Goal: Task Accomplishment & Management: Complete application form

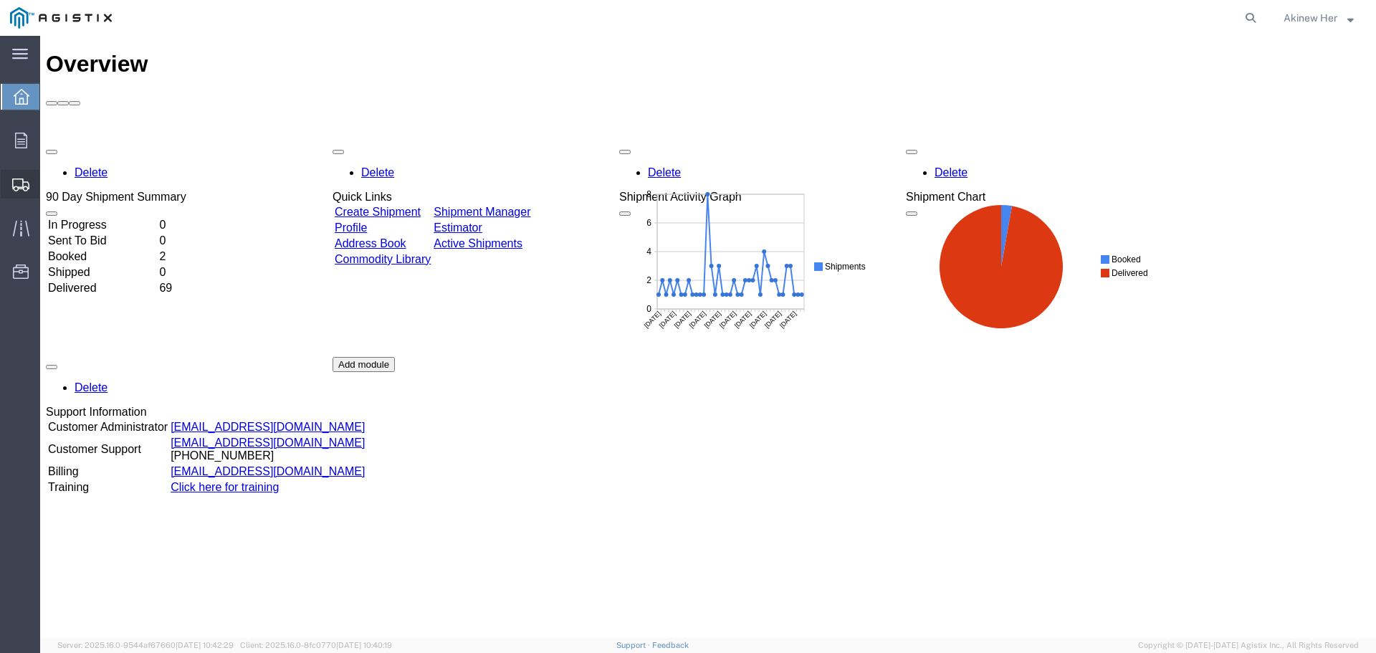
click at [0, 0] on span "Create Shipment" at bounding box center [0, 0] width 0 height 0
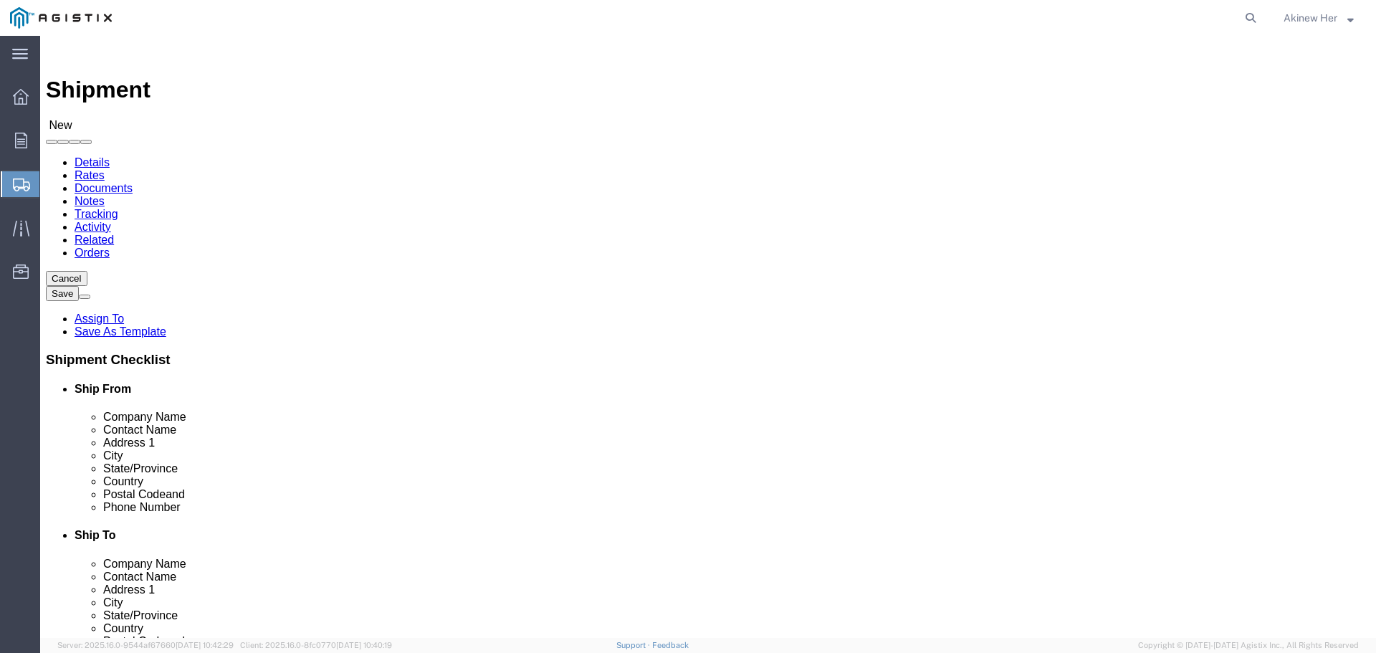
select select
click select "Select Graybar Electric Company Inc PG&E"
select select "9596"
click select "Select Graybar Electric Company Inc PG&E"
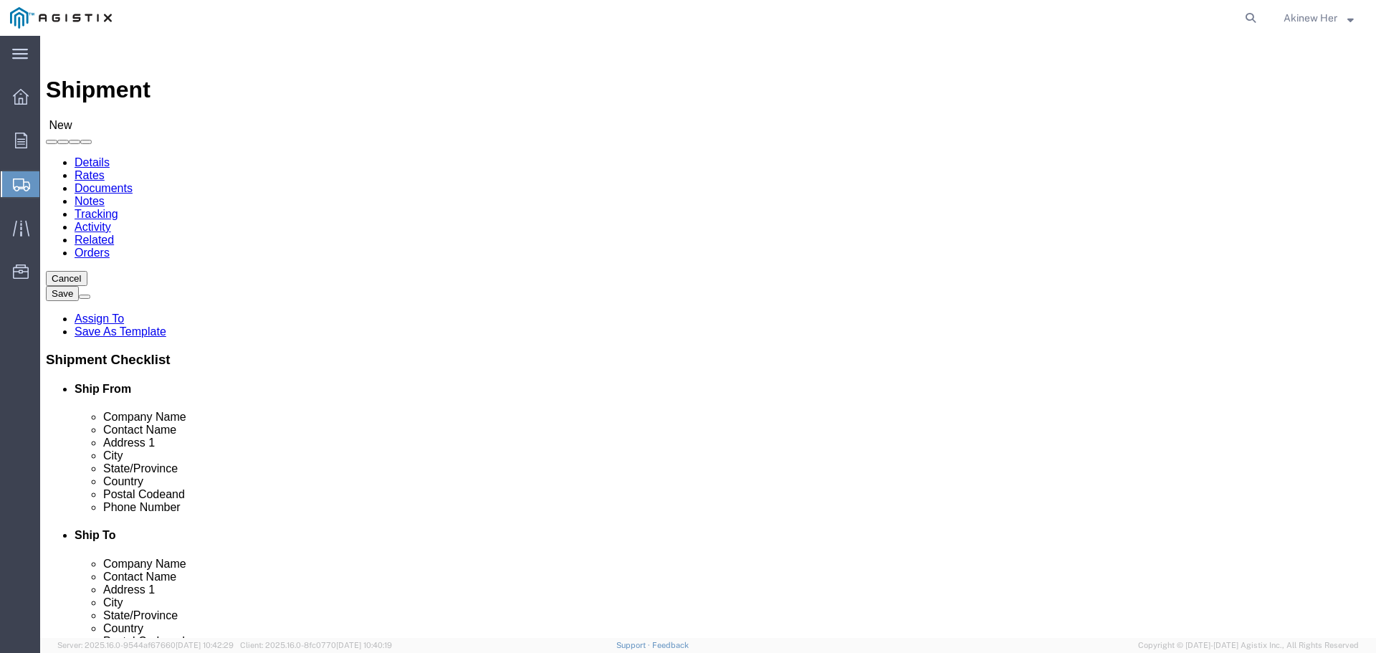
select select
click select "Select All Others [GEOGRAPHIC_DATA] [GEOGRAPHIC_DATA] [GEOGRAPHIC_DATA] [GEOGRA…"
select select "23082"
click select "Select All Others [GEOGRAPHIC_DATA] [GEOGRAPHIC_DATA] [GEOGRAPHIC_DATA] [GEOGRA…"
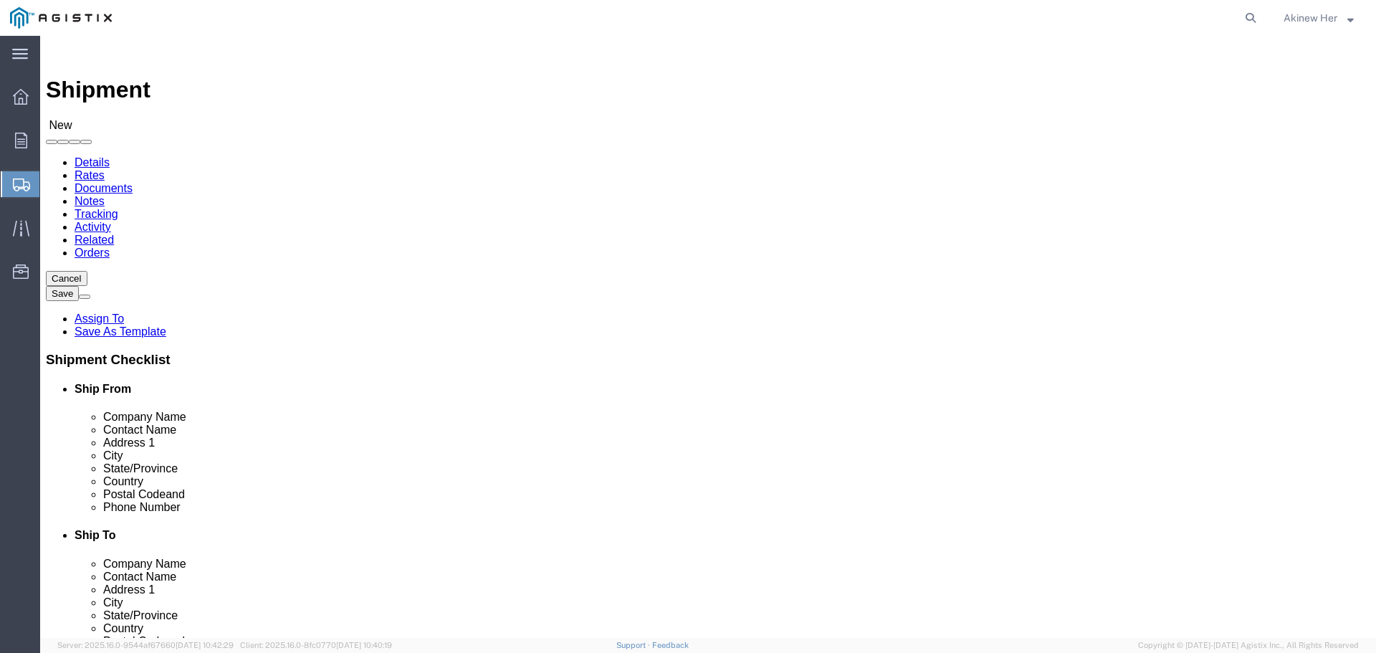
select select "MYPROFILE"
select select "CA"
click input "text"
type input "PG&E"
click input "[PERSON_NAME]"
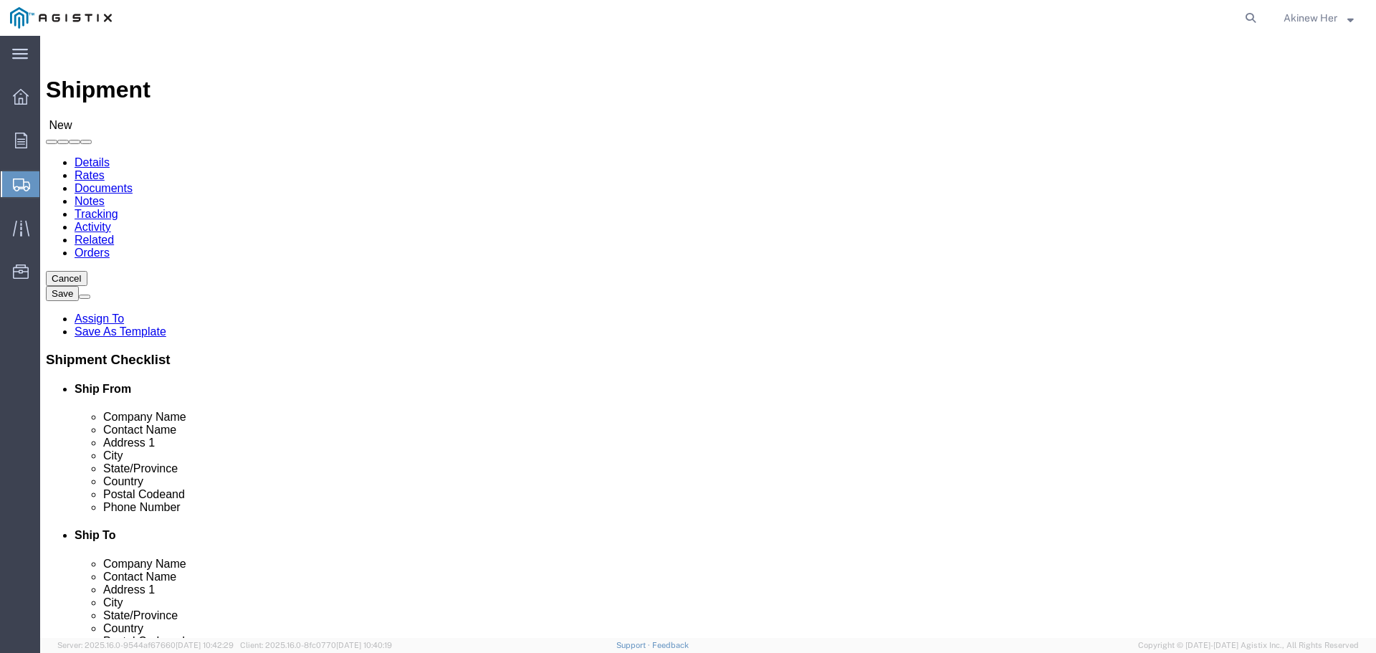
type input "[PERSON_NAME]"
type input "[STREET_ADDRESS]"
type input "[GEOGRAPHIC_DATA]"
type input "C"
type input "CA"
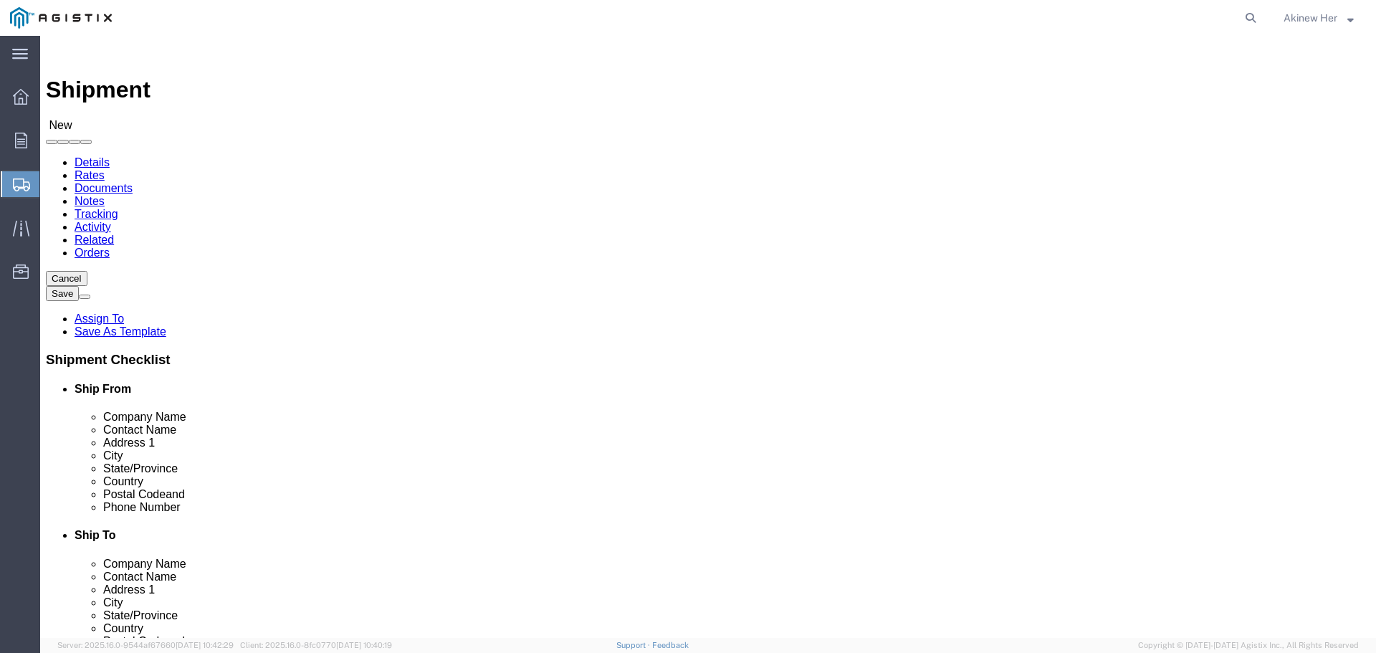
click input "[GEOGRAPHIC_DATA]"
type input "C"
type input "CAL"
type input "93725"
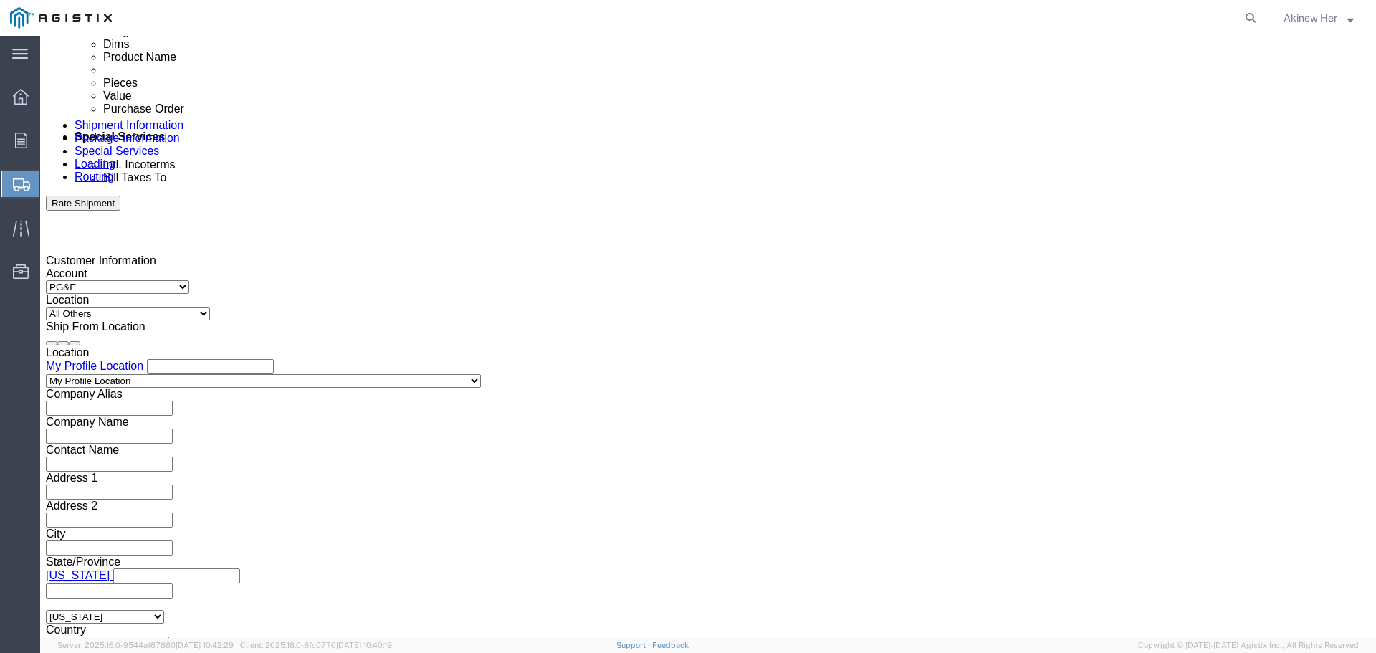
type input "18007435000"
click div "[DATE] 8:00 PM"
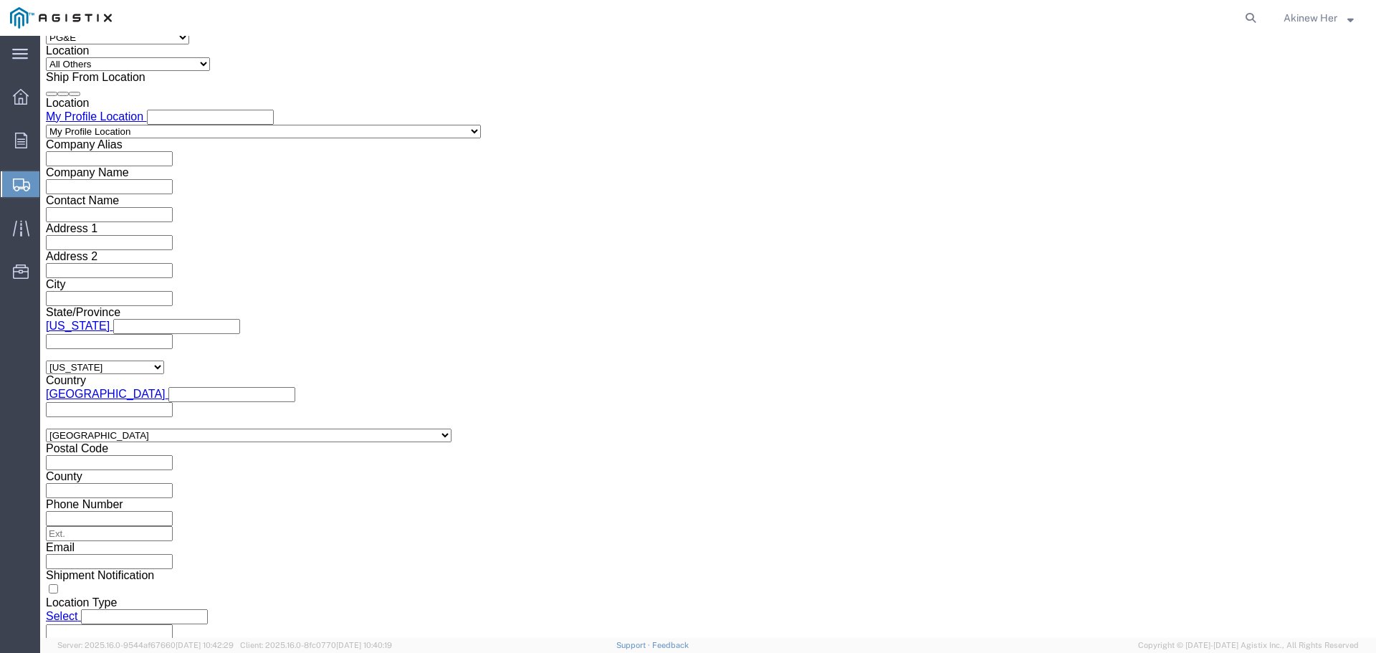
click input "8:00 PM"
type input "10:00 AM"
click button "Apply"
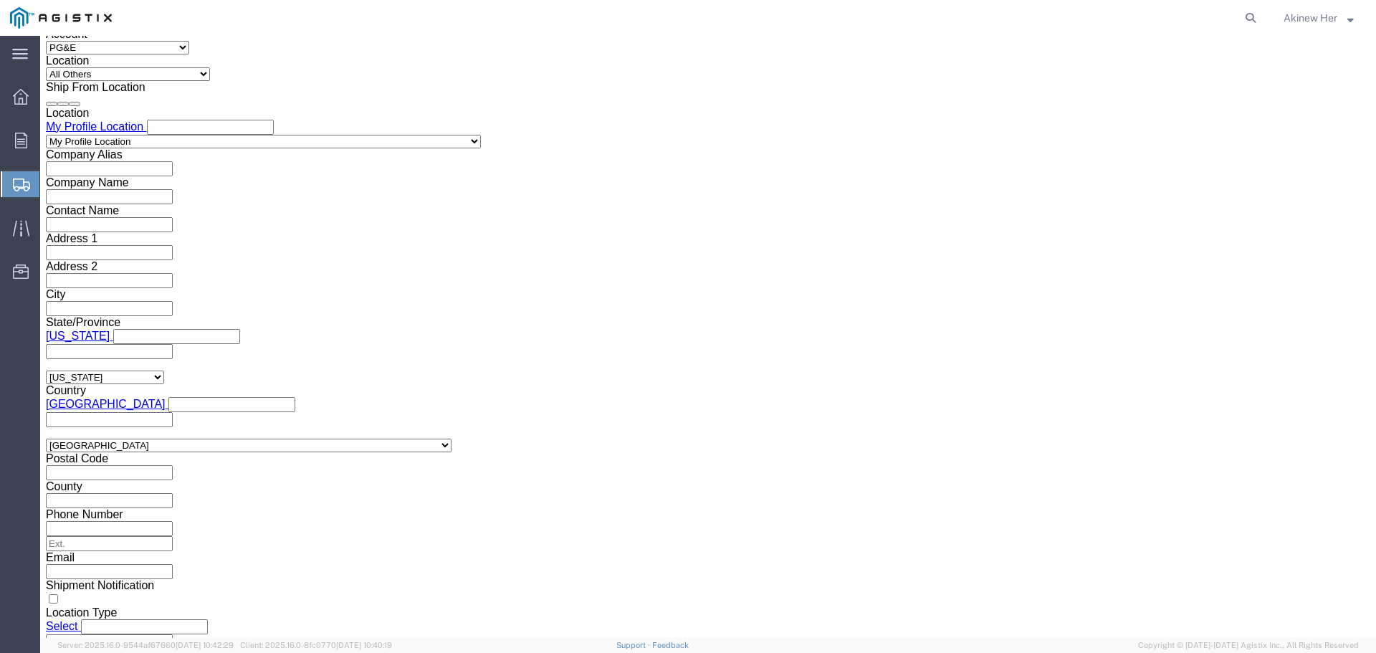
scroll to position [978, 0]
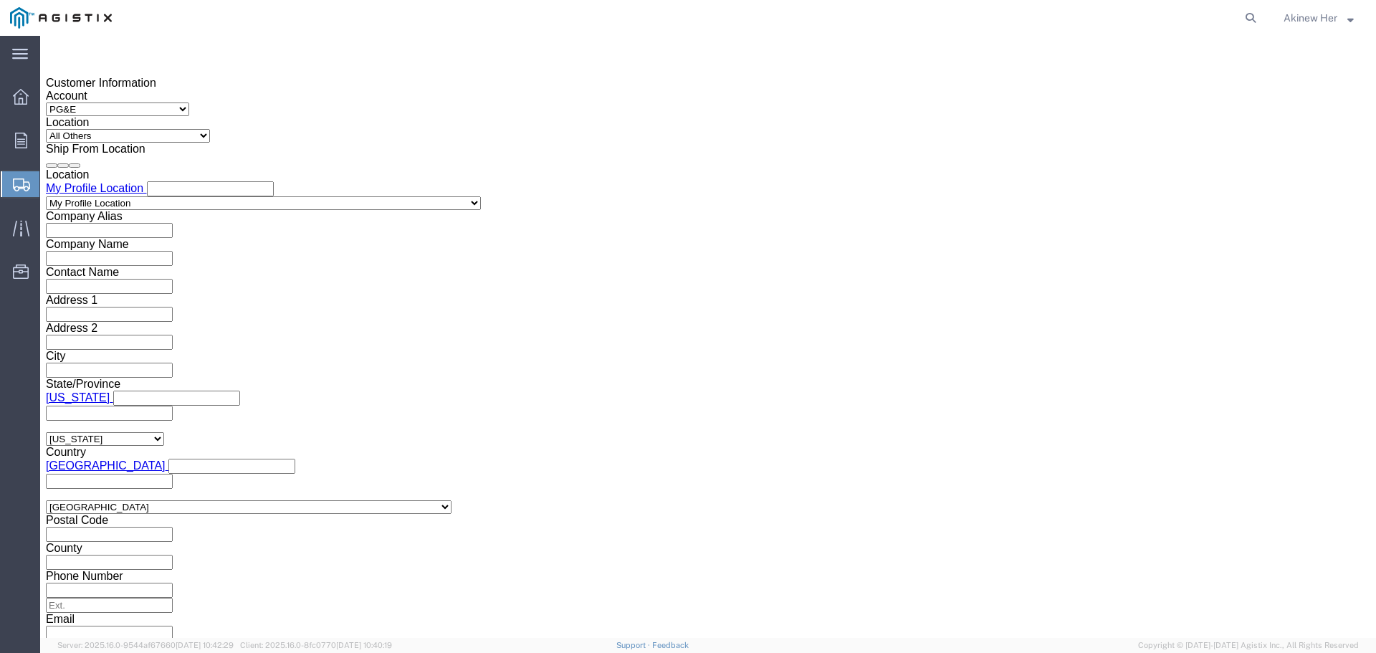
click div "[DATE] 11:00 AM"
type input "5:00 PM"
drag, startPoint x: 448, startPoint y: 445, endPoint x: 455, endPoint y: 443, distance: 7.5
click button "Apply"
click div
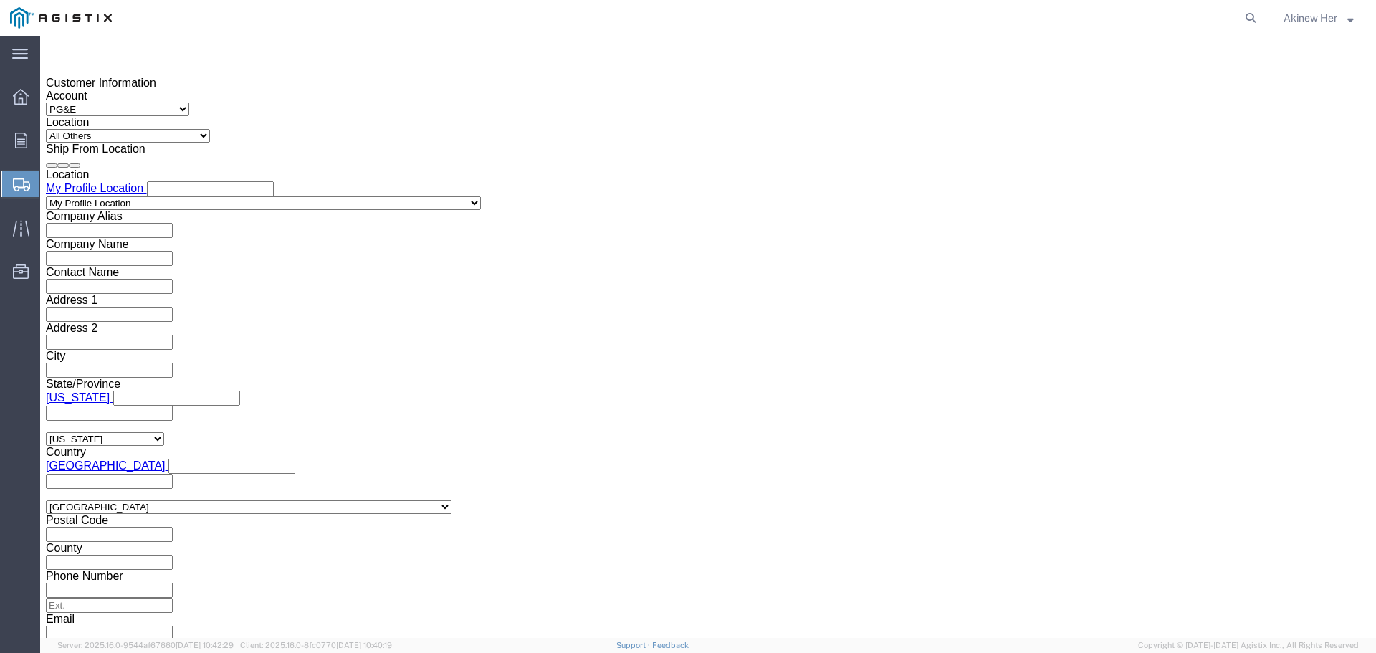
click input "6:00 PM"
type input "9:00 AM"
drag, startPoint x: 702, startPoint y: 445, endPoint x: 731, endPoint y: 424, distance: 35.4
click button "Apply"
click div
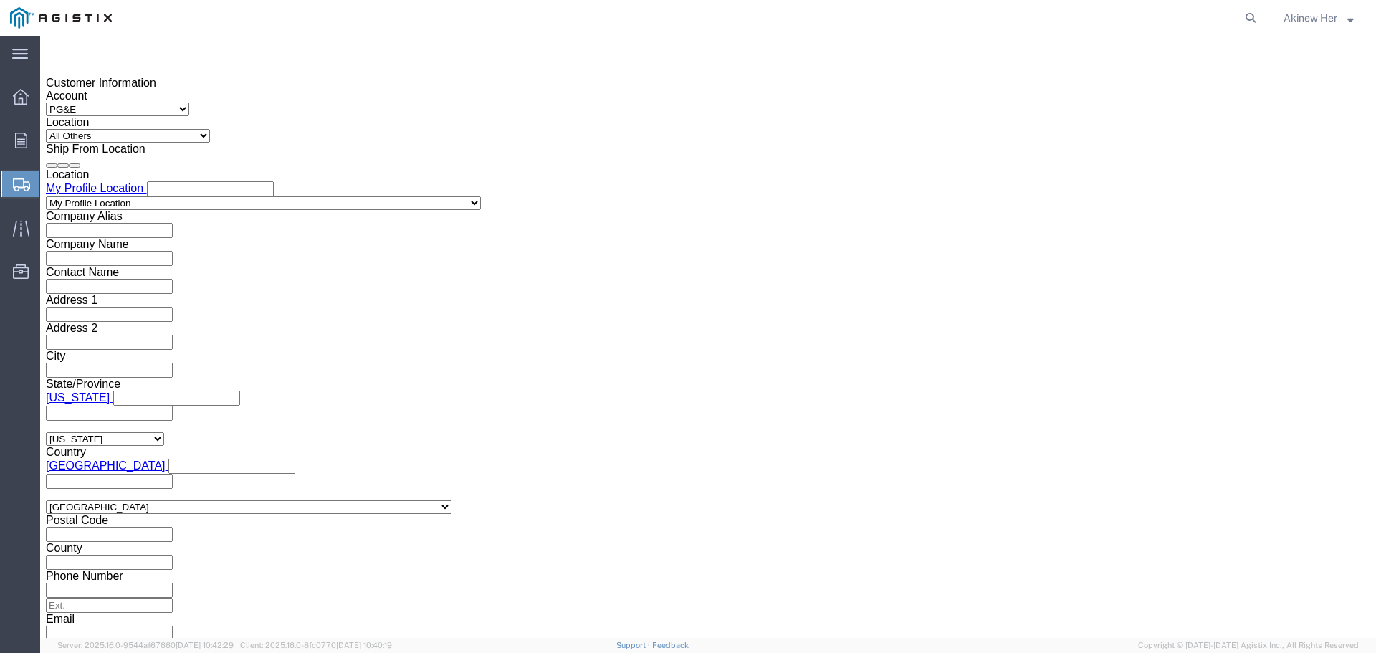
type input "1:00 PM"
click button "Apply"
click input "text"
type input "2701204170"
select select "DELNUM"
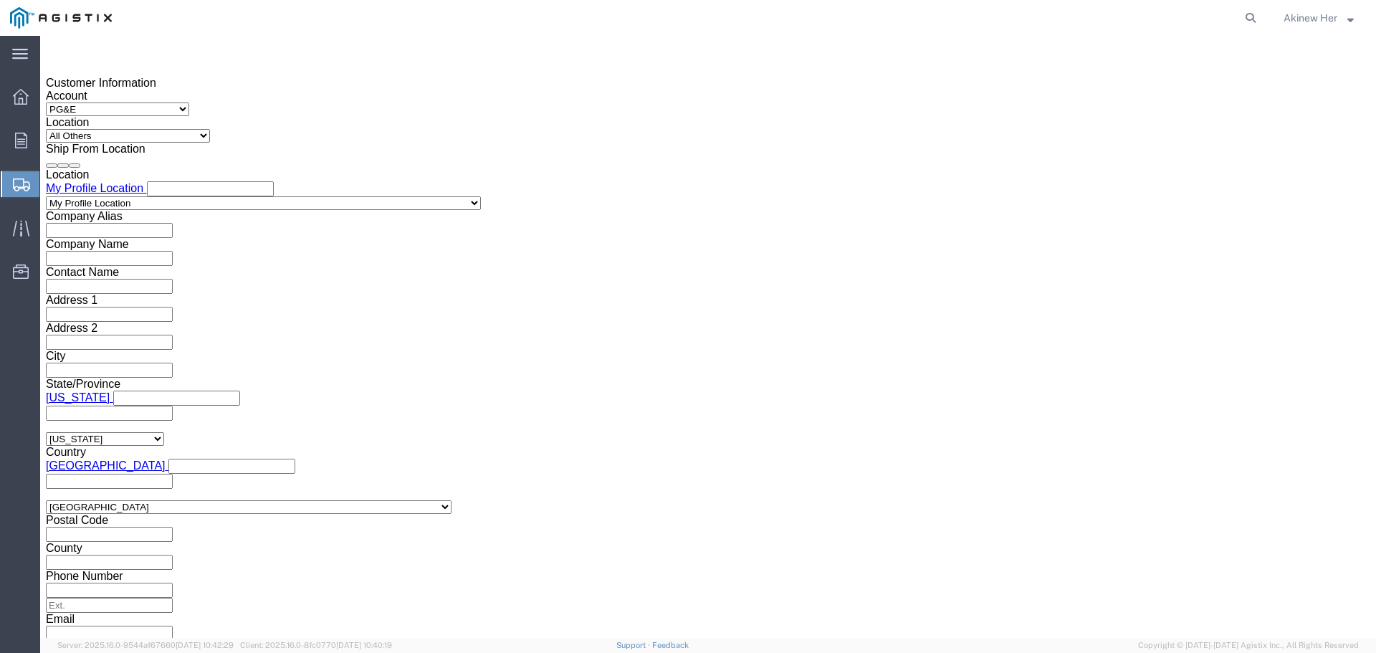
type input "8000614189"
drag, startPoint x: 132, startPoint y: 476, endPoint x: 138, endPoint y: 483, distance: 9.2
click select "Select Air Less than Truckload Multi-Leg Ocean Freight Rail Small Parcel Truckl…"
select select "LTL"
click select "Select Air Less than Truckload Multi-Leg Ocean Freight Rail Small Parcel Truckl…"
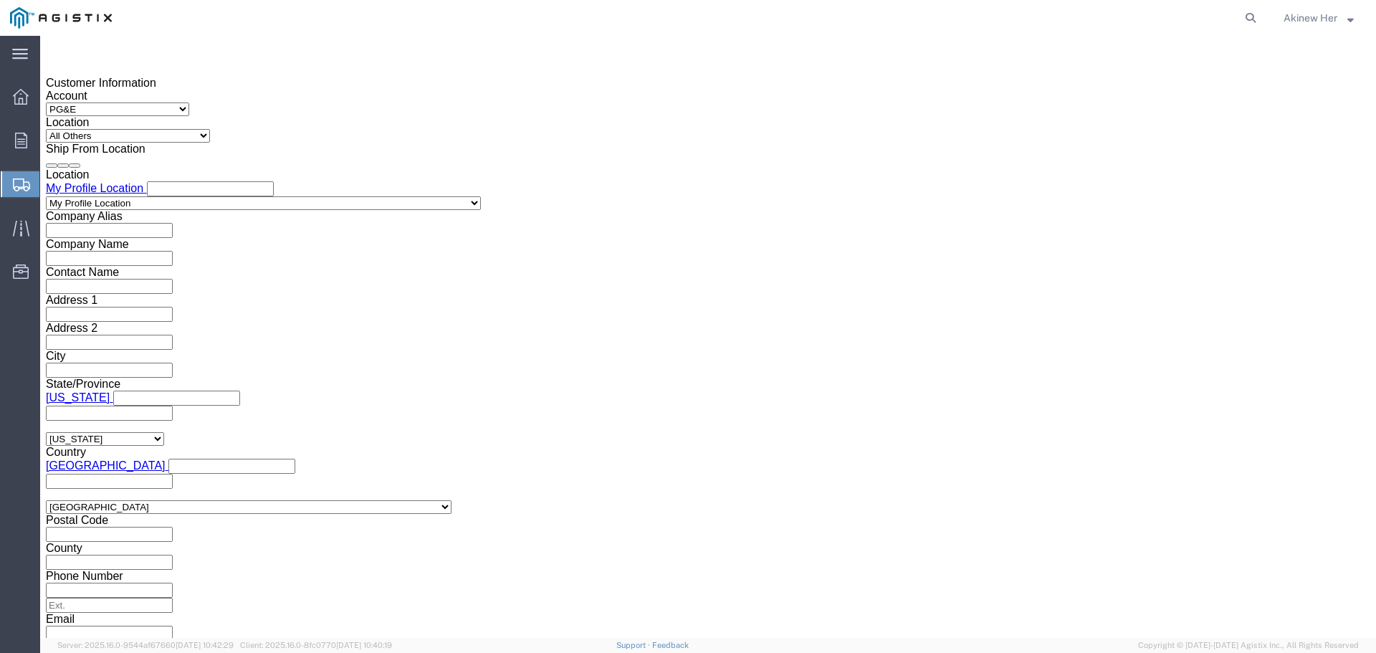
drag, startPoint x: 136, startPoint y: 539, endPoint x: 145, endPoint y: 537, distance: 9.6
click select "Select Straight Truck"
select select "STTR"
click select "Select Straight Truck"
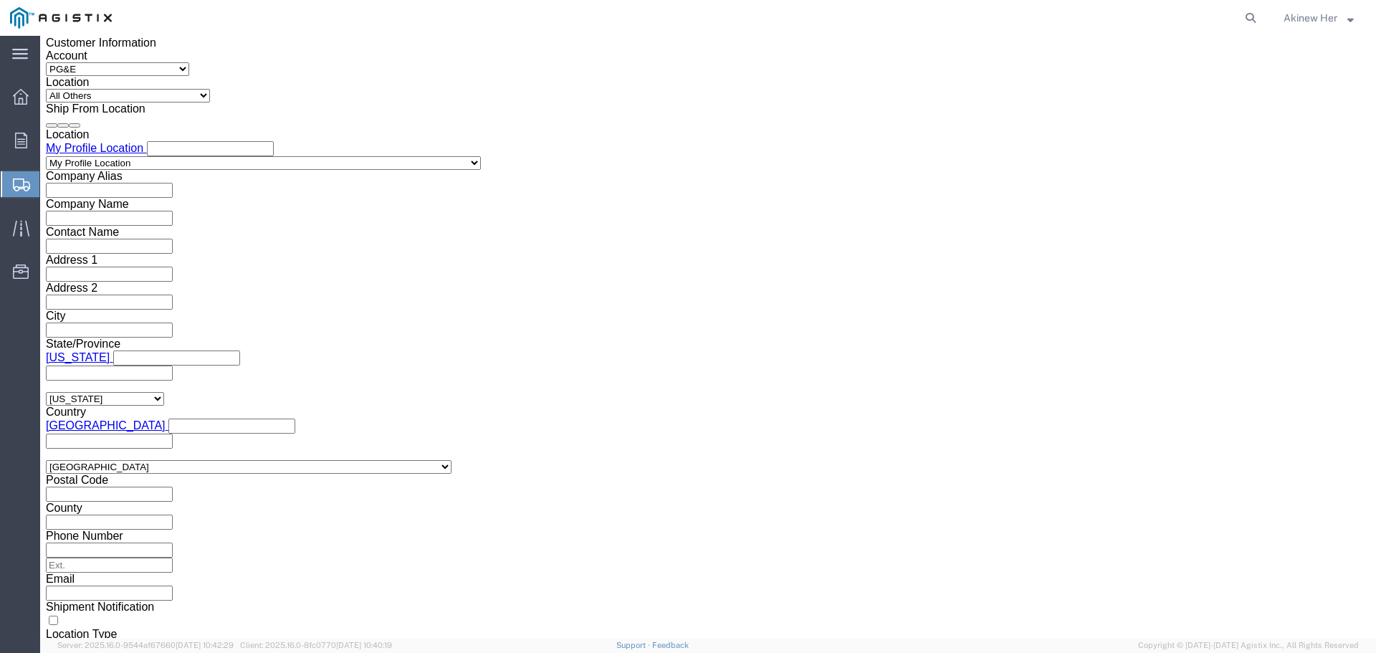
scroll to position [1049, 0]
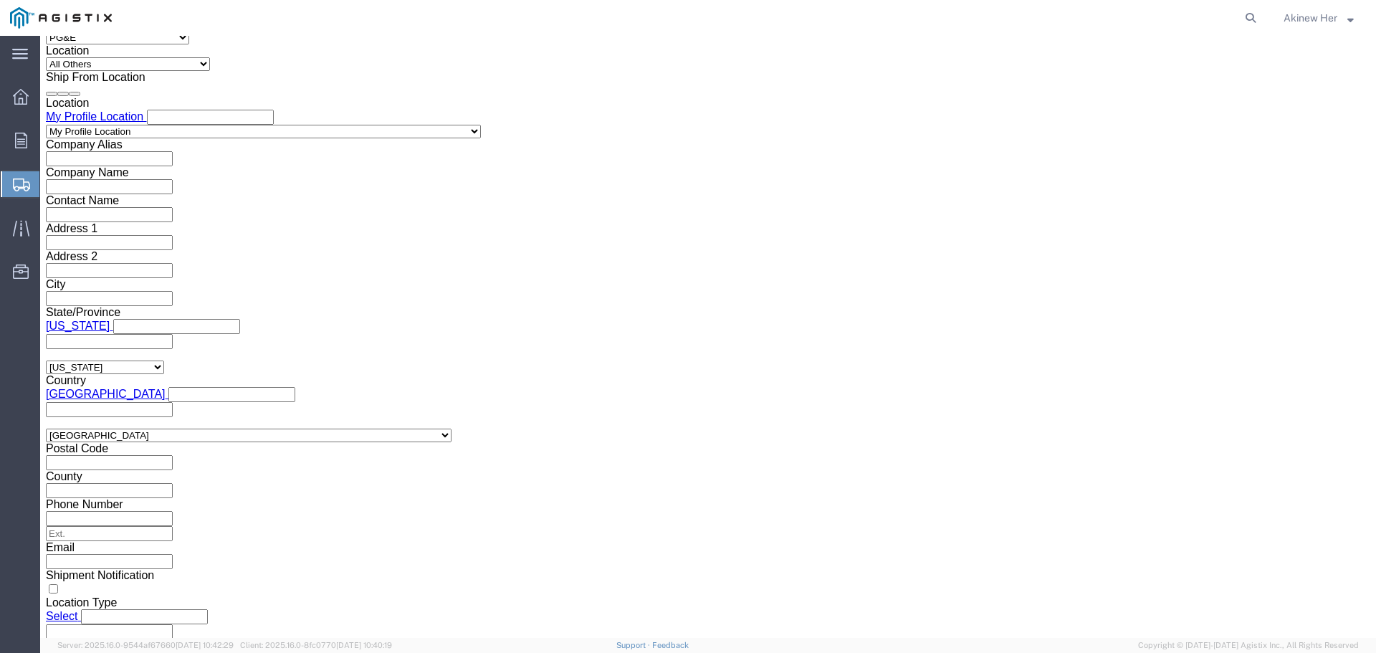
click button "Continue"
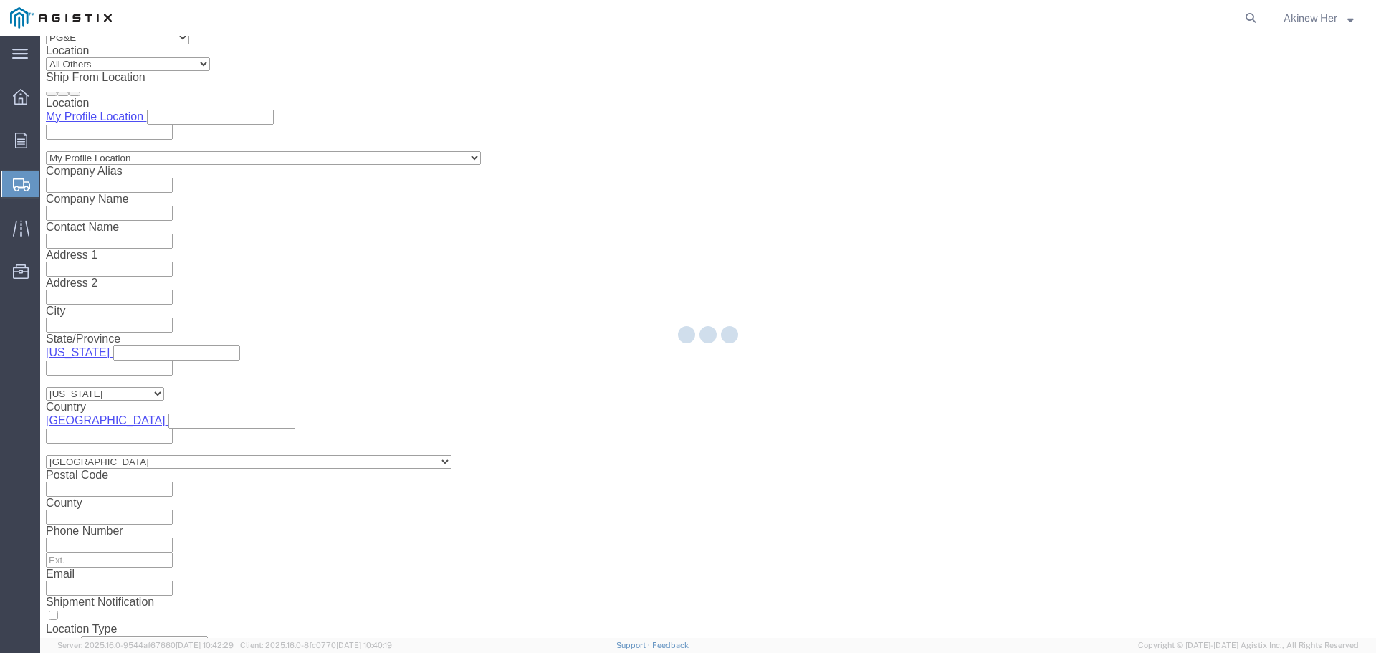
select select "21150"
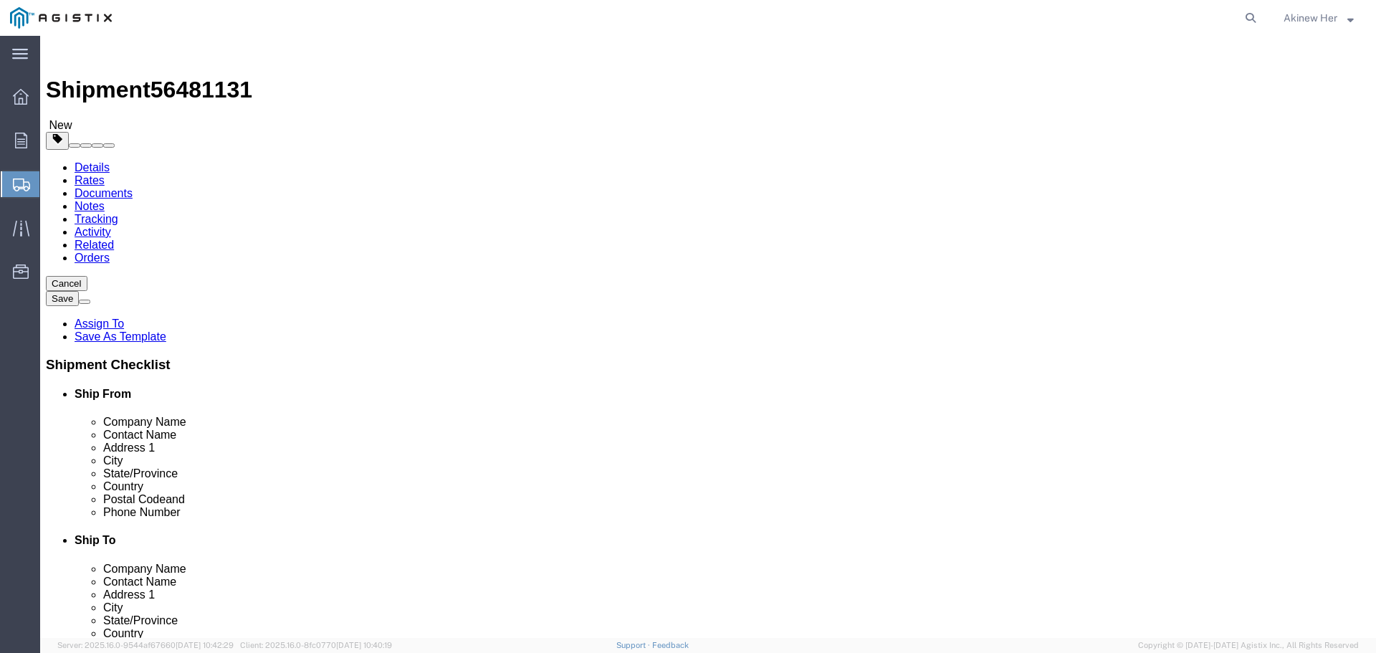
click select "Select Bulk Bundle(s) Cardboard Box(es) Carton(s) Crate(s) Drum(s) (Fiberboard)…"
select select "BNDL"
click select "Select Bulk Bundle(s) Cardboard Box(es) Carton(s) Crate(s) Drum(s) (Fiberboard)…"
click input "text"
type input "122"
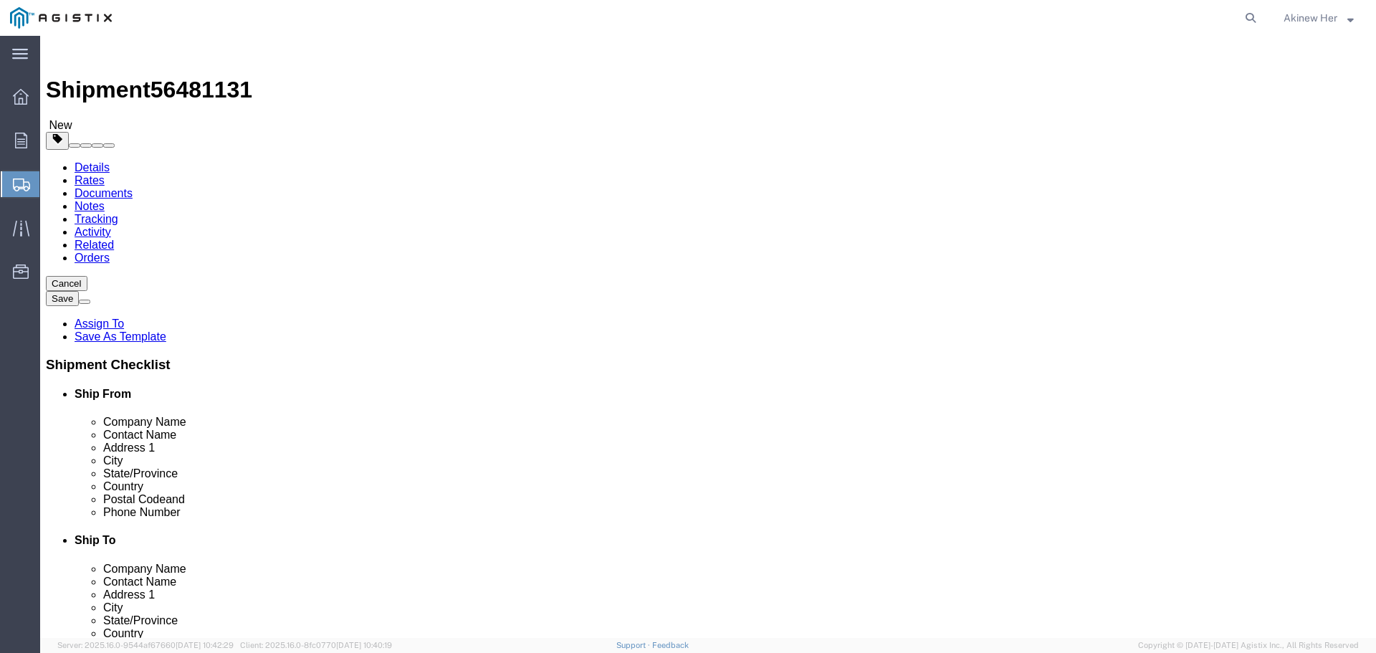
type input "3"
type input "4"
click input "0.00"
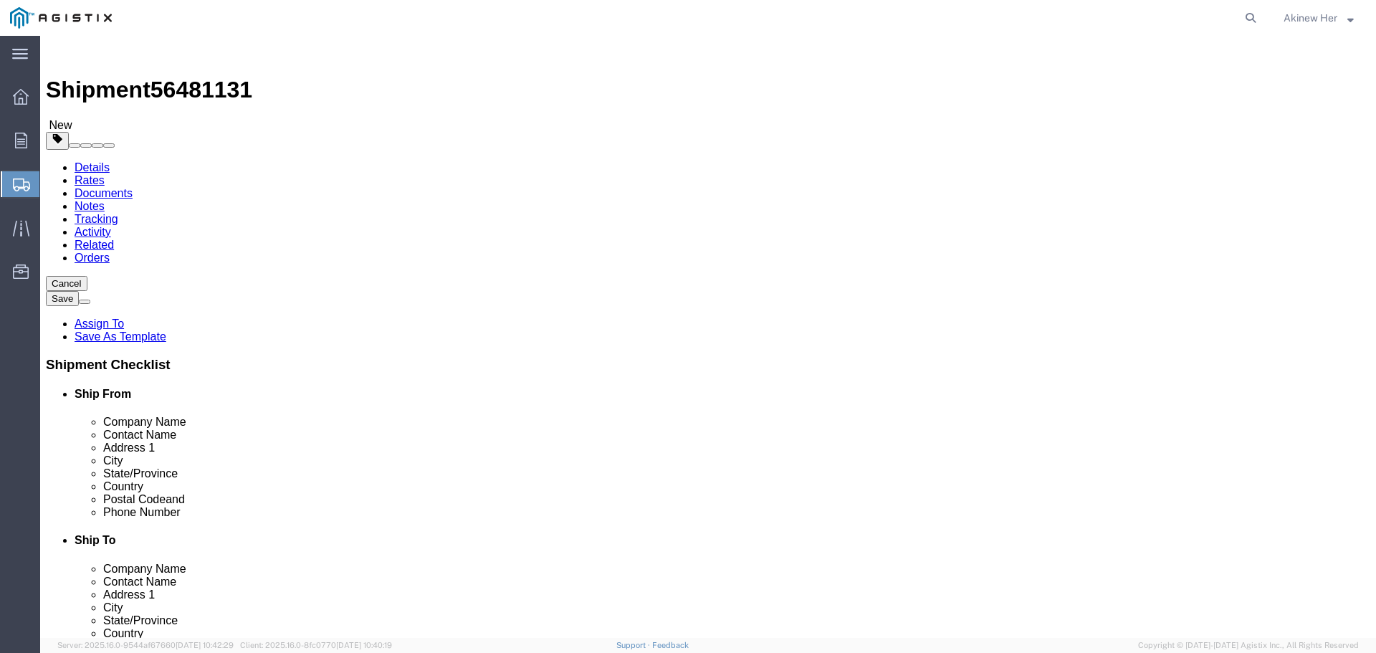
type input "55"
click link "Add Content"
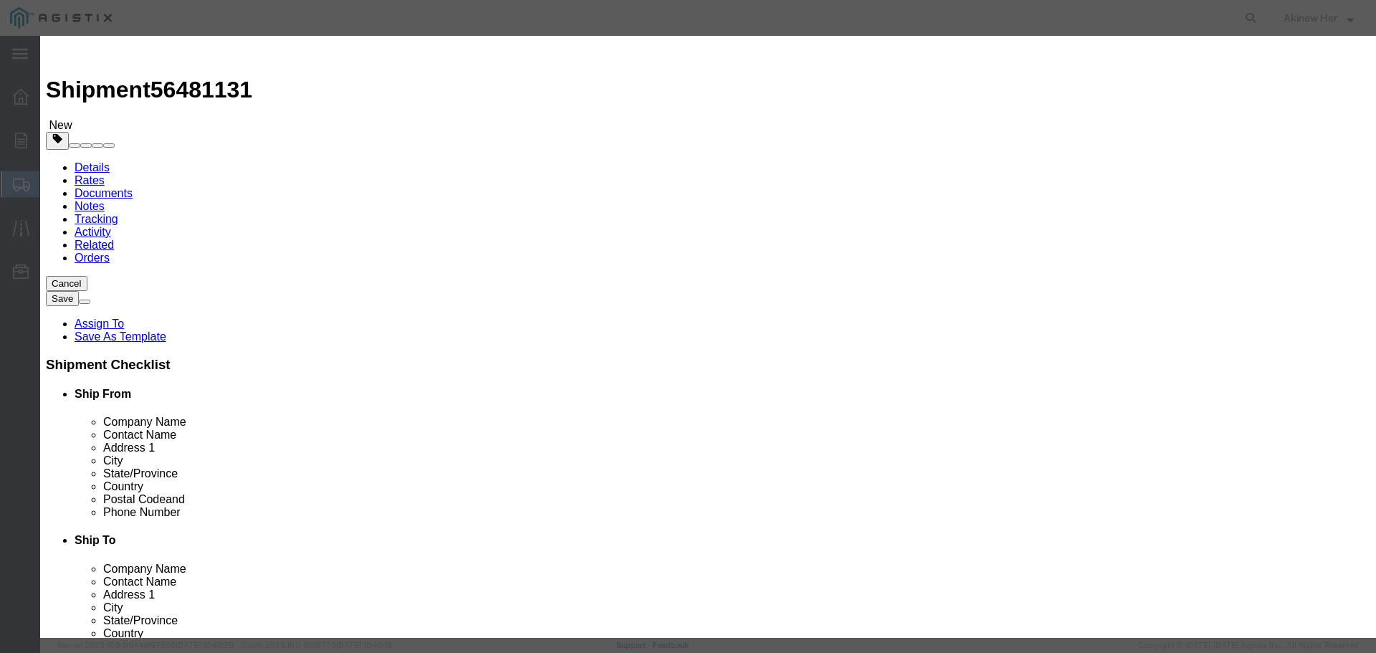
click input "text"
paste input "2-GALV"
type input "2-GALV"
type input "10"
click input "10"
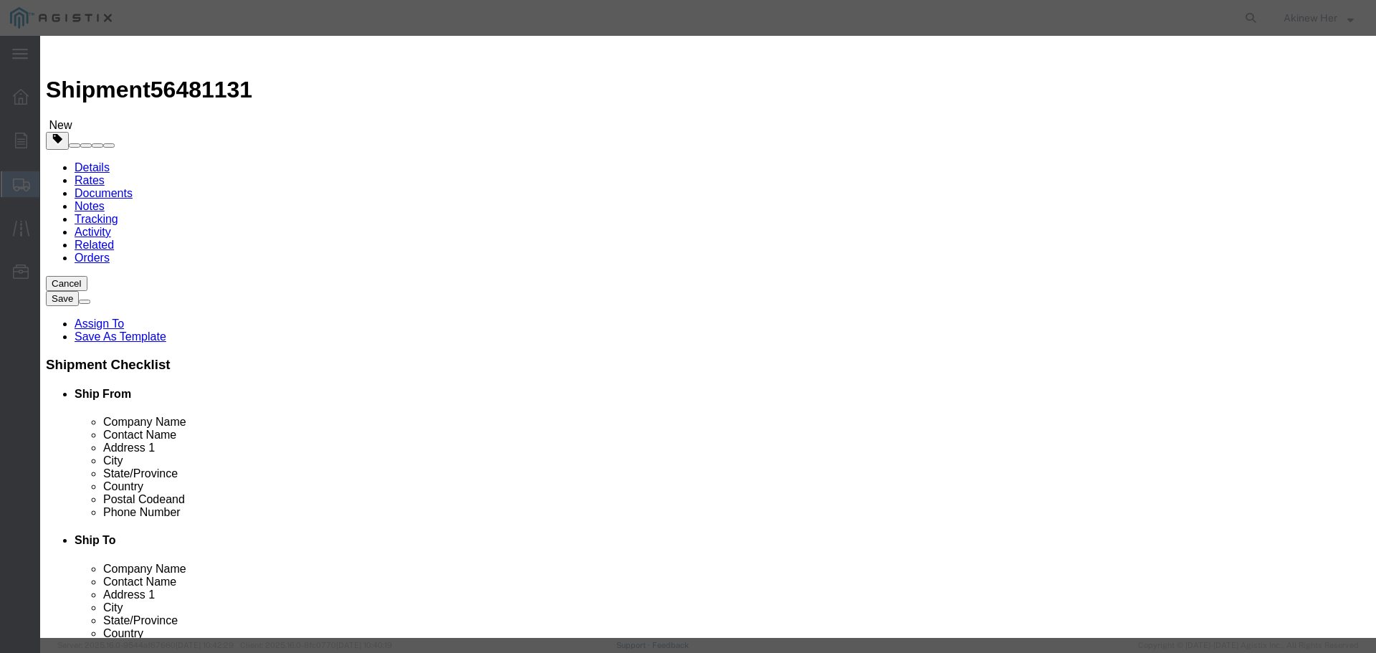
select select "FT"
type input "79.3"
select select "USD"
select select "70"
click button "Save & Add Another"
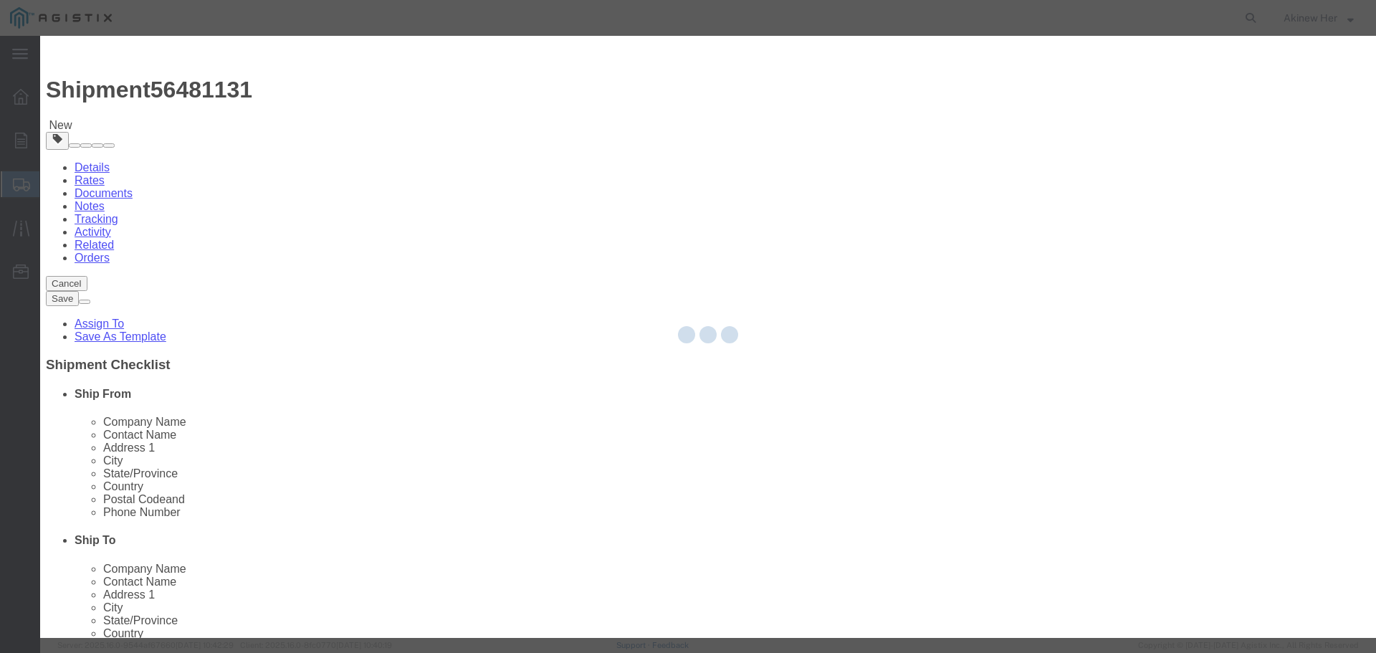
select select "EA"
select select
select select "USD"
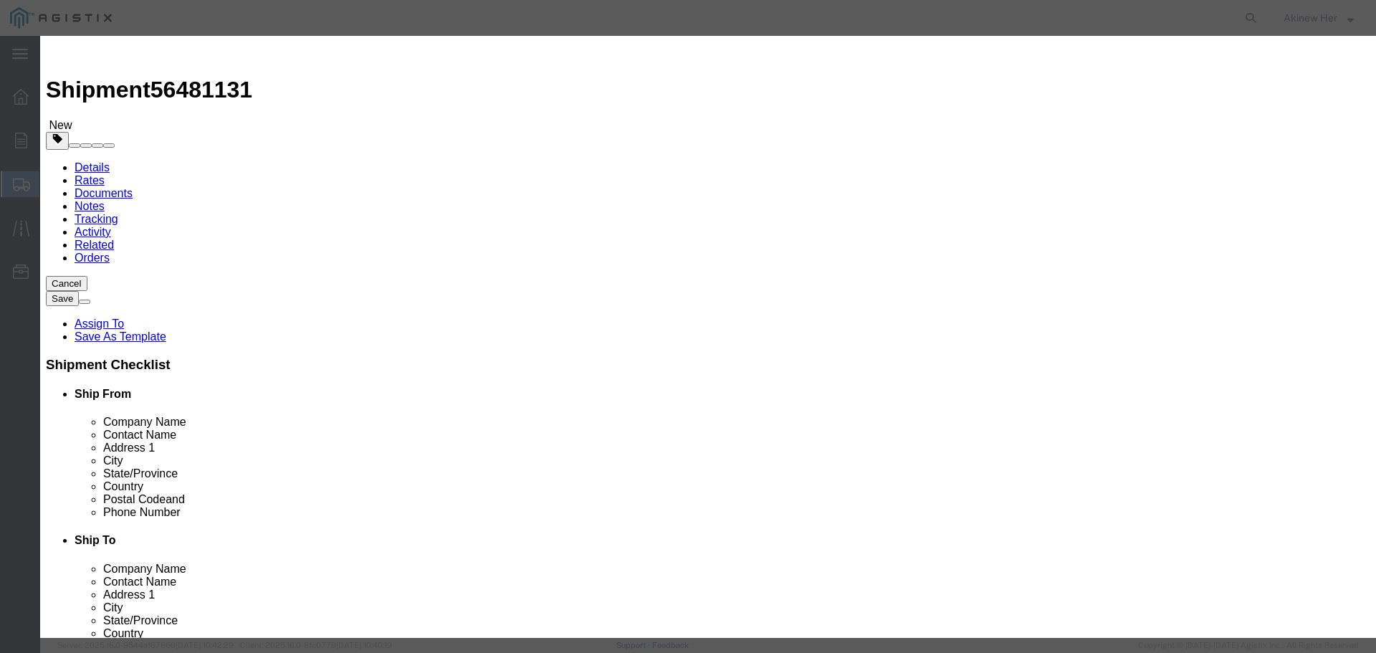
click input "text"
paste input "B24SH-120GLV"
type input "B24SH-120GLV"
type input "10"
select select "FT"
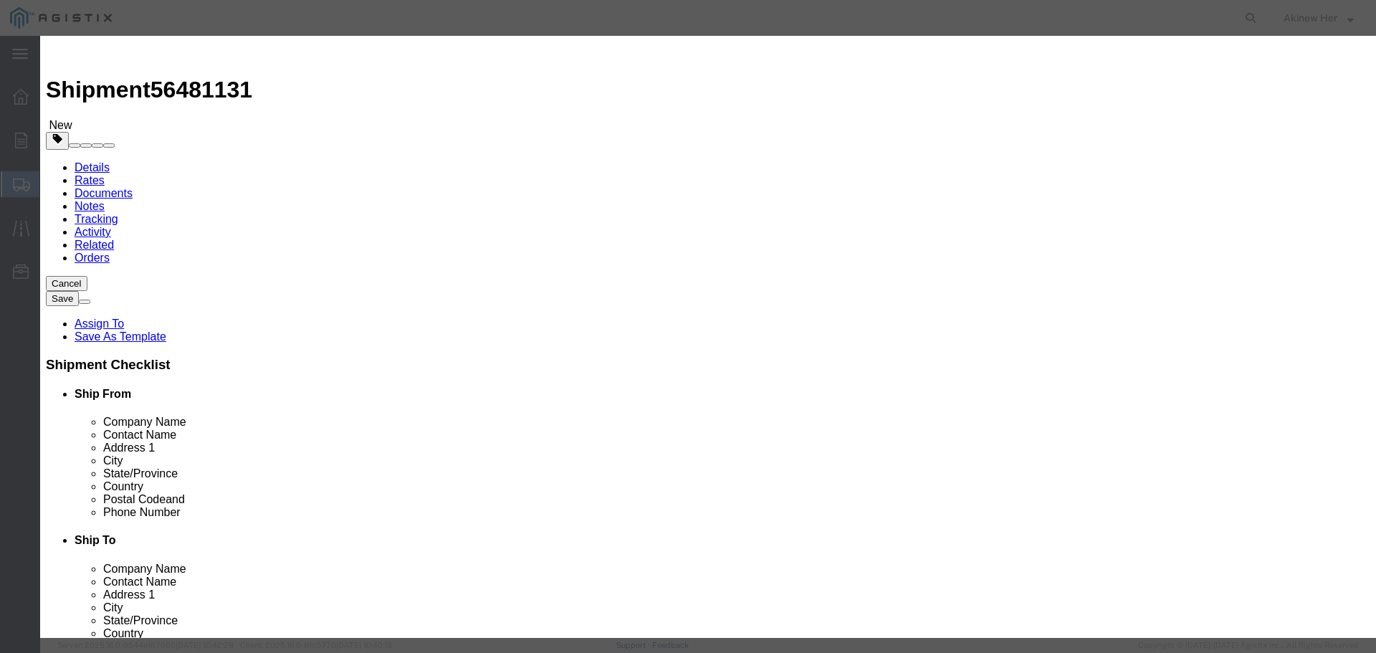
type input "23.1"
select select "70"
click button "Save & Close"
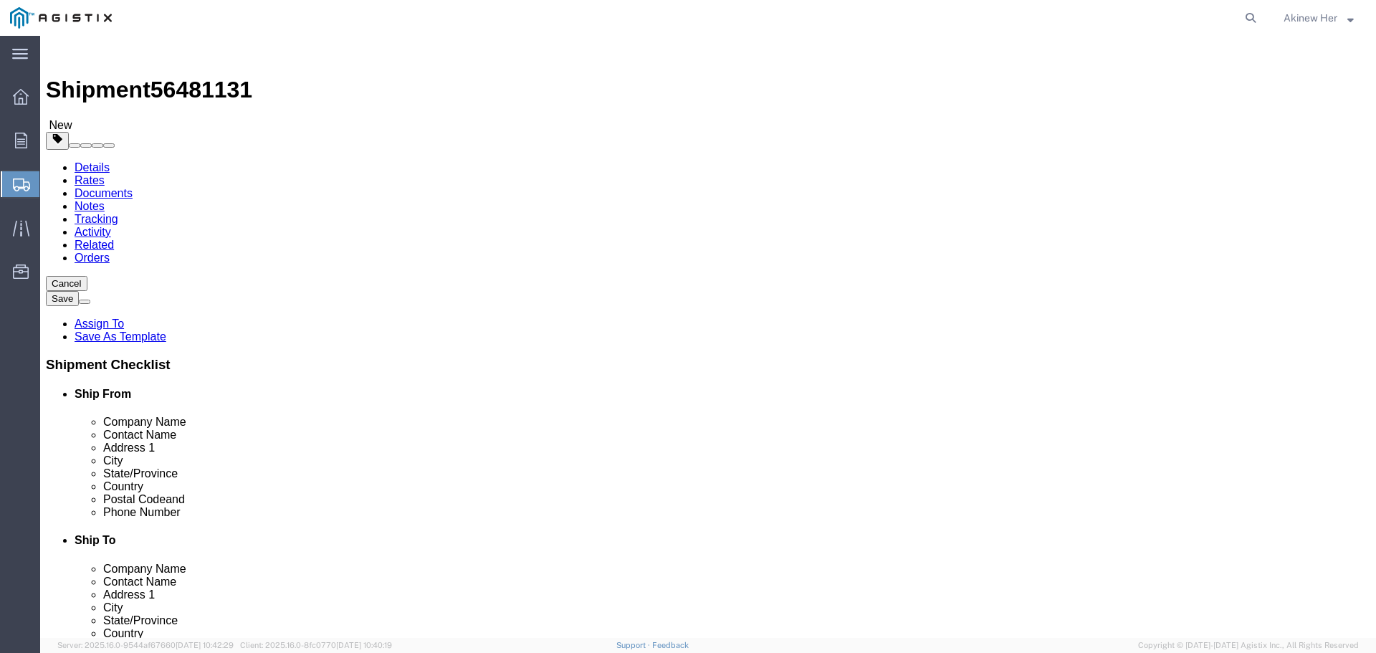
click link "Add Package"
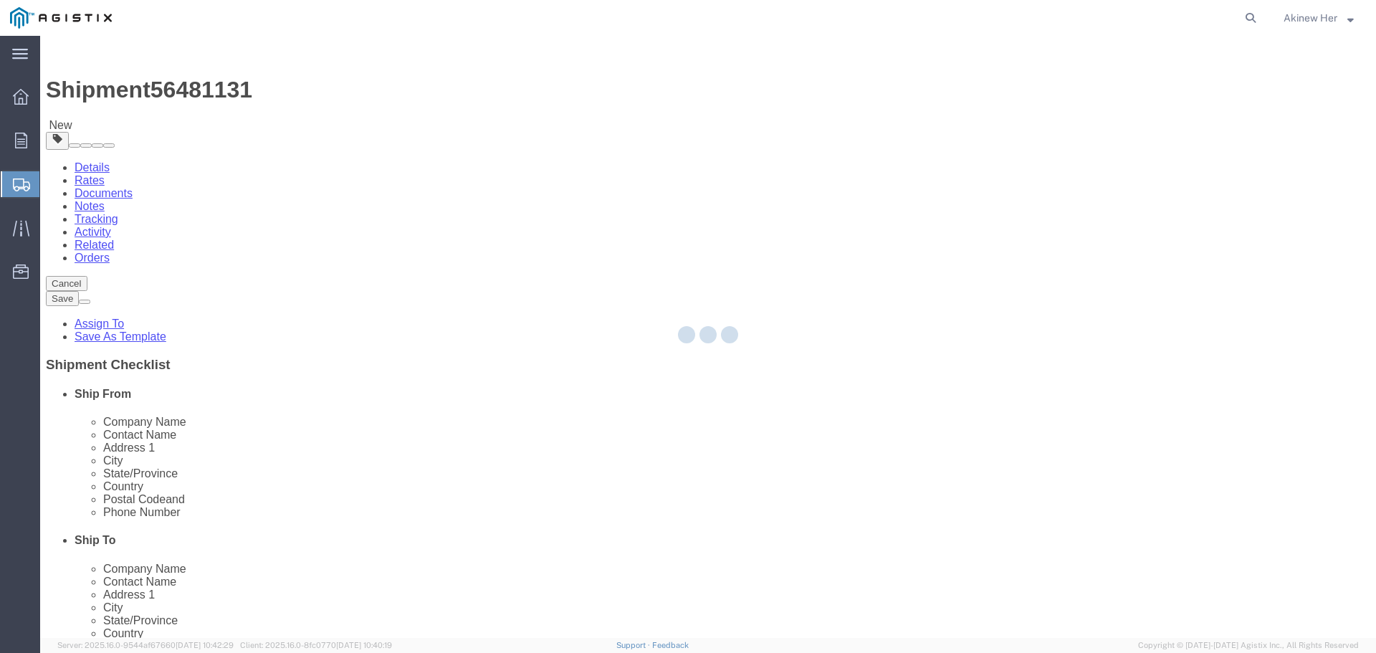
select select "BNDL"
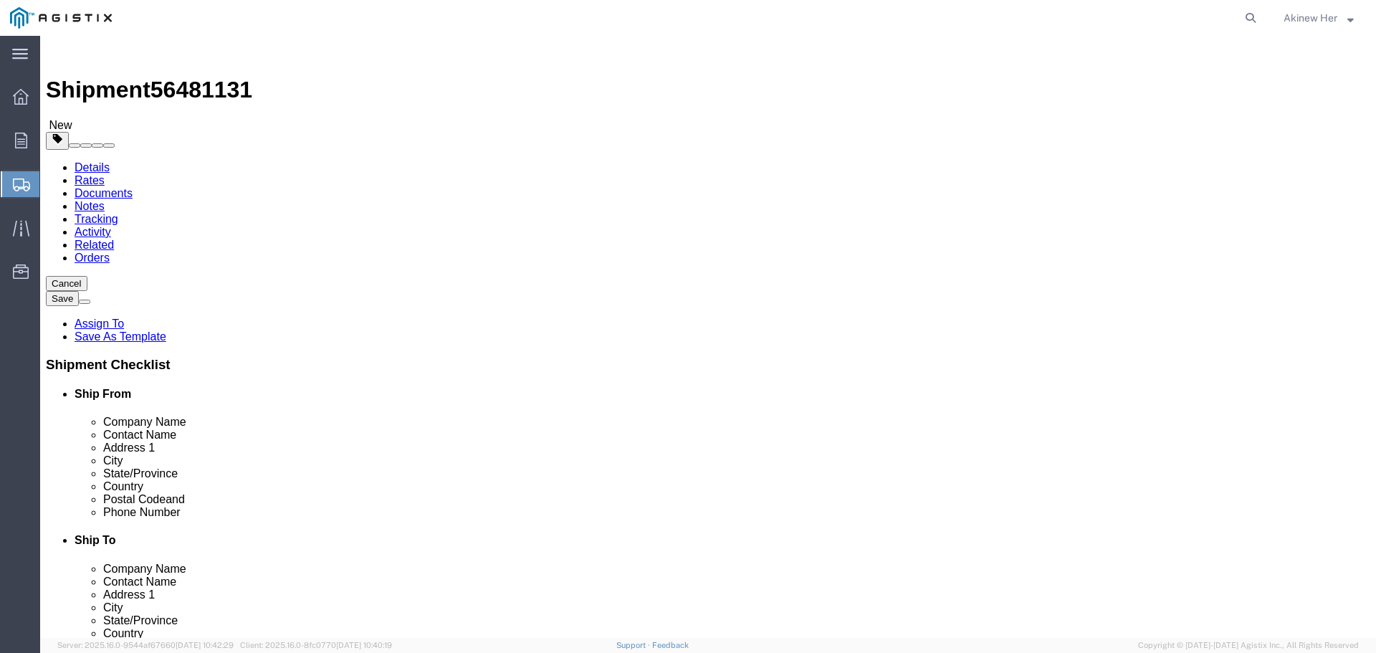
click select "Select Bulk Bundle(s) Cardboard Box(es) Carton(s) Crate(s) Drum(s) (Fiberboard)…"
select select "CRTN"
click select "Select Bulk Bundle(s) Cardboard Box(es) Carton(s) Crate(s) Drum(s) (Fiberboard)…"
click input "text"
type input "15"
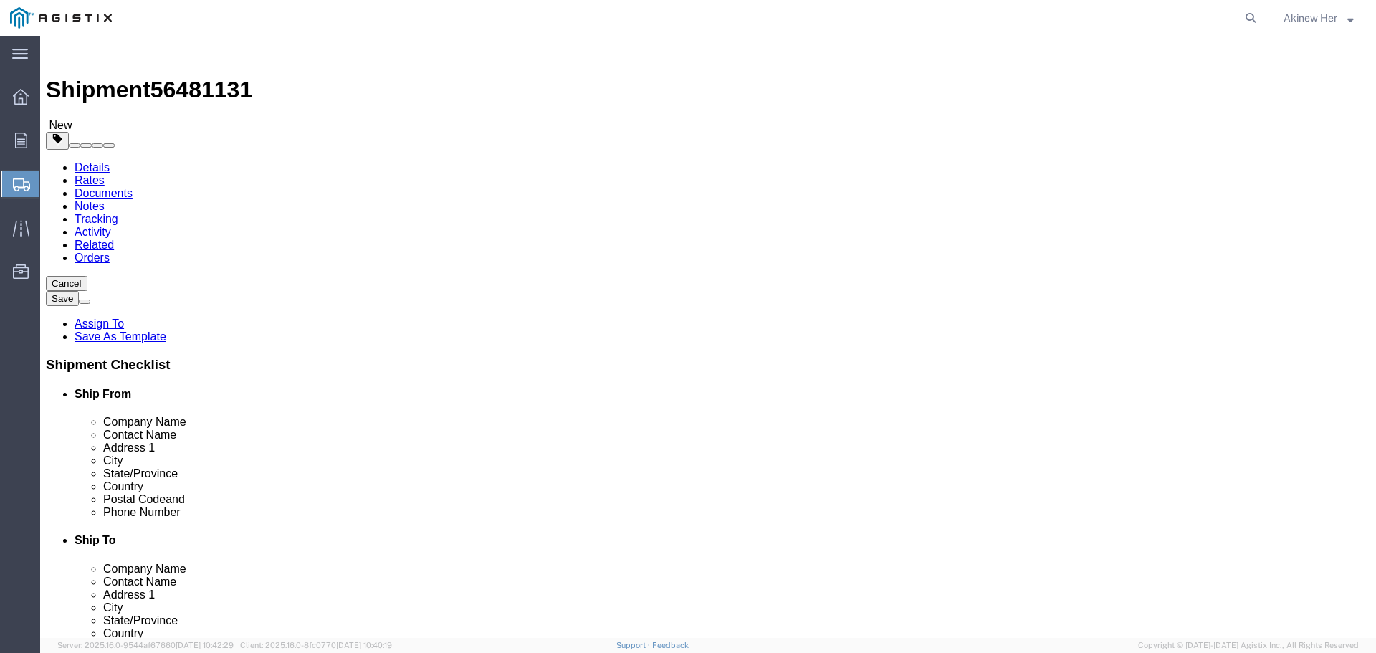
type input "15"
type input "7"
type input "15"
click link "Add Content"
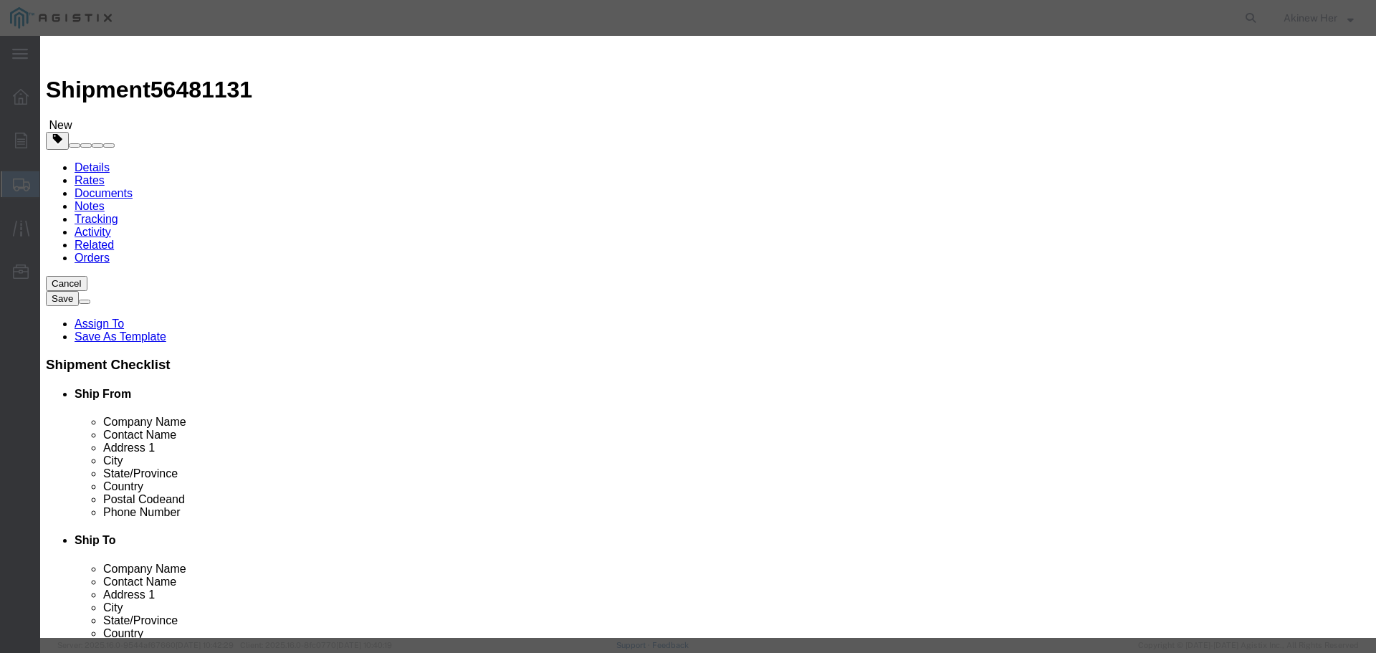
click input "text"
paste input "70N-10A"
click input "70N-10A"
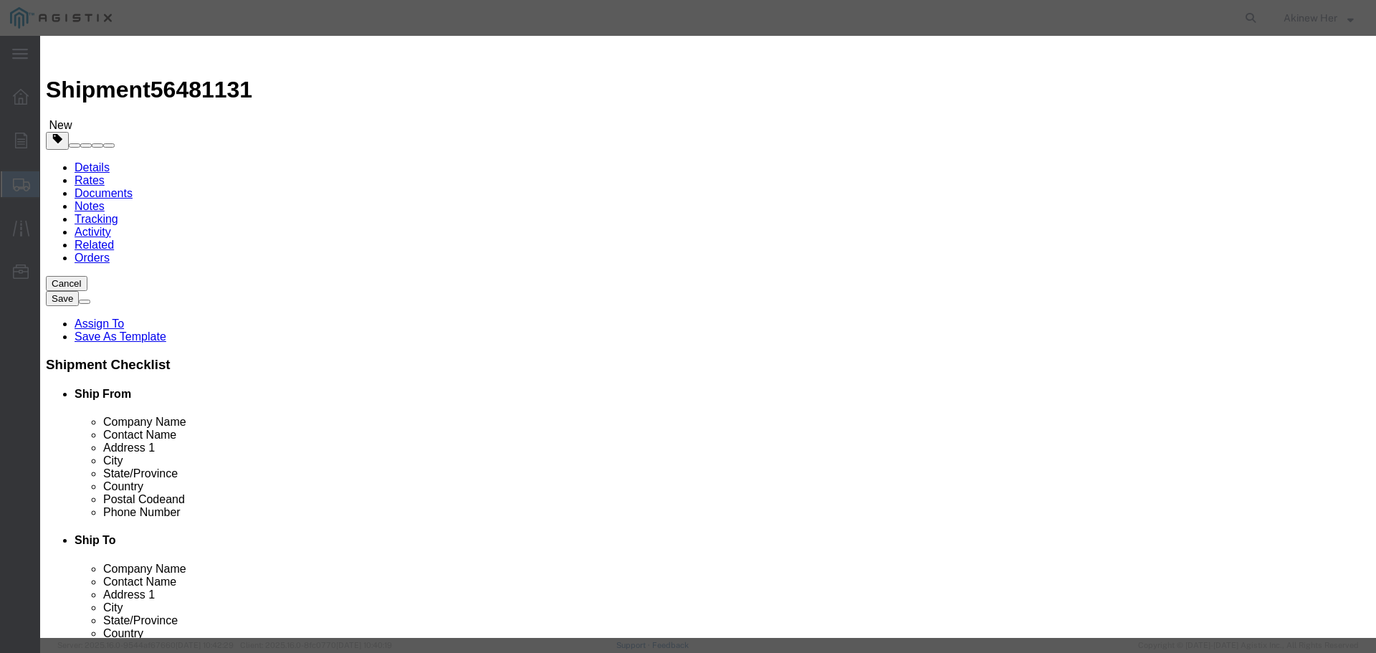
click input "70N-10A"
paste input "PGE-C-LCST-SMD-BL-5-2L"
type input "PGE-C-LCST-SMD-BL-5-2L"
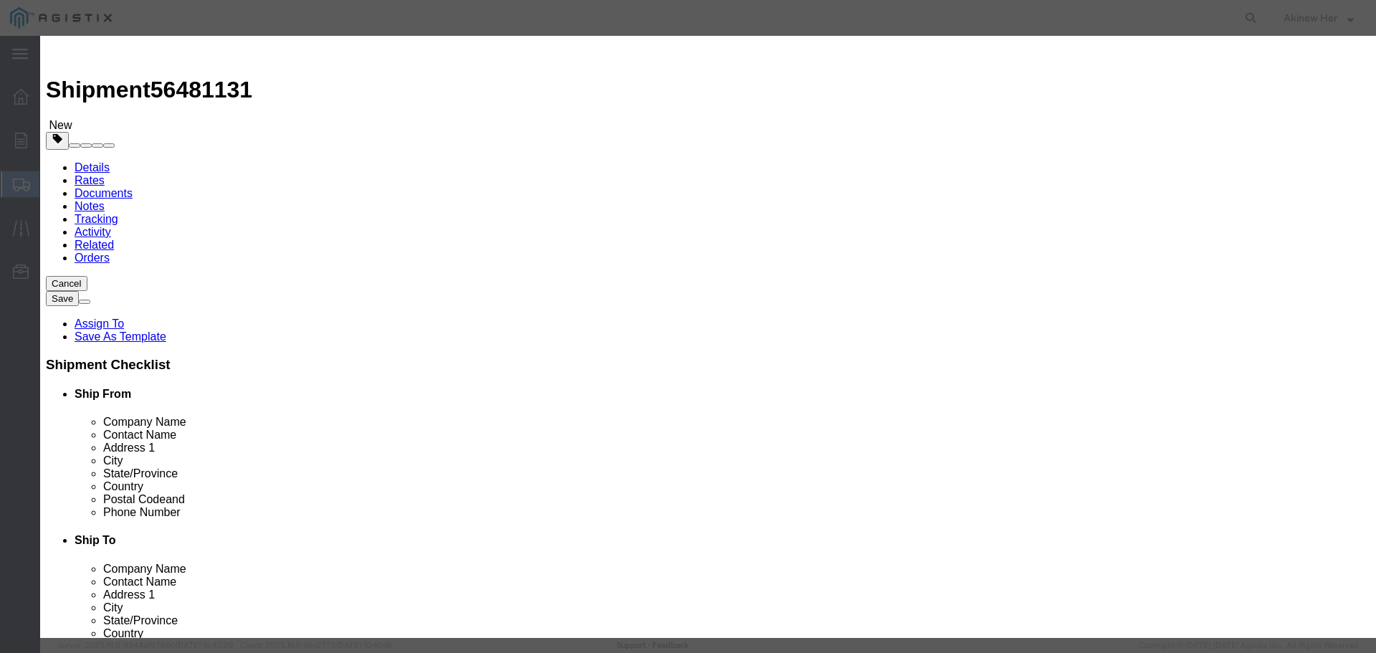
type input "2"
type input "59.16"
select select "USD"
select select "70"
click button "Save & Add Another"
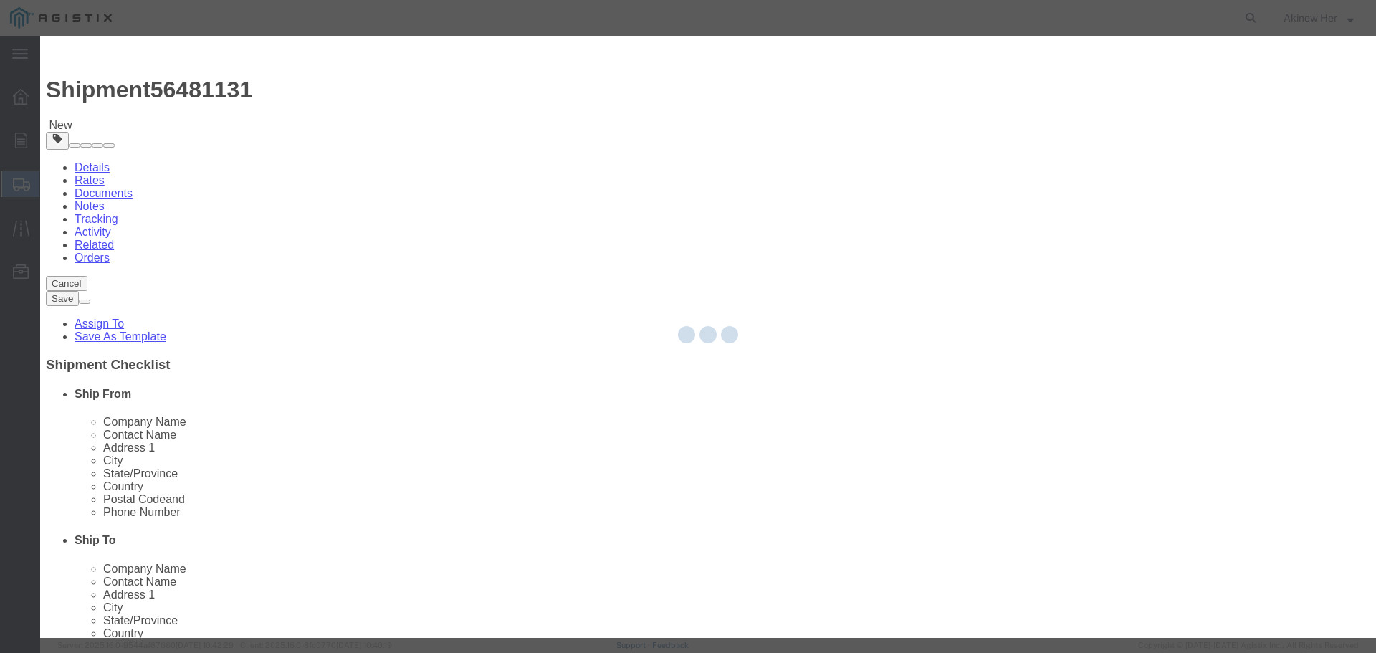
select select "EA"
select select
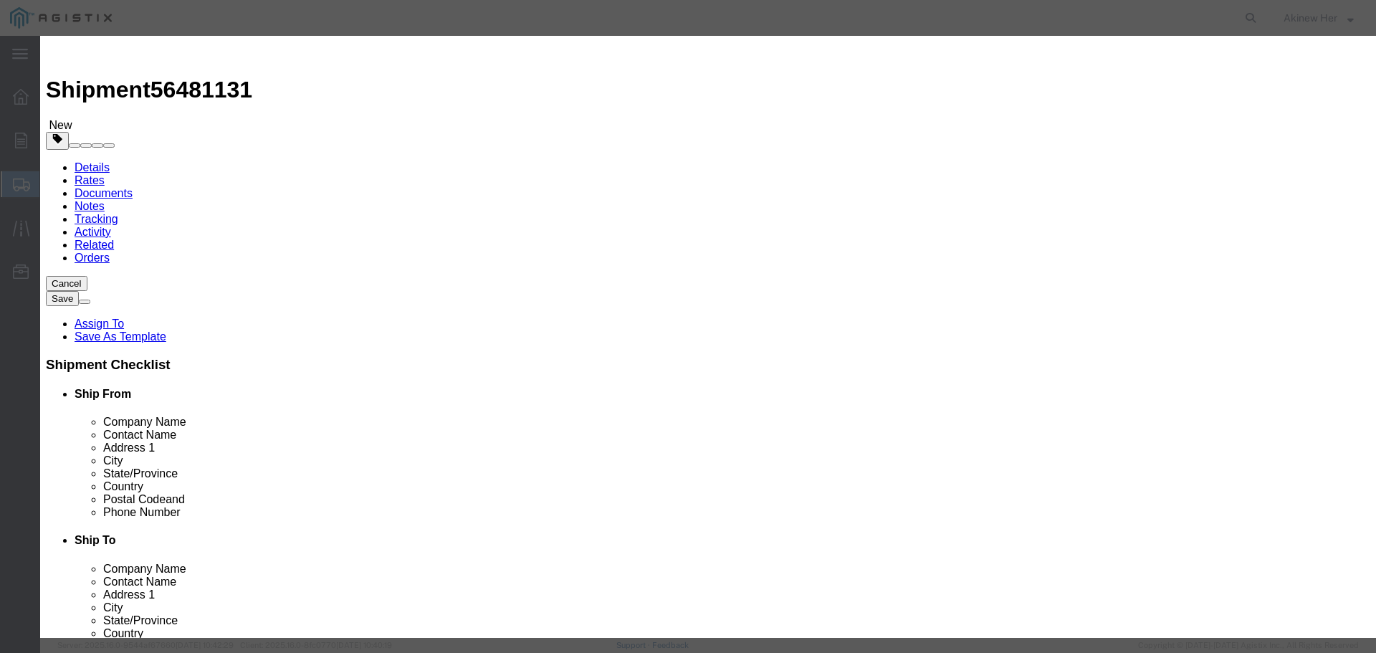
select select "USD"
click input "text"
paste input "PGE-C-LCFC-SMD-BL-5-2L"
type input "PGE-C-LCFC-SMD-BL-5-2L"
type input "2"
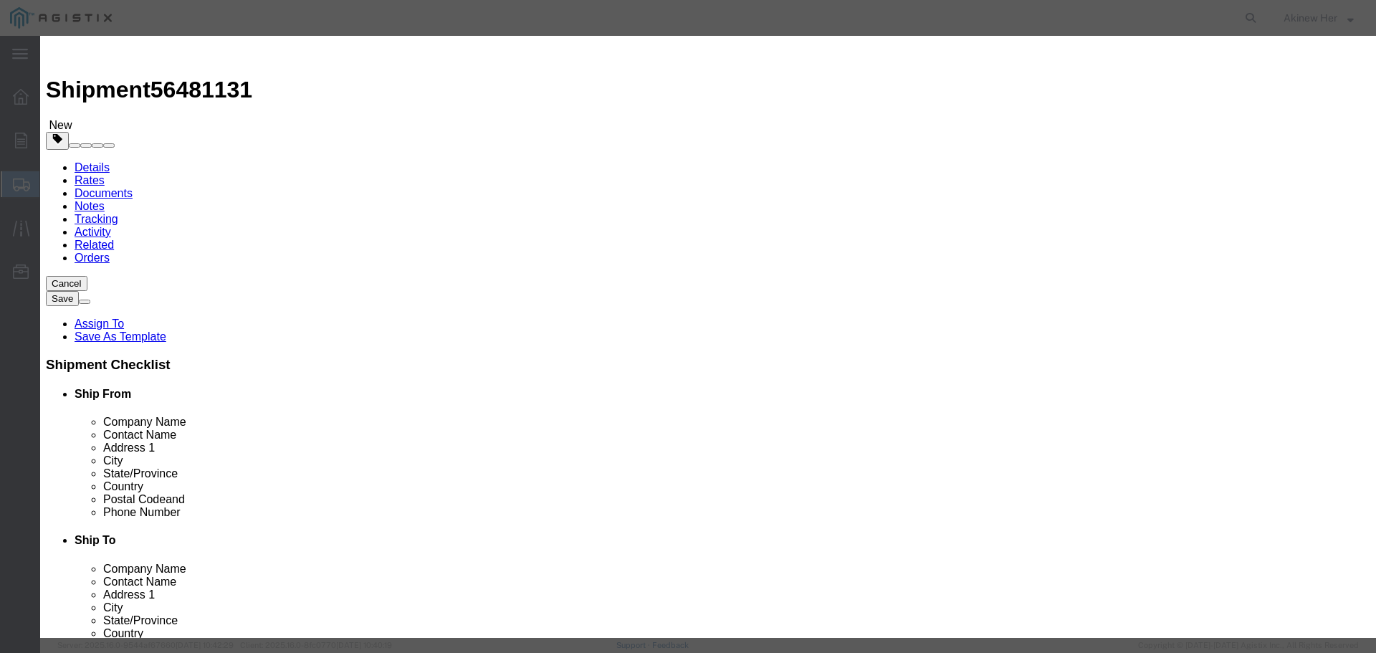
type input "63.84"
select select "70"
click button "Save & Add Another"
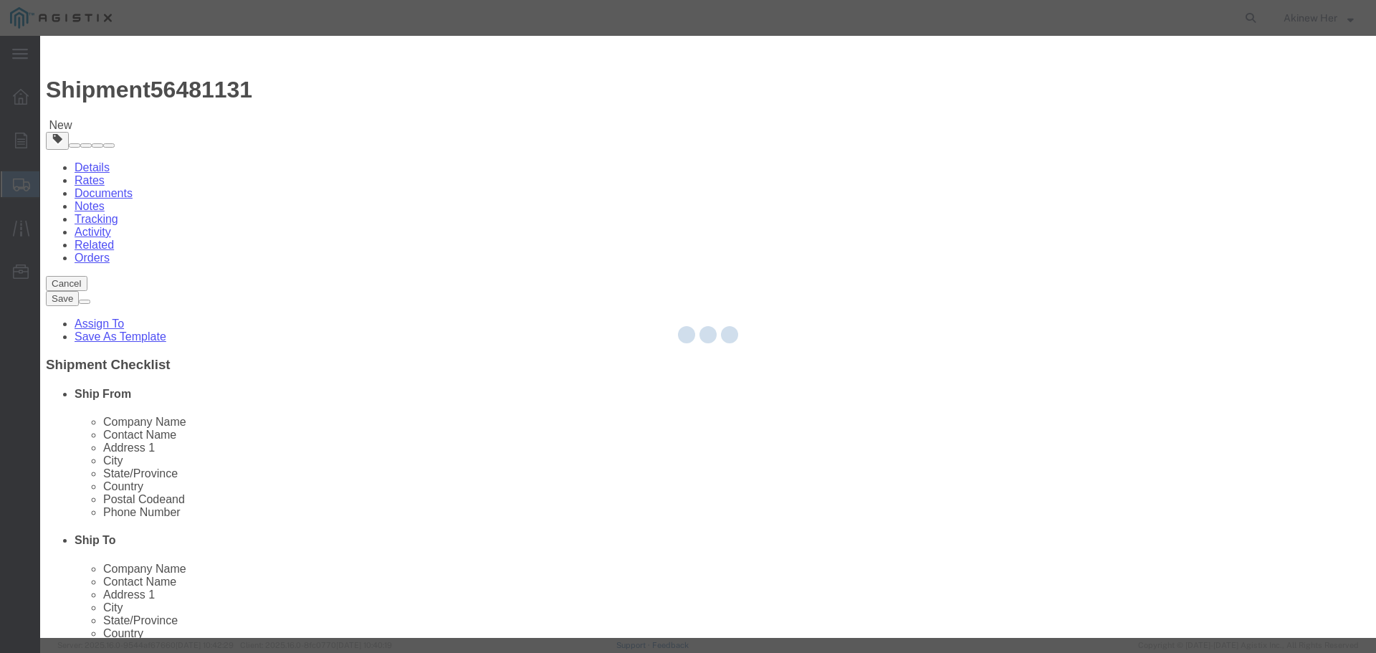
select select "EA"
select select
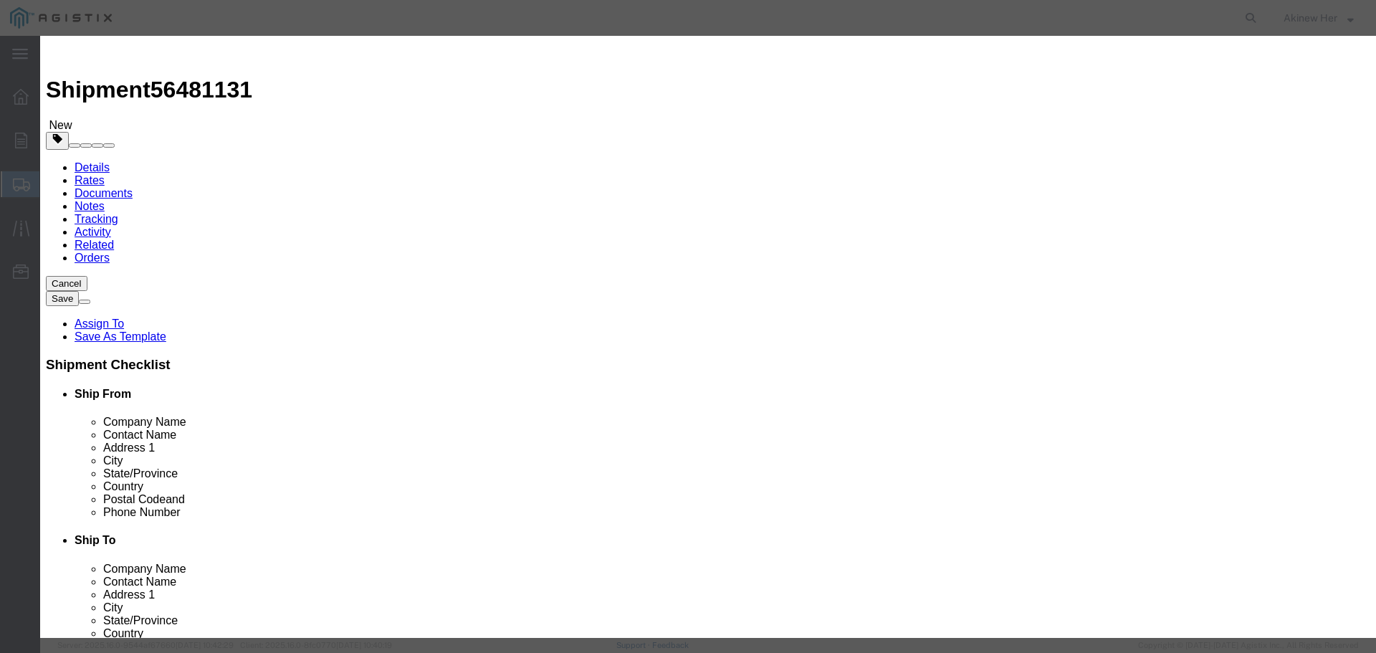
click input "text"
paste input "PGE-C-LCSC-SMD-BL-40-2L"
type input "PGE-C-LCSC-SMD-BL-40-2L"
type input "8"
type input "276.48"
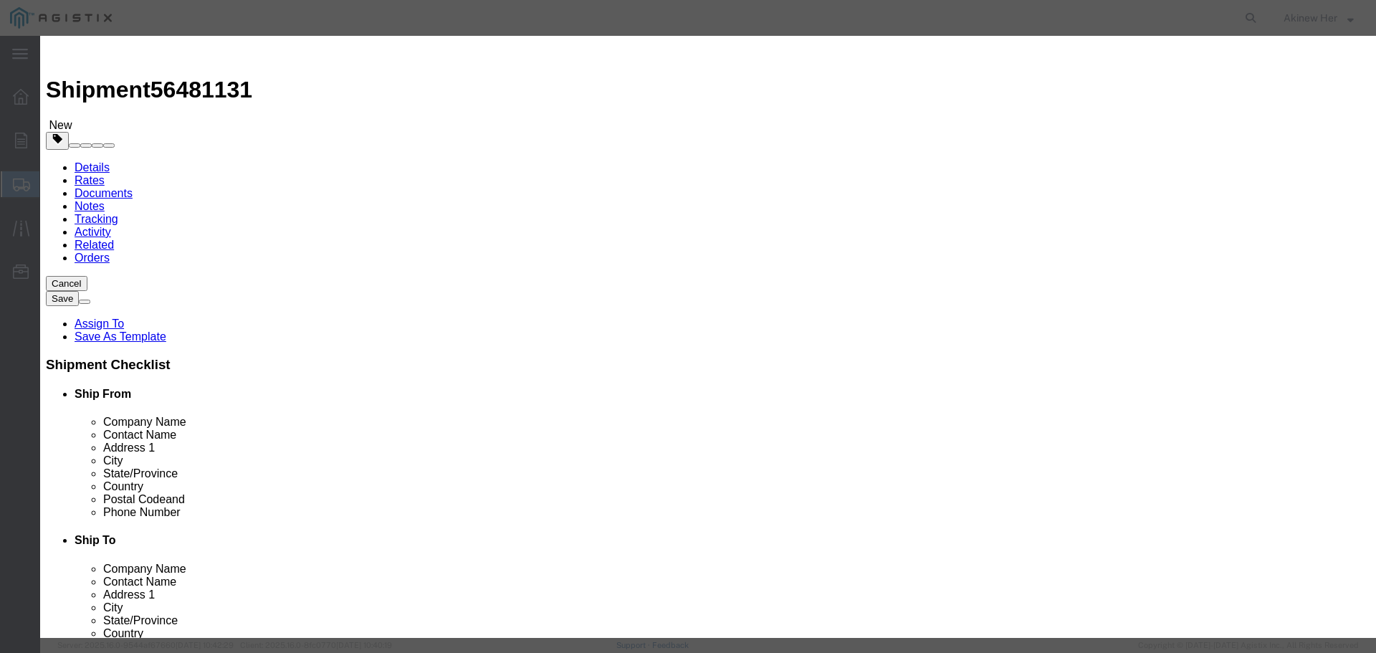
select select "70"
click button "Save & Add Another"
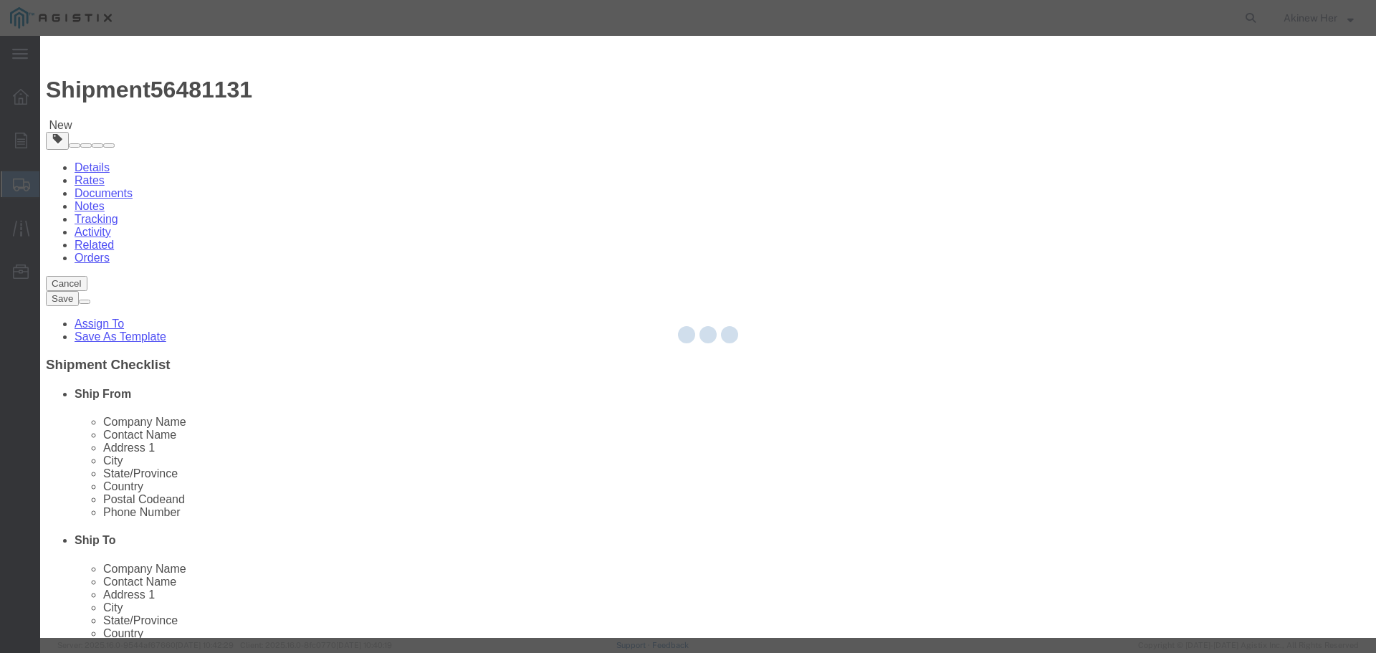
select select "EA"
select select
select select "USD"
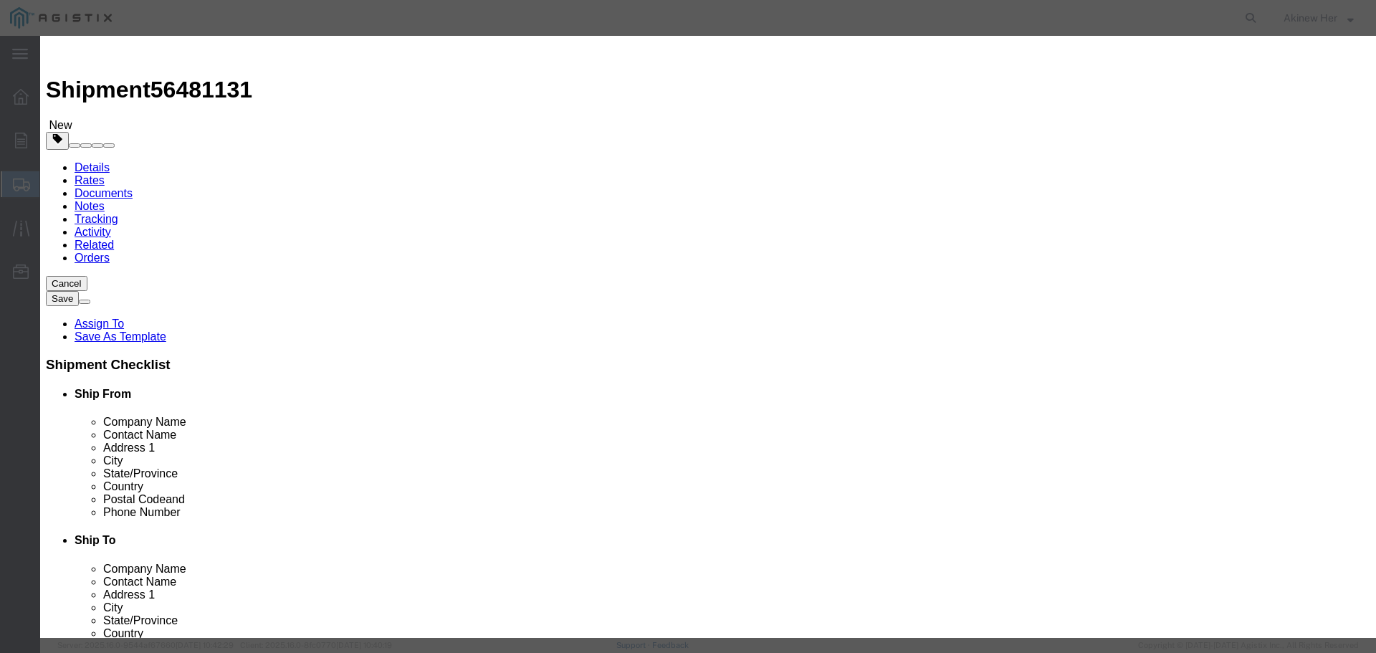
click input "text"
paste input "PGE-C-LCSC-SMD-BL-5-2L"
type input "PGE-C-LCSC-SMD-BL-5-2L"
click input "8"
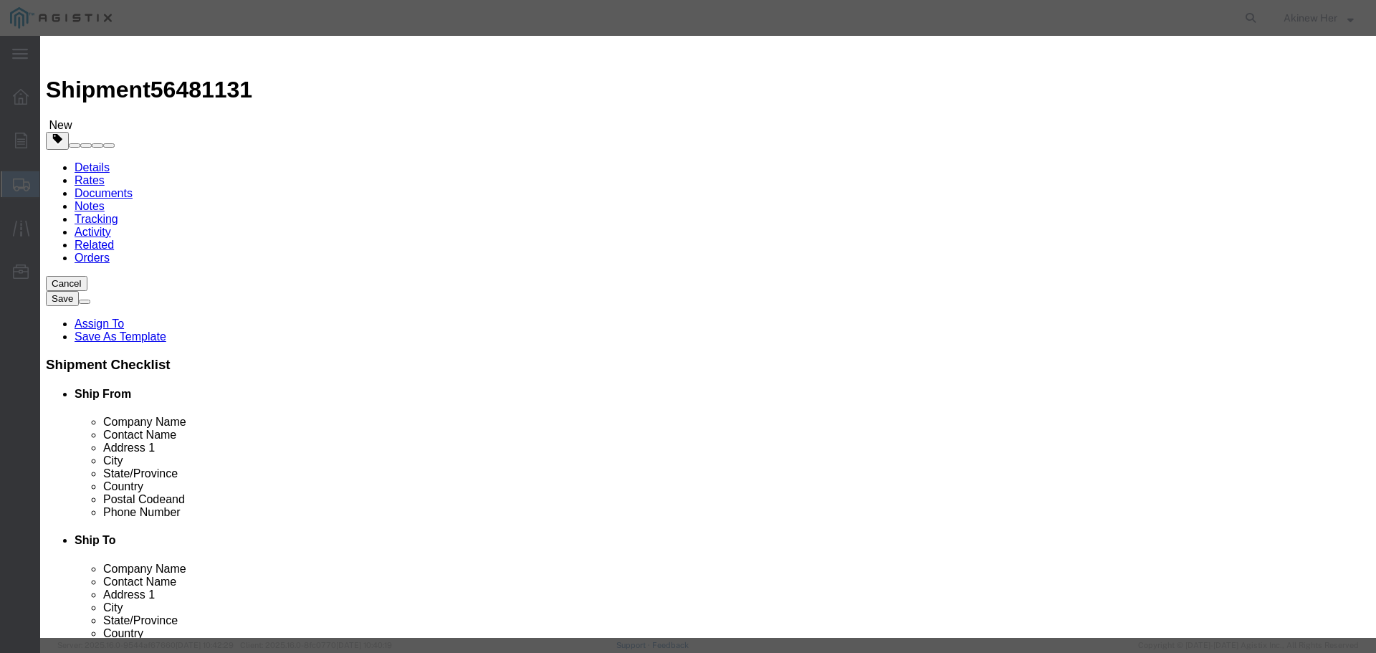
type input "4"
type input "118.32"
select select "70"
click button "Save & Add Another"
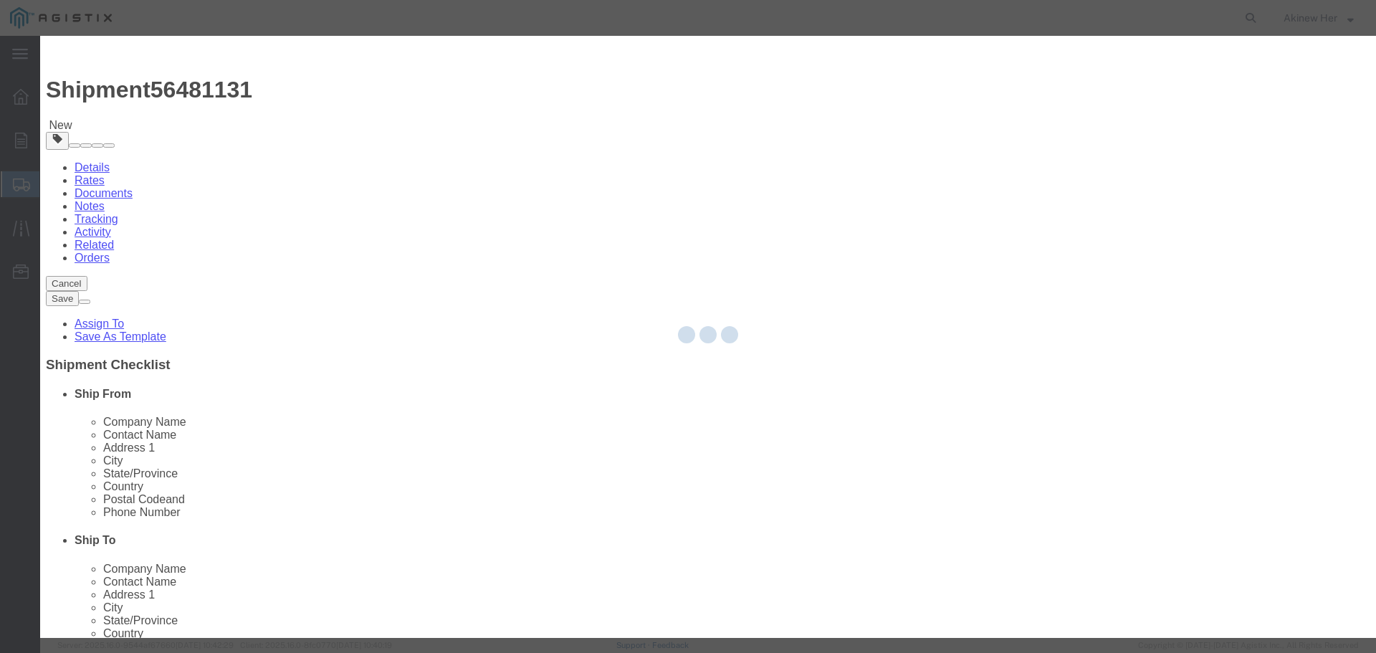
select select "EA"
select select "USD"
select select
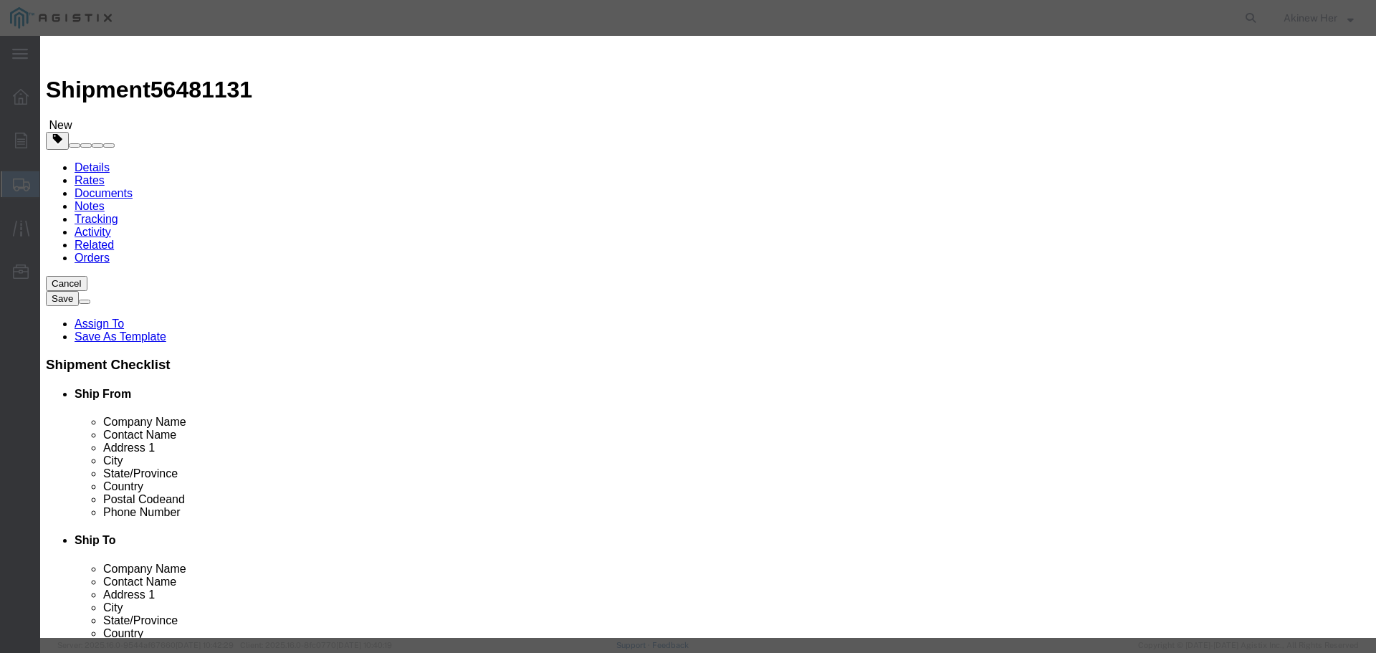
click input "text"
paste input "PGE-C-LC2-SMD-BL-40-2L"
type input "PGE-C-LC2-SMD-BL-40-2L"
type input "2"
type input "4"
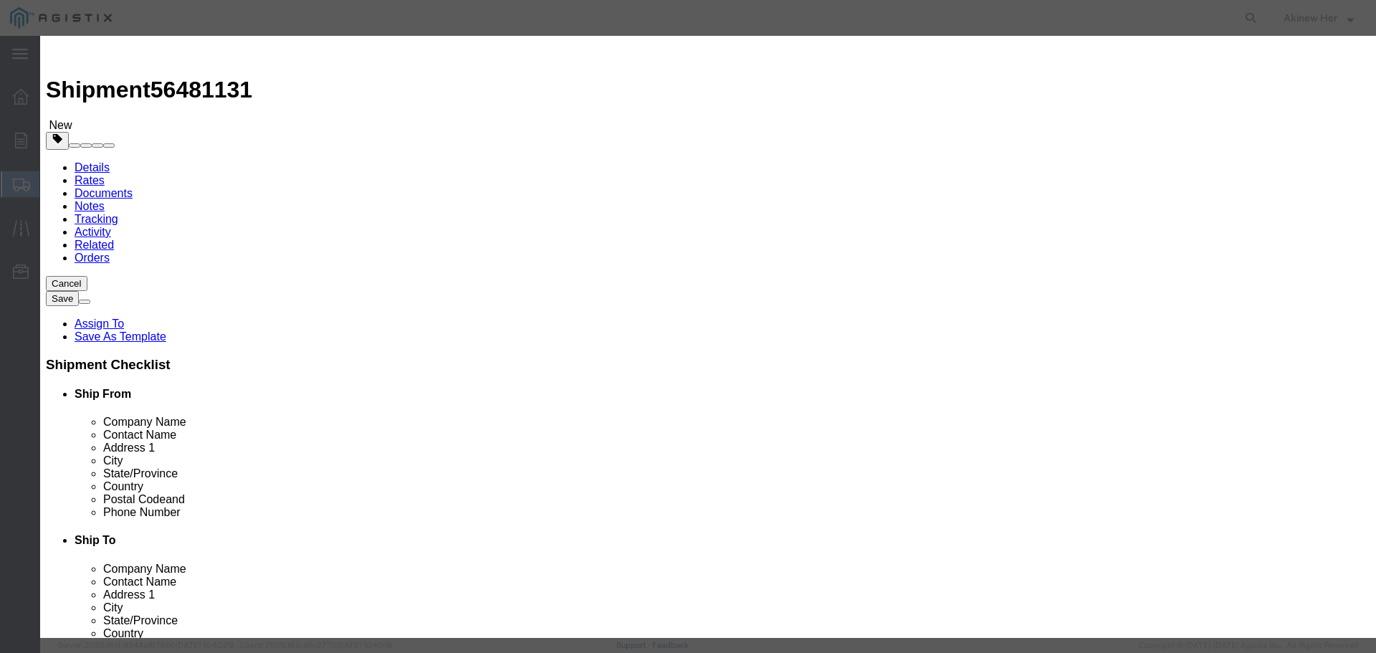
type input "138.24"
select select "70"
click button "Save & Add Another"
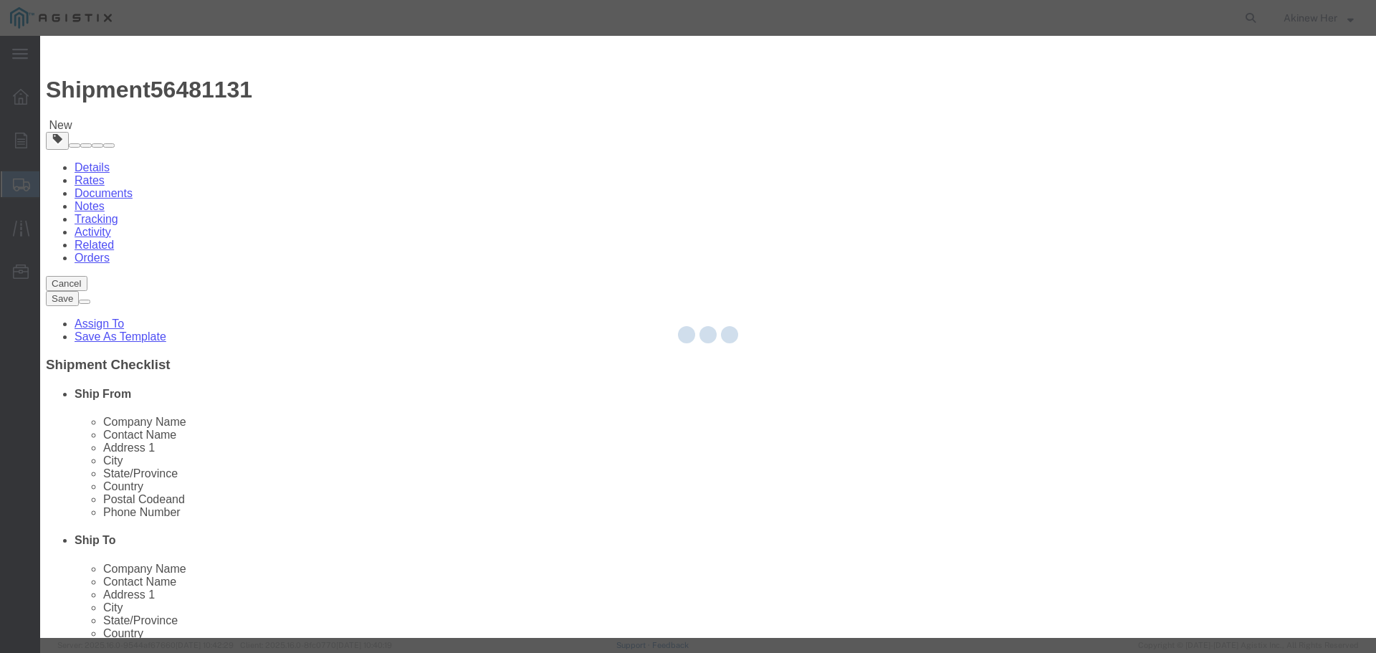
select select "EA"
select select
select select "USD"
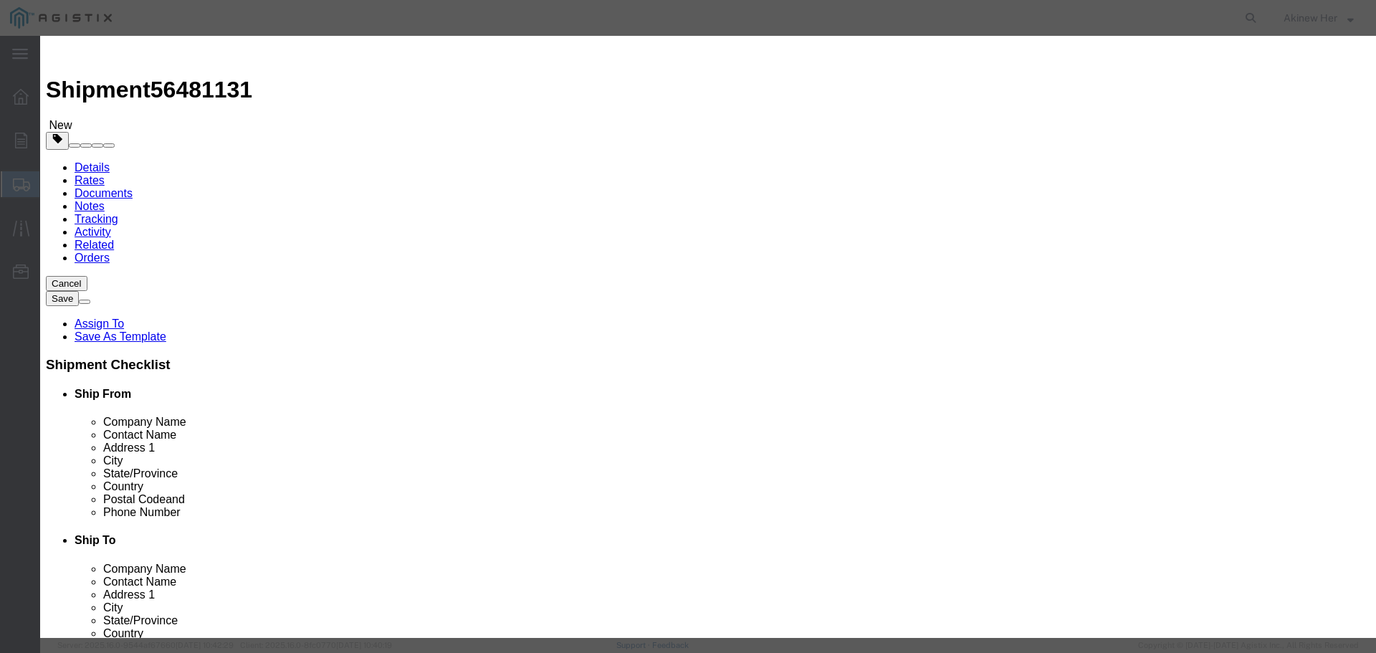
click input "text"
paste input "PGE-C-LC2-SMD-BL-5-2L"
type input "PGE-C-LC2-SMD-BL-5-2L"
type input "8"
type input "236.64"
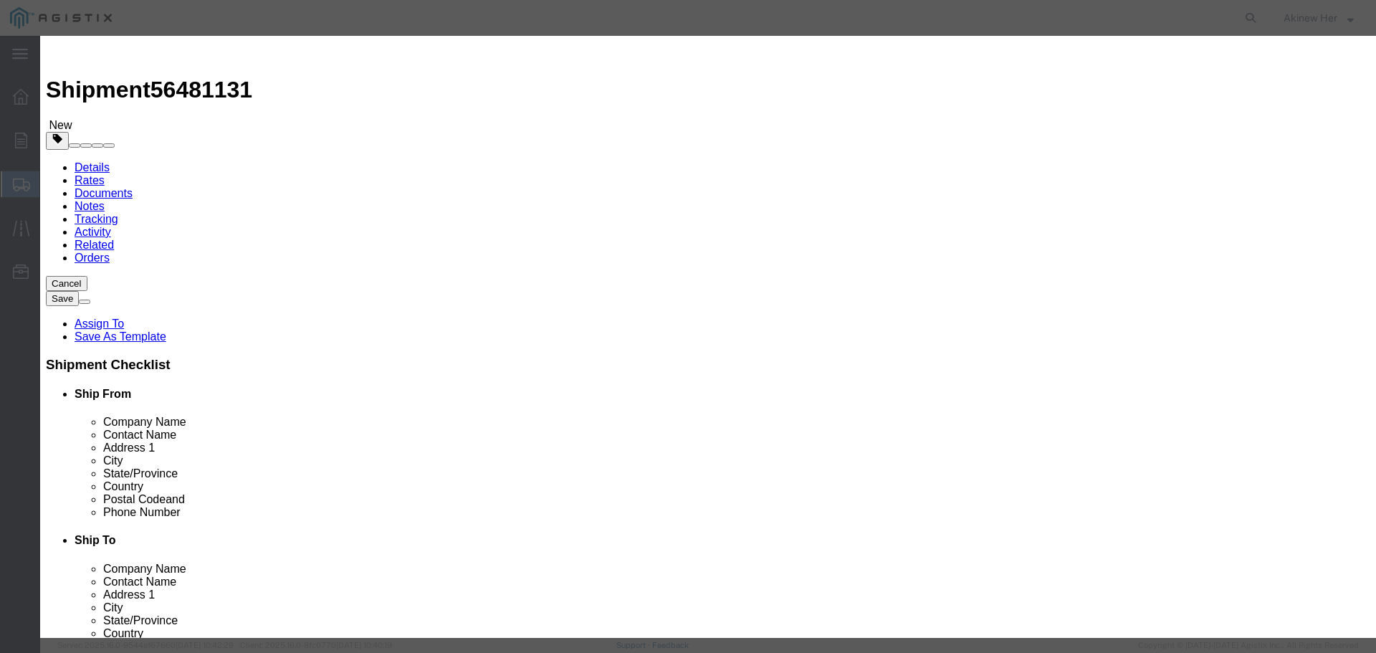
select select "70"
click button "Save & Add Another"
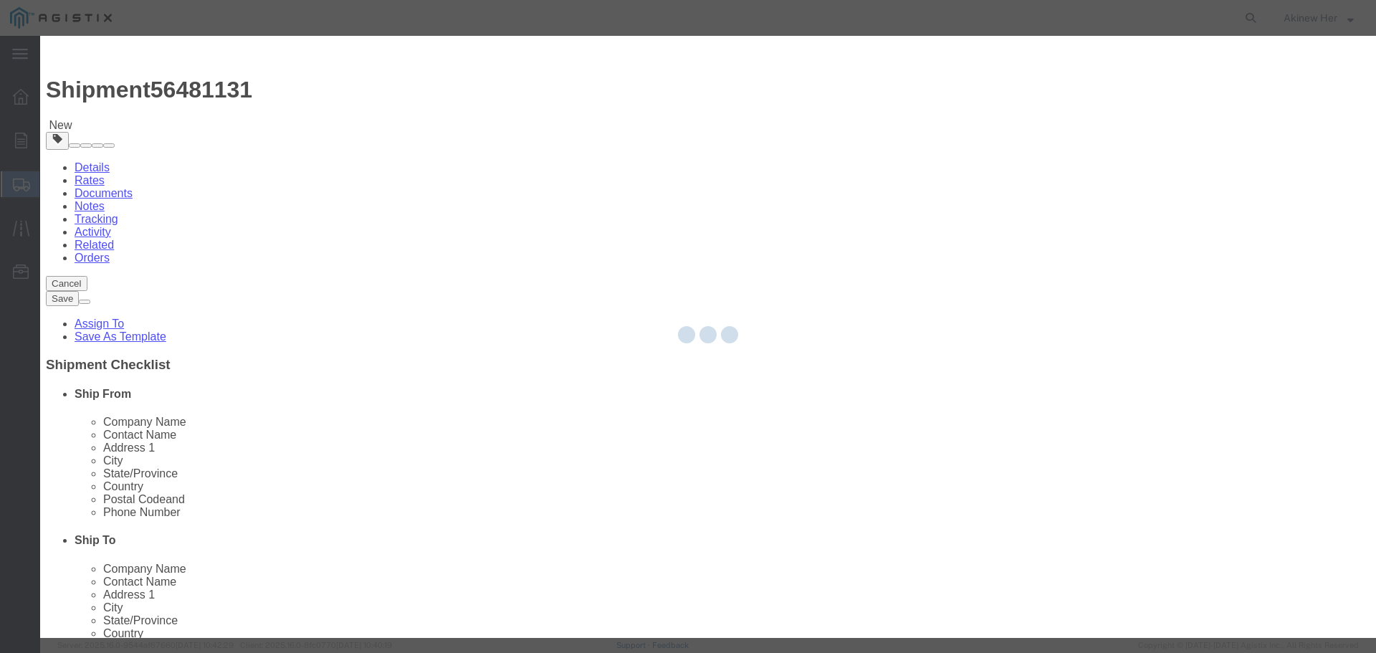
select select "EA"
select select
select select "USD"
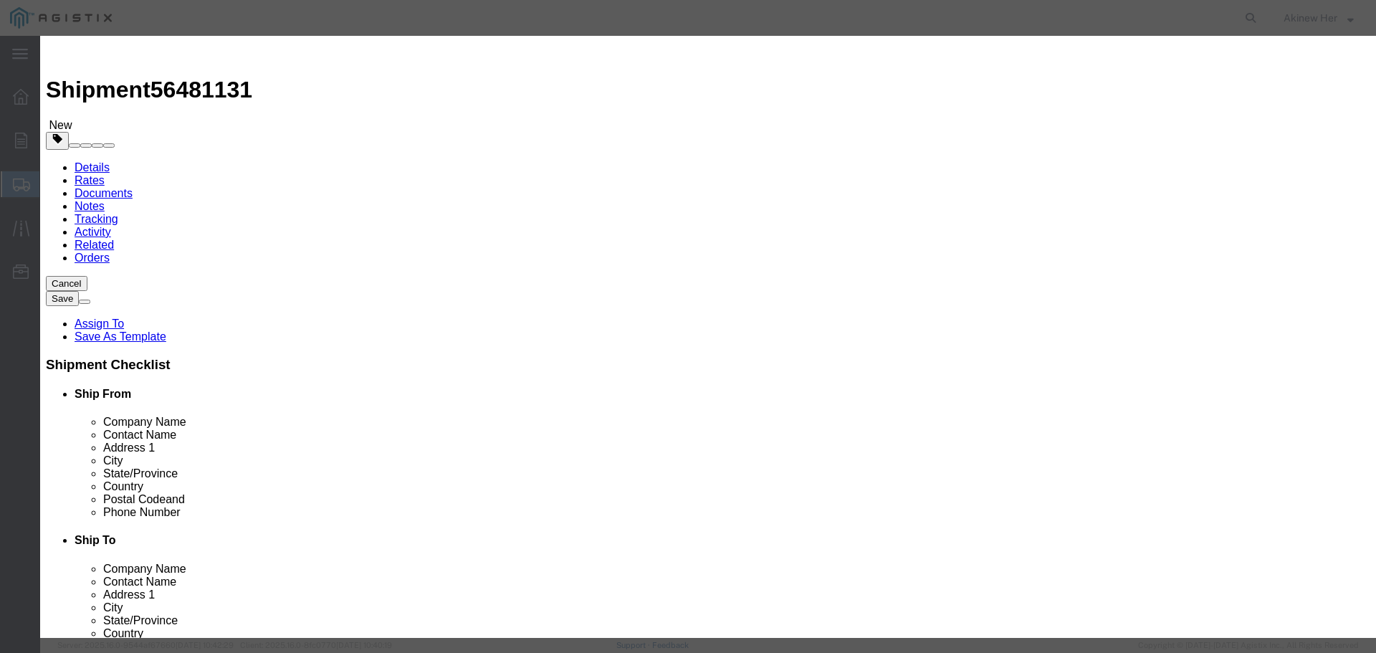
click input "text"
paste input "PGE-C-LC2-SMD-BL-3-2L"
type input "PGE-C-LC2-SMD-BL-3-2L"
type input "2"
type input "58.68"
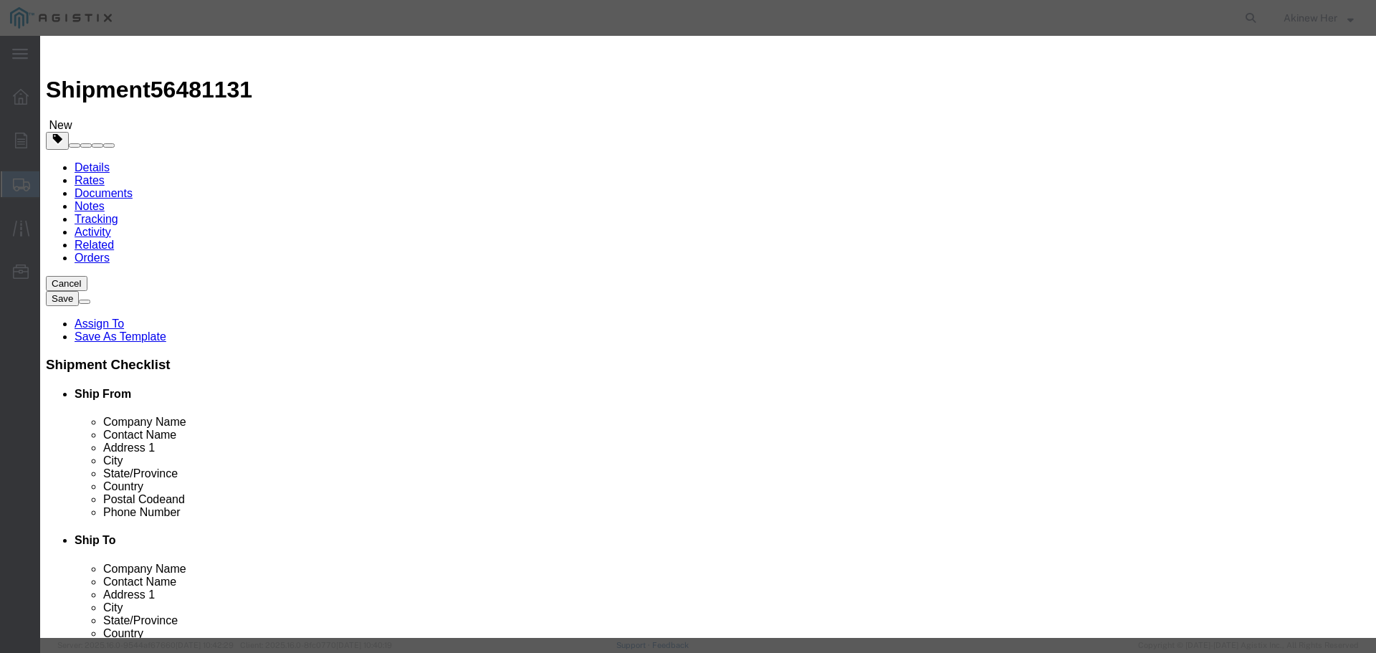
select select "70"
click button "Save & Add Another"
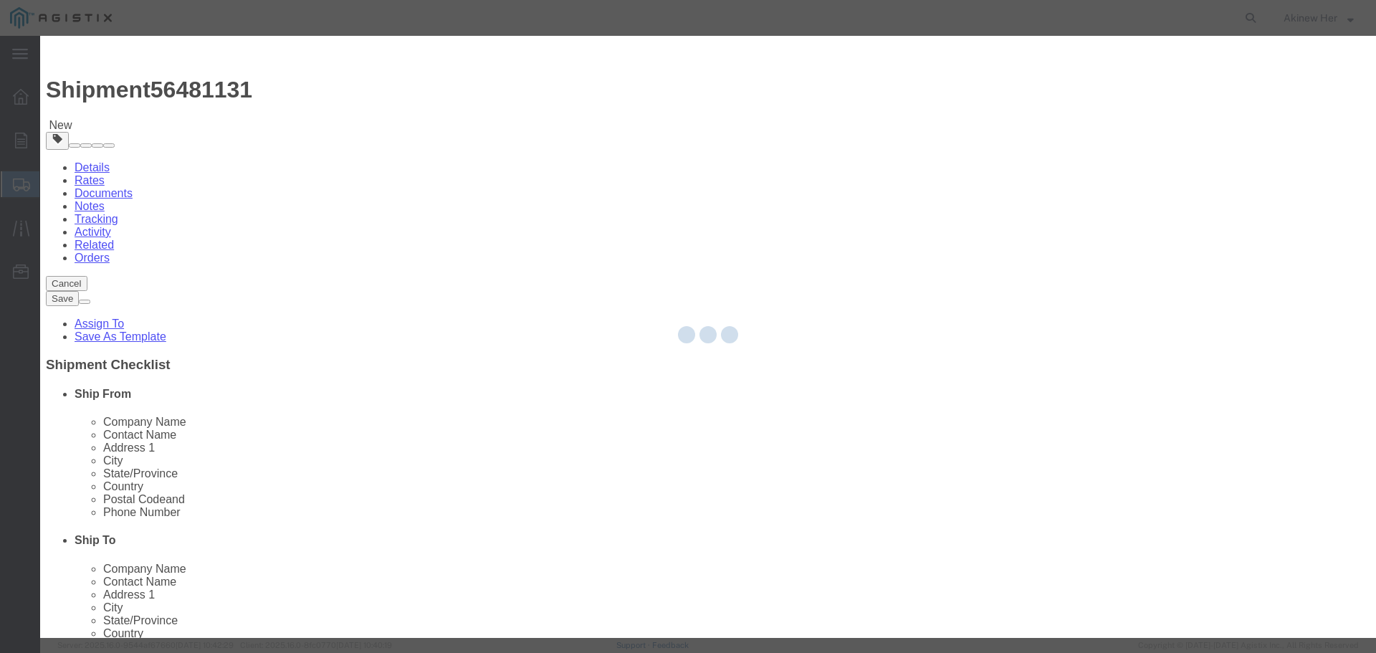
select select "EA"
select select
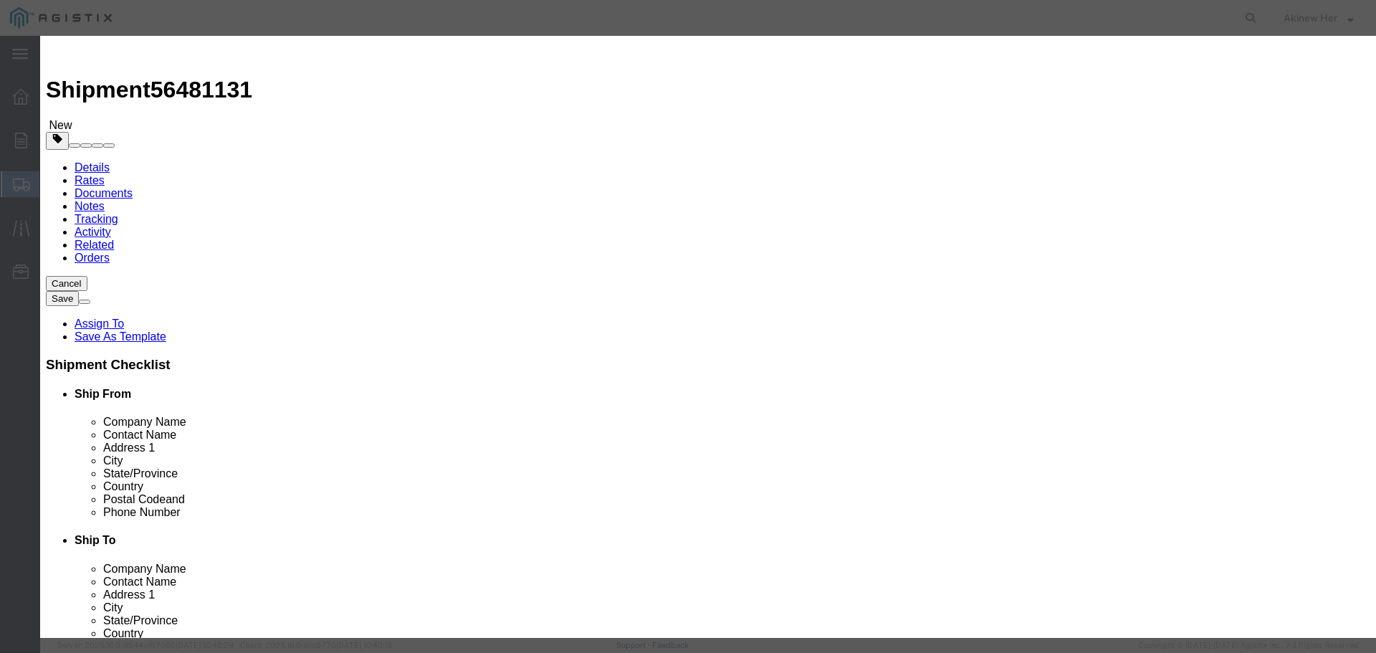
select select "USD"
click input "text"
paste input "PGE-C-LC2-40F-10G4"
type input "PGE-C-LC2-40F-10G4"
type input "4"
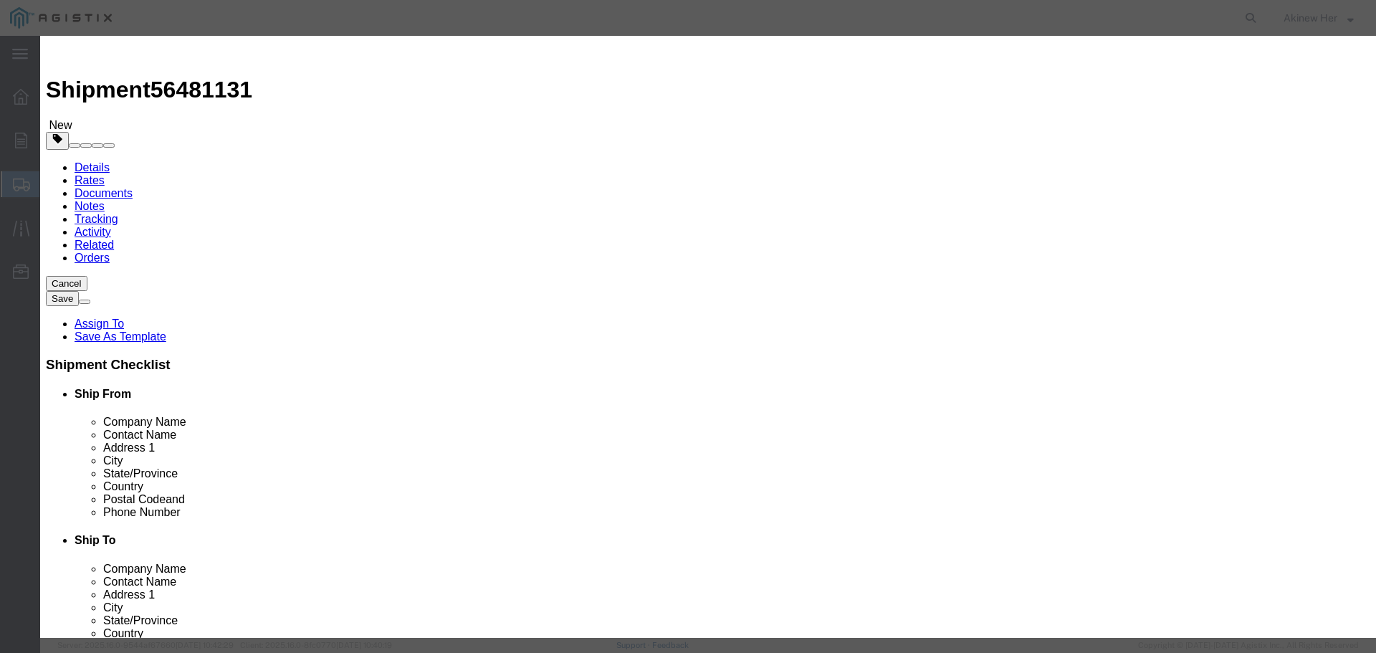
type input "155.64"
select select "70"
click button "Save & Add Another"
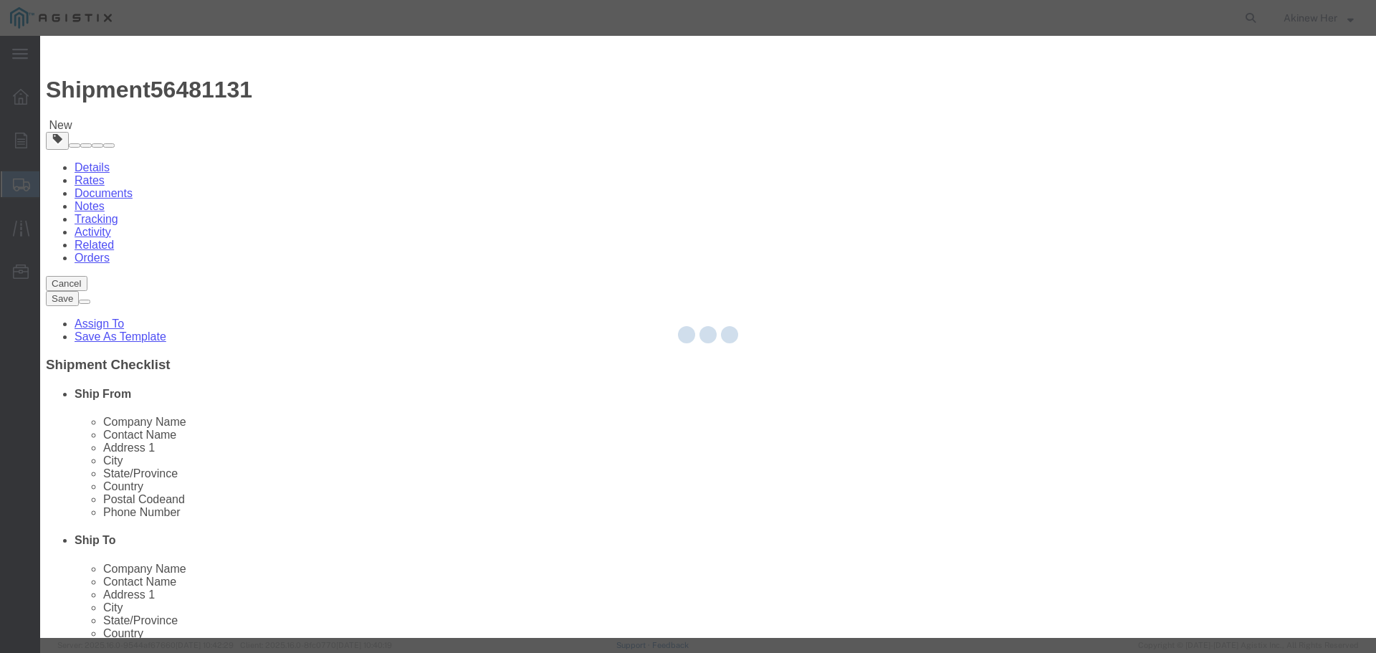
select select "EA"
select select
select select "USD"
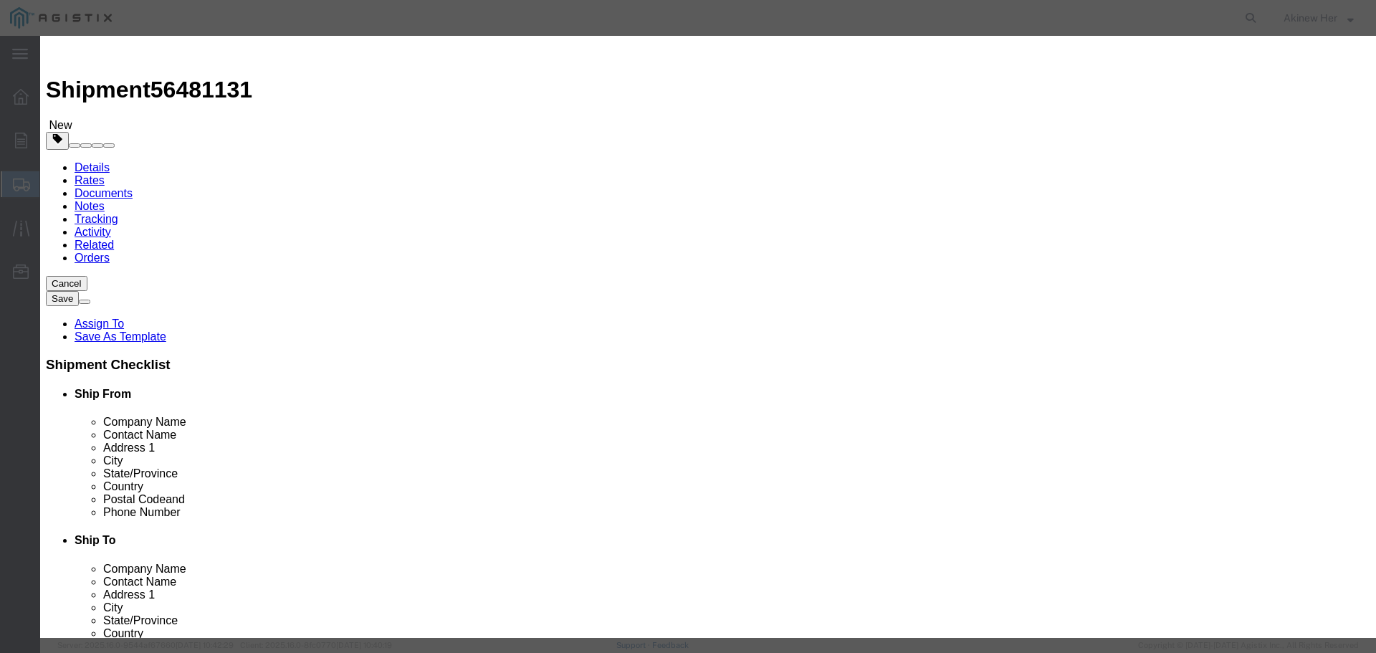
click input "text"
paste input "PGE-C-LC2-7F-10G4"
type input "PGE-C-LC2-7F-10G4"
type input "2"
type input "48.14"
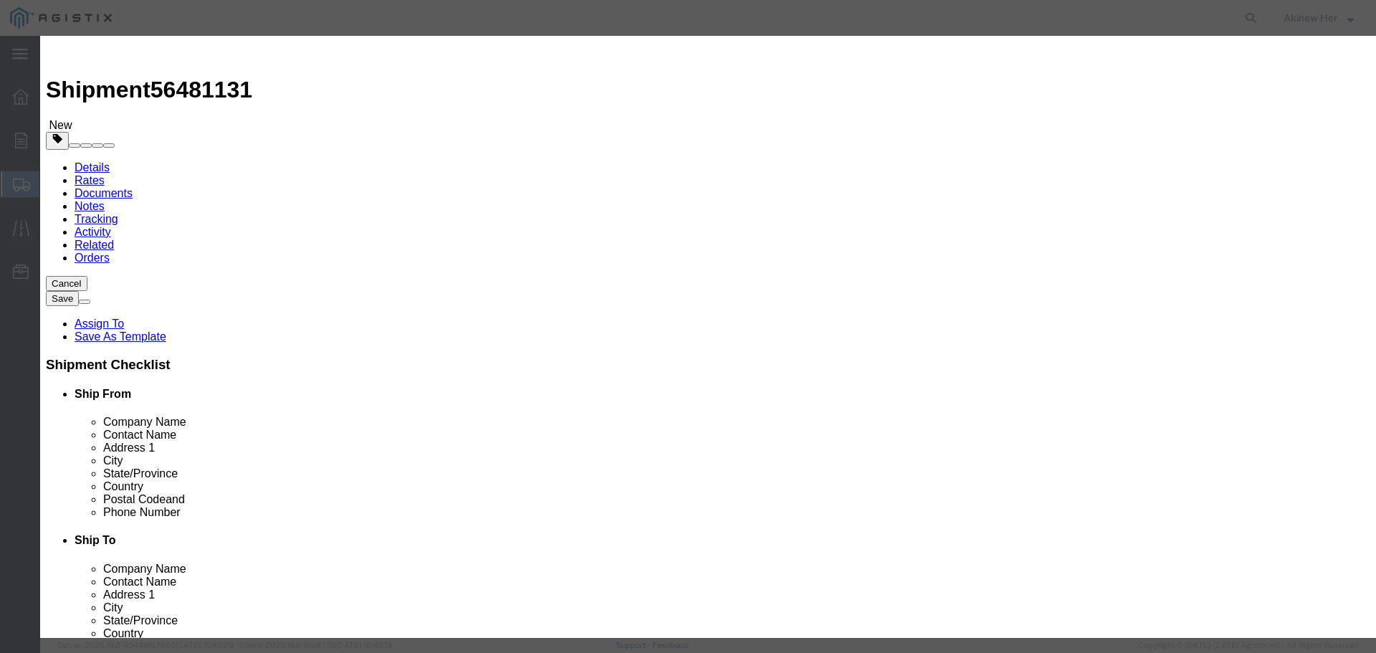
select select "70"
click button "Save & Add Another"
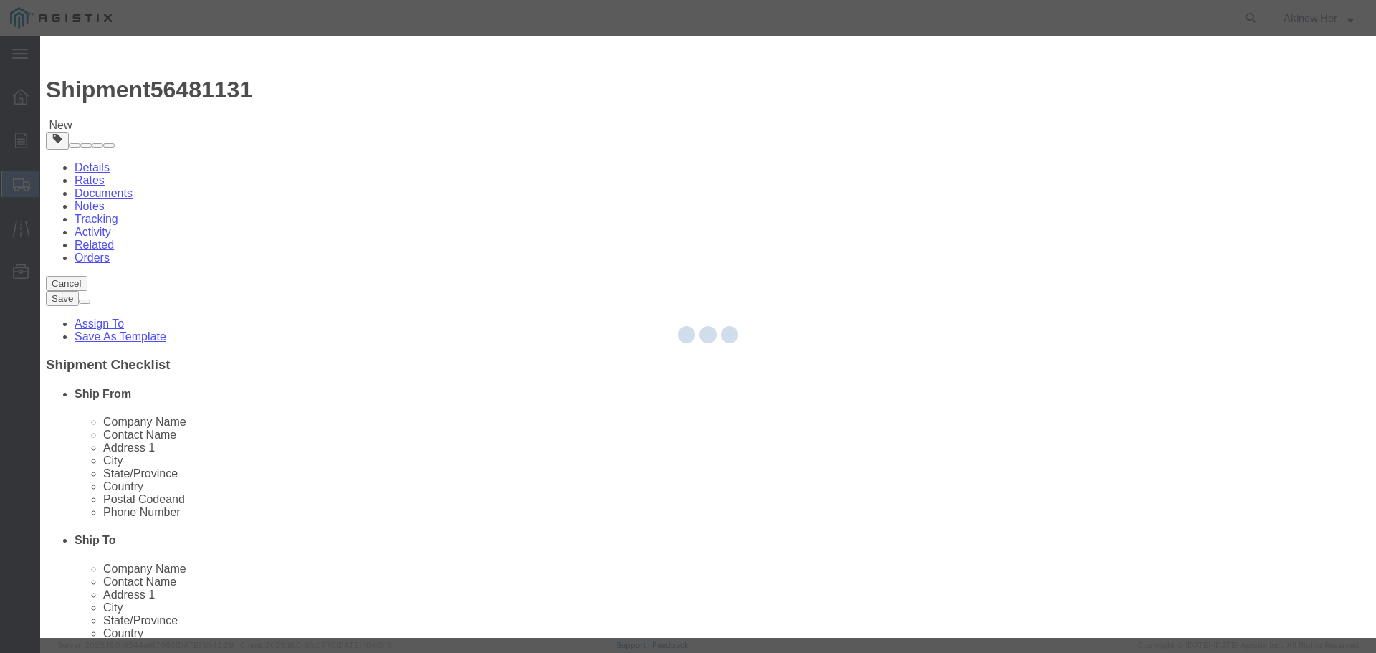
select select "EA"
select select
select select "USD"
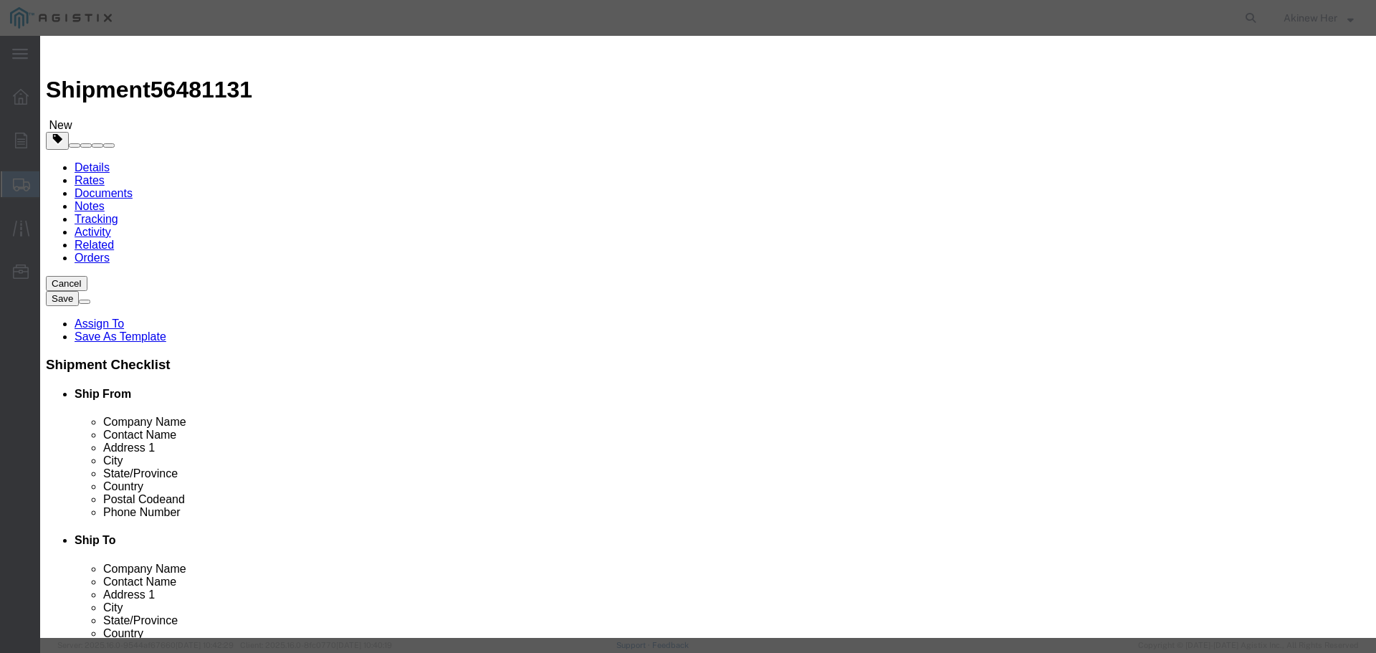
click input "text"
paste input "[PERSON_NAME]-ATTN-10DB"
type input "[PERSON_NAME]-ATTN-10DB"
type input "3"
type input "28.11"
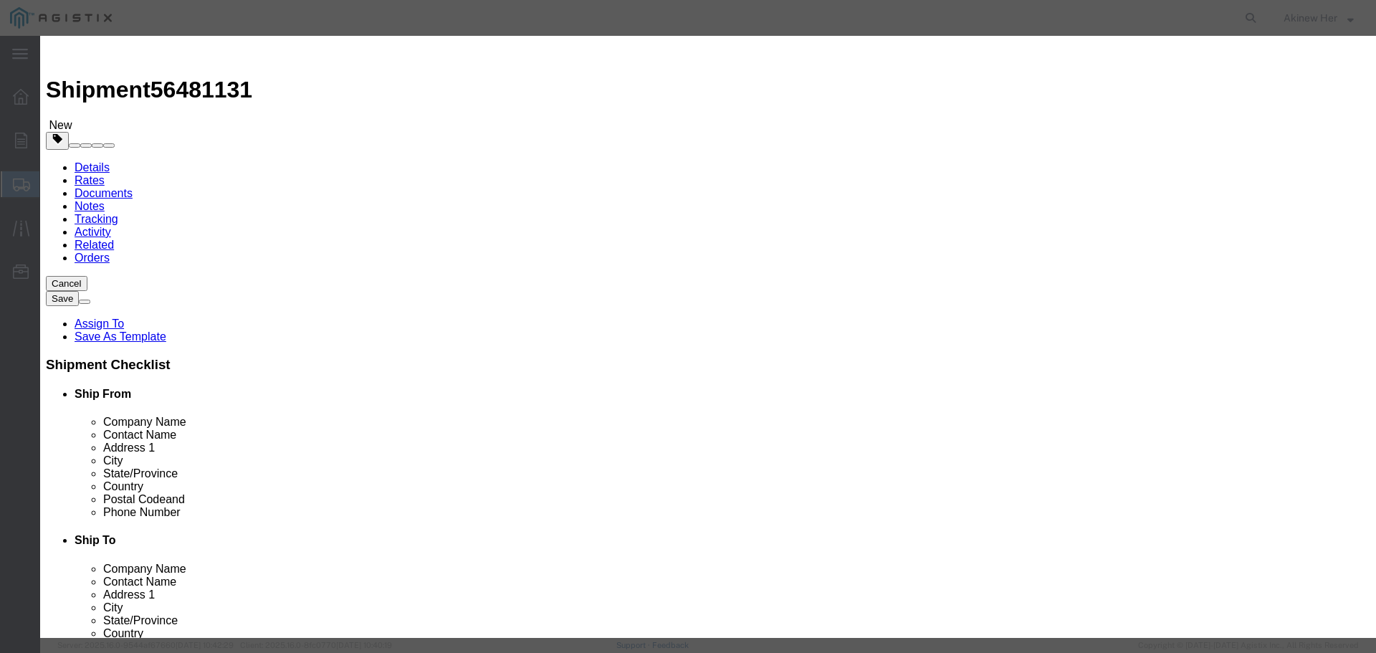
select select "70"
click button "Save & Add Another"
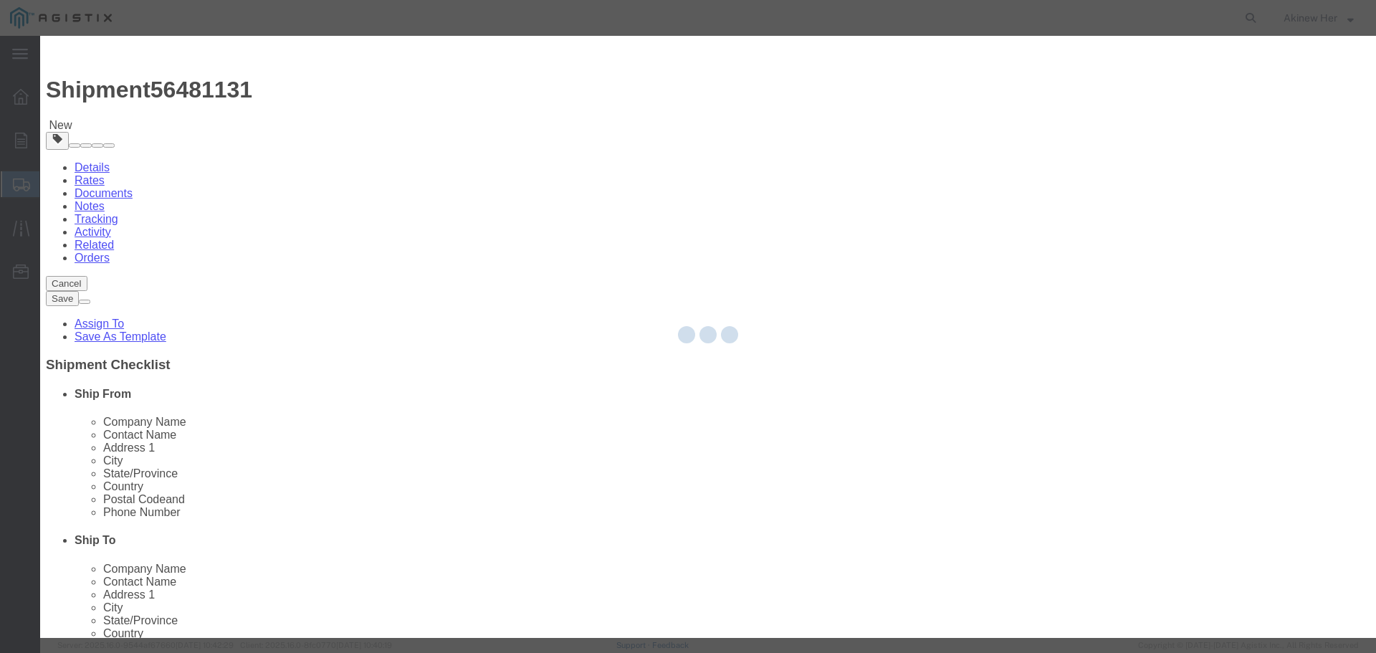
select select "EA"
select select
select select "USD"
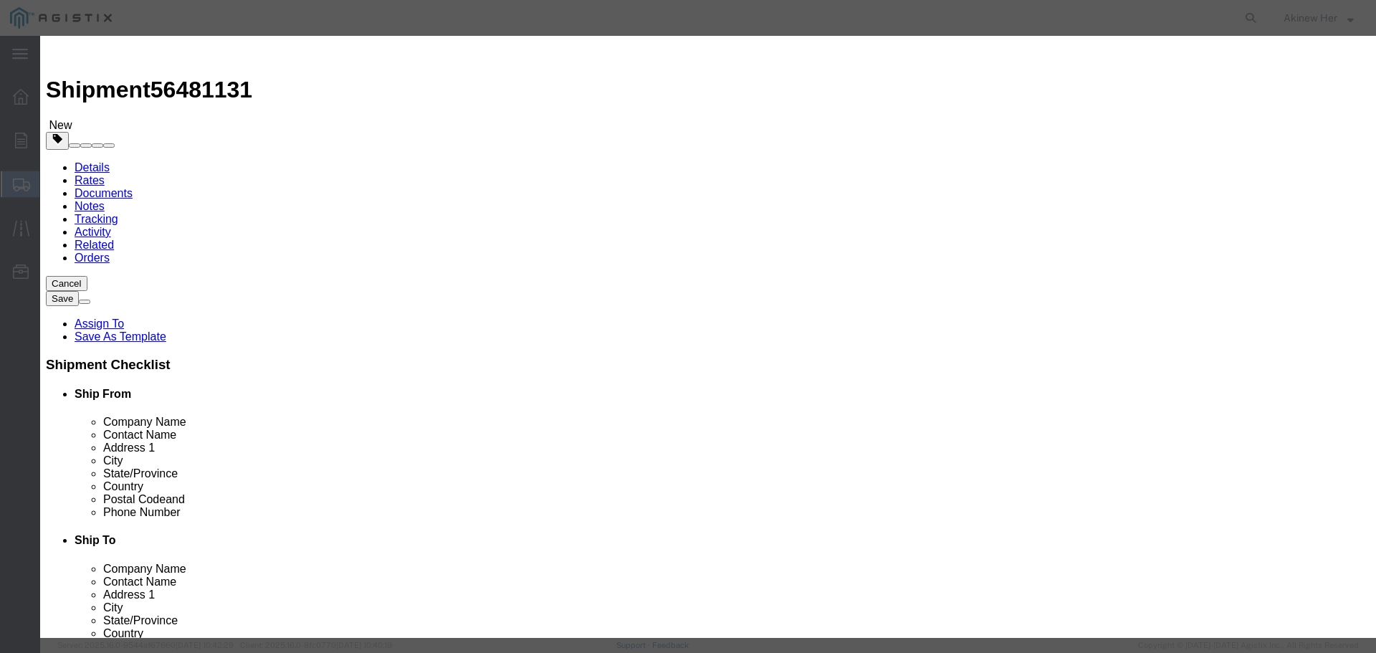
click input "text"
paste input "[PERSON_NAME]-ATTN-5DB"
type input "[PERSON_NAME]-ATTN-5DB"
type input "5"
click input "46.82"
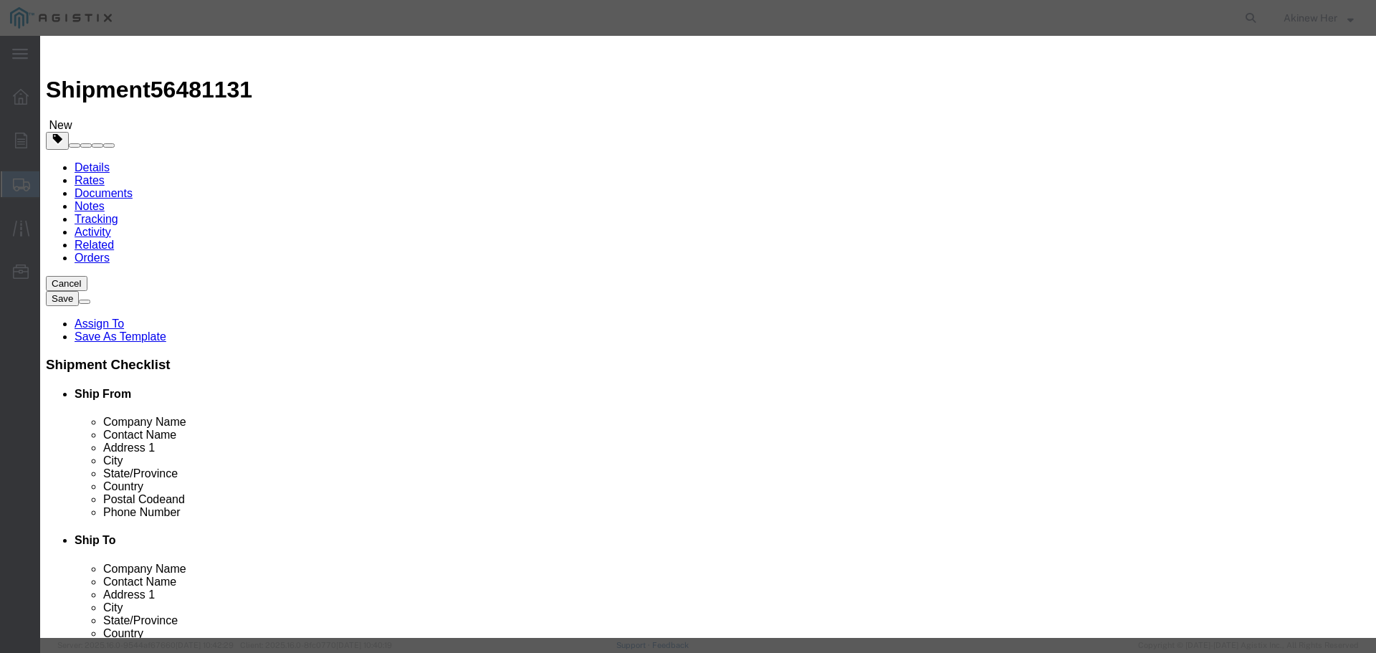
type input "46.85"
select select "70"
click button "Save & Add Another"
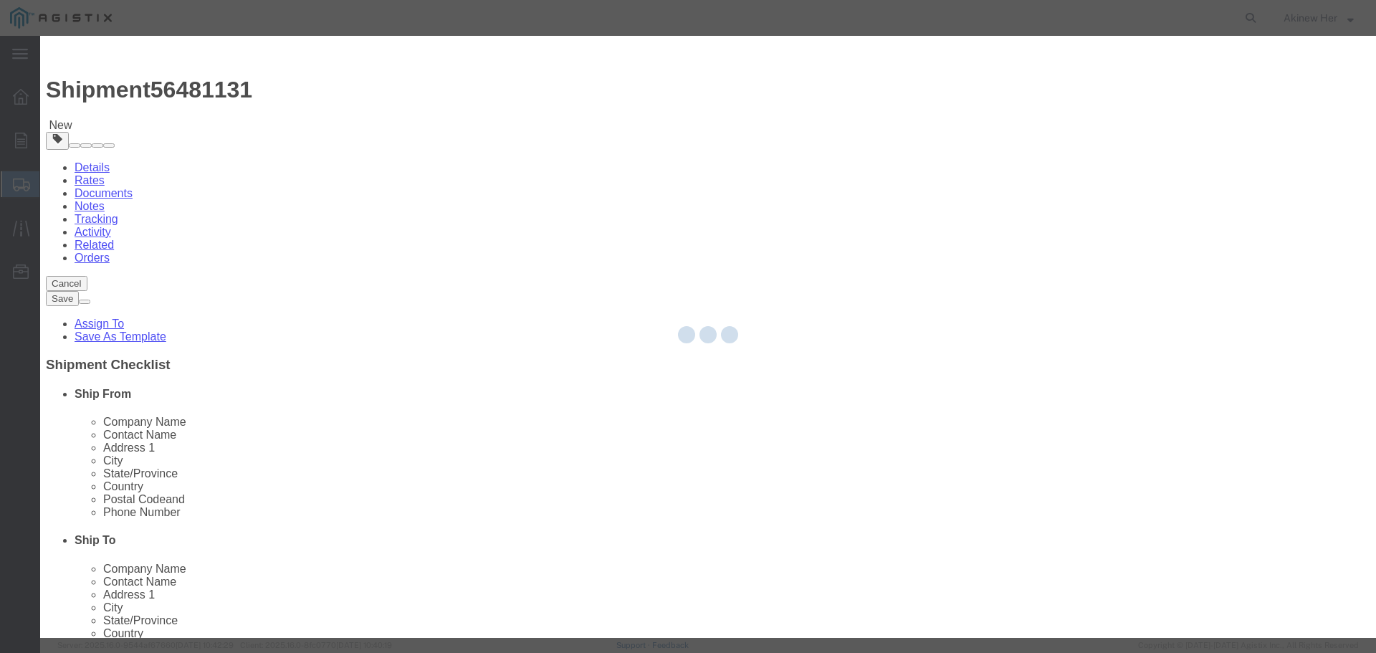
select select "EA"
select select
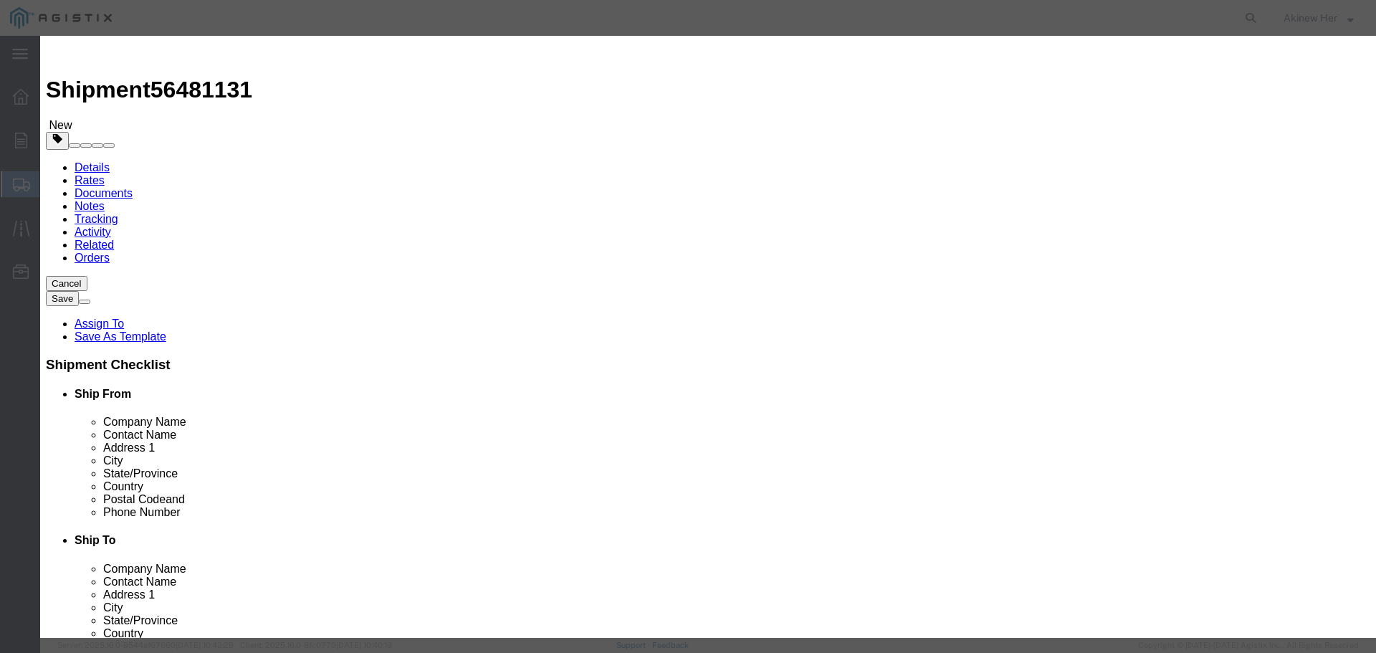
click input "text"
paste input "[PERSON_NAME]-ATTN-3DB"
type input "[PERSON_NAME]-ATTN-3DB"
type input "5"
type input "46.85"
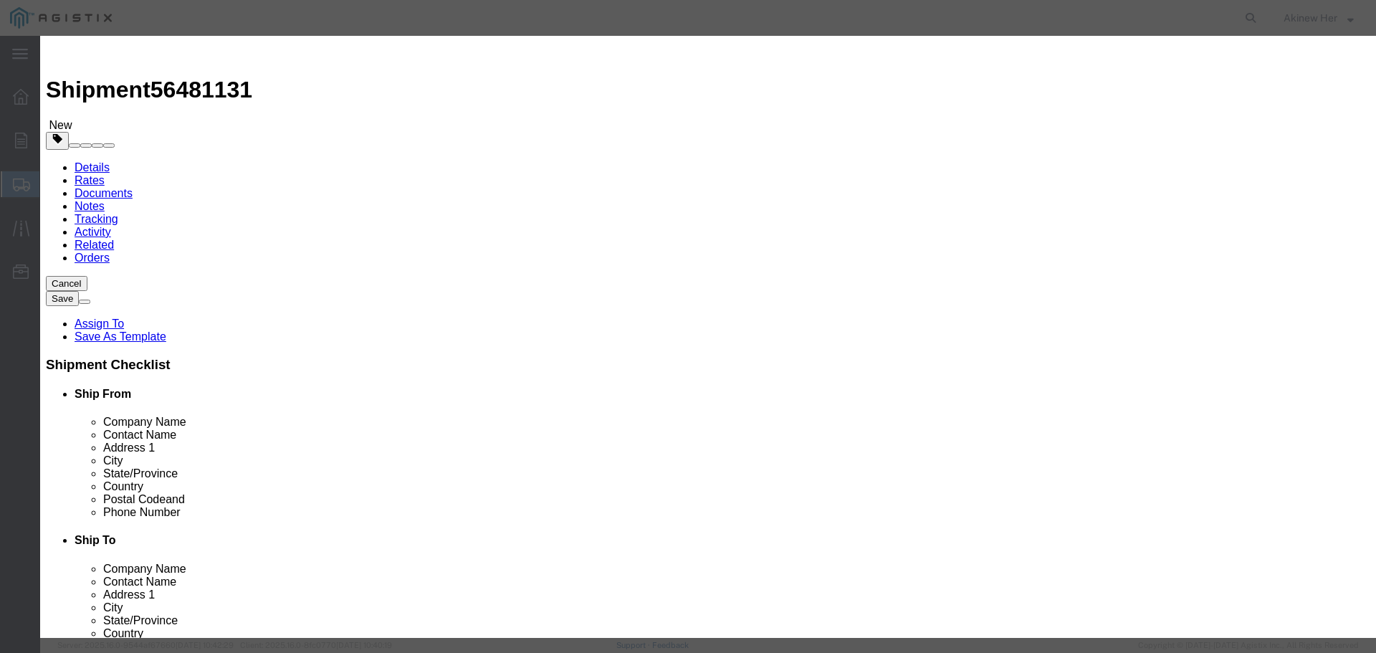
select select "70"
click button "Save & Add Another"
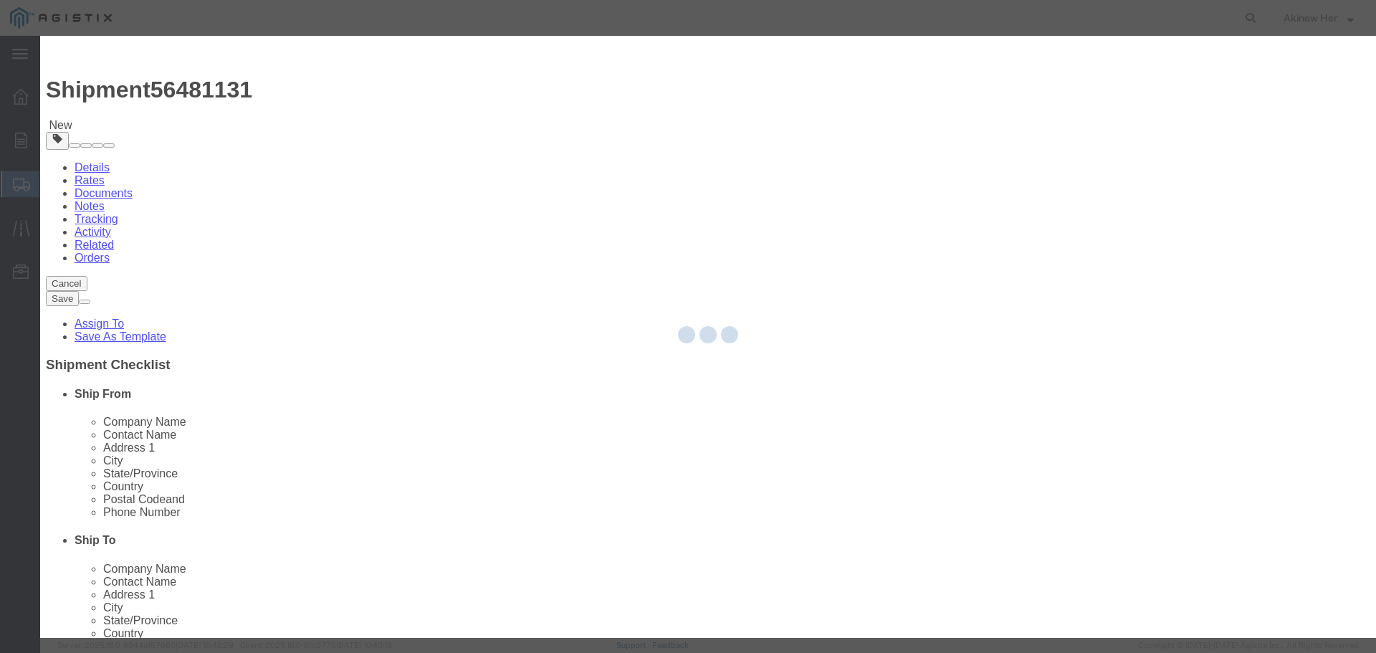
select select "EA"
select select
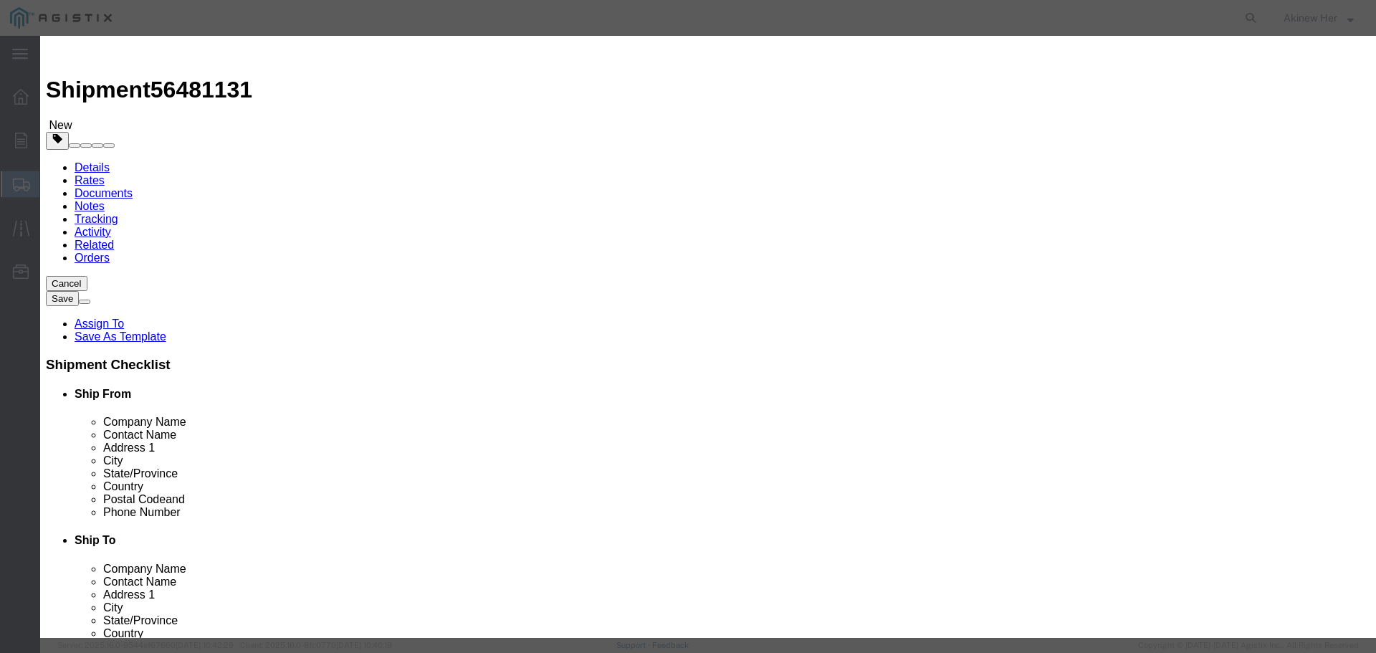
click input "text"
paste input "UTPSP30BUY"
type input "UTPSP30BUY"
type input "7"
type input "115.71"
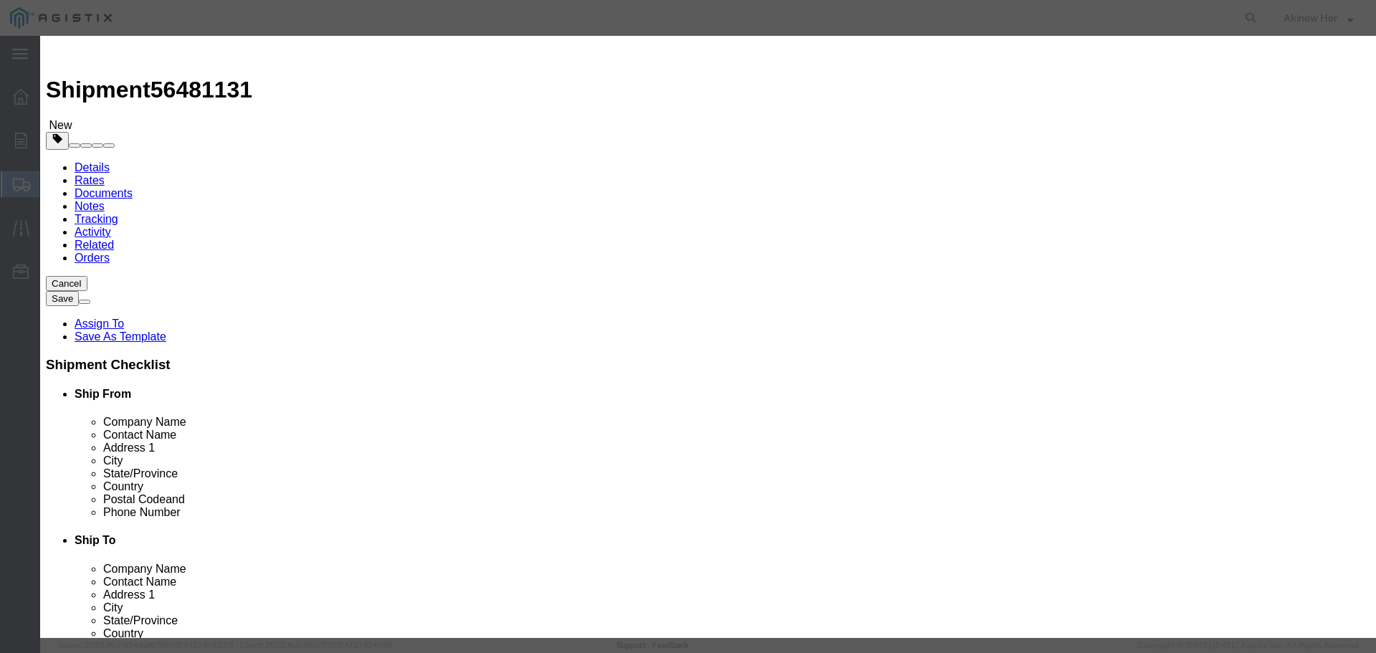
select select "70"
click button "Save & Add Another"
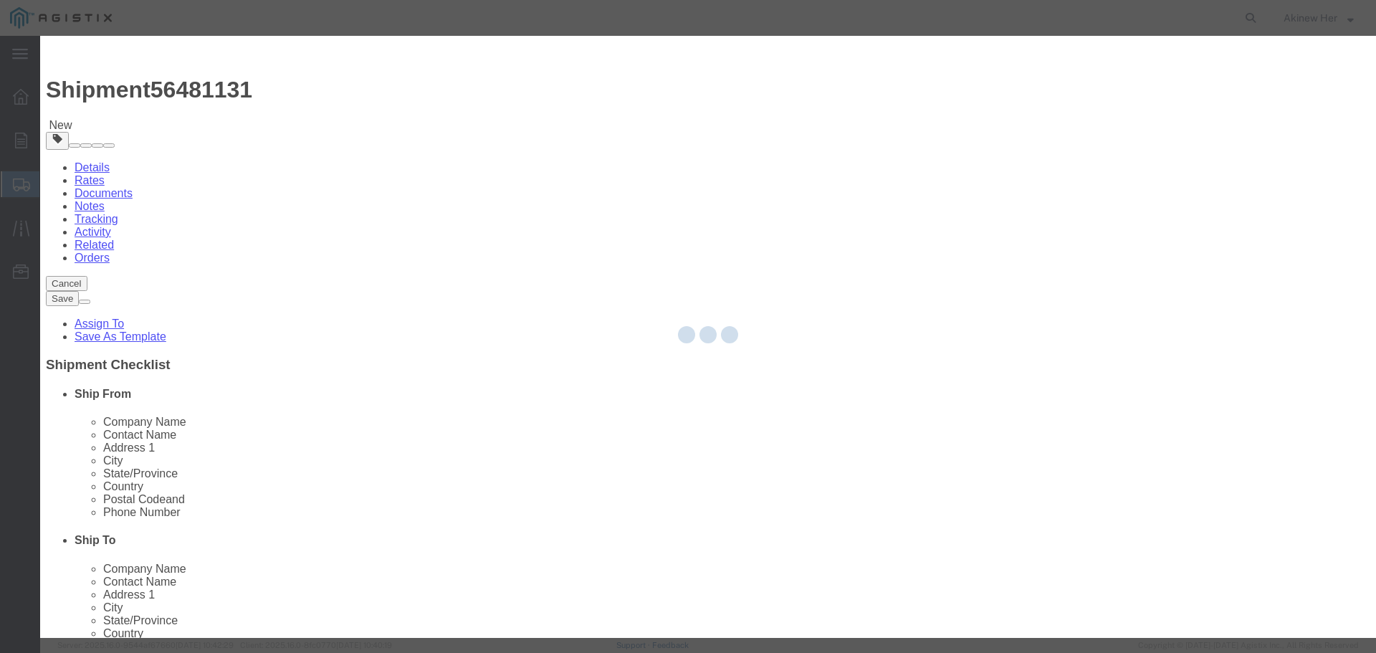
select select "EA"
select select
select select "USD"
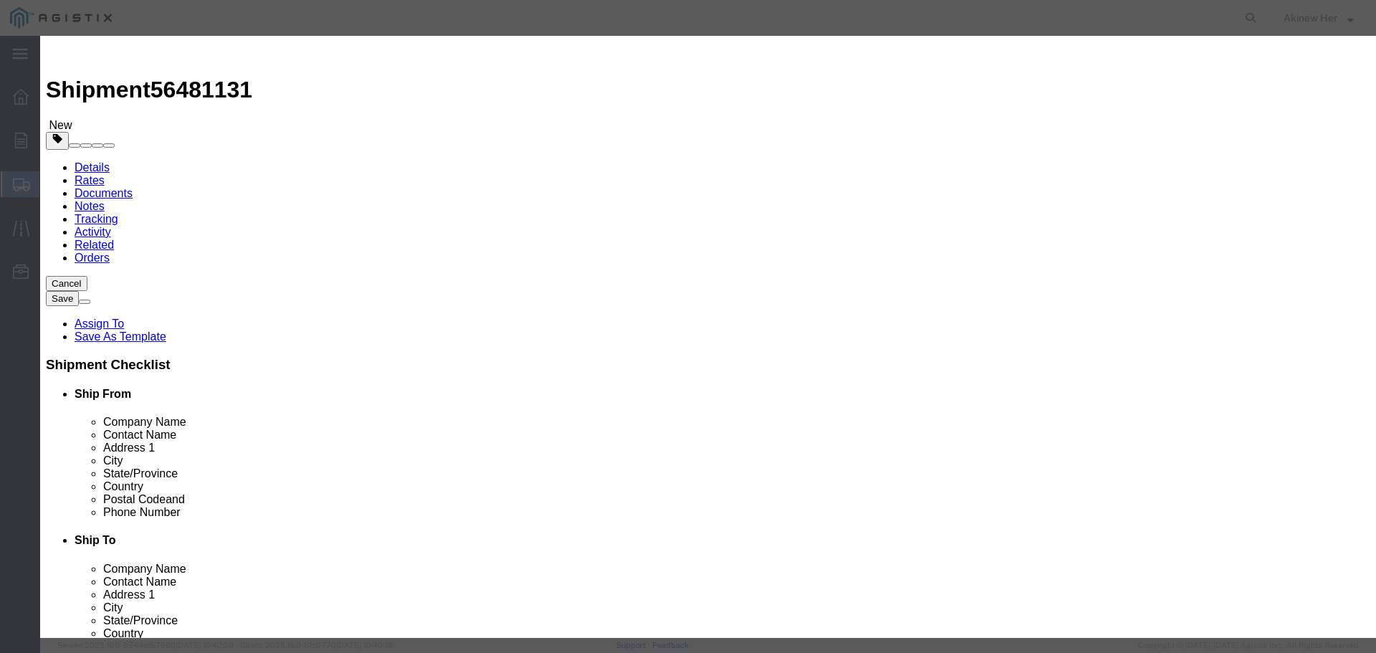
click input "text"
paste input "70C-3A"
type input "70C-3A"
type input "2"
type input "56.8"
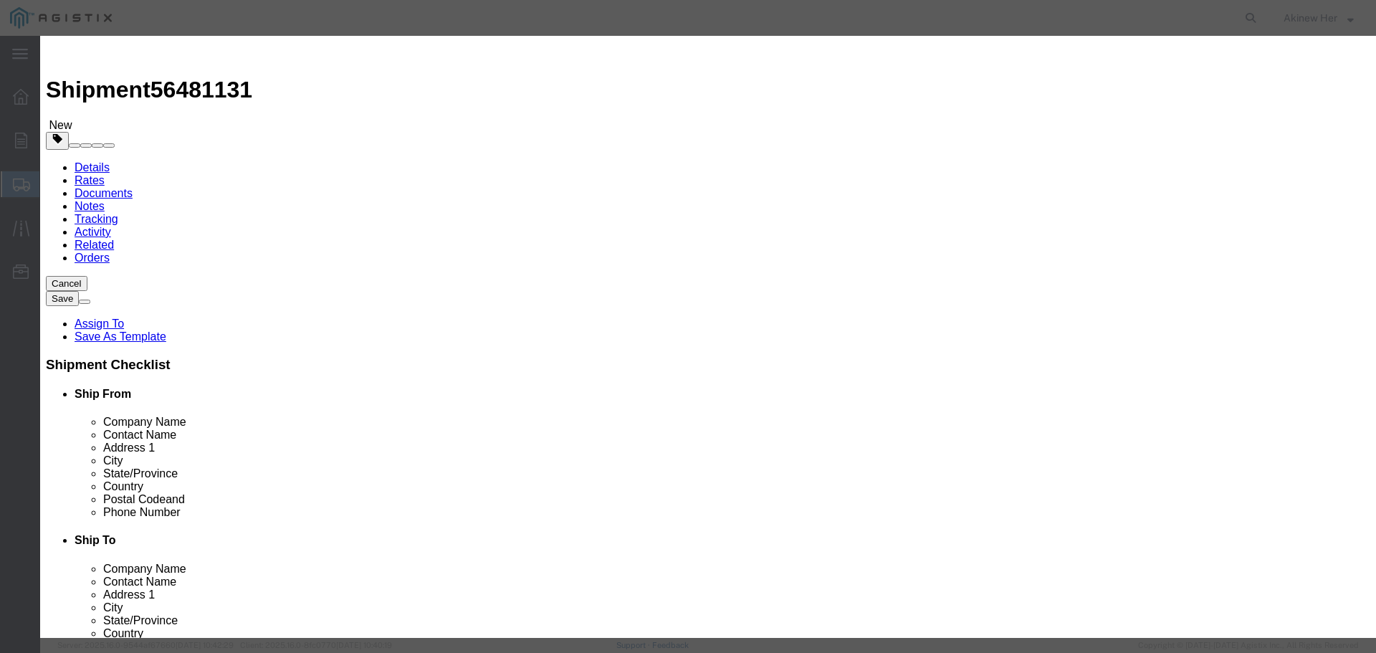
select select "70"
click button "Save & Add Another"
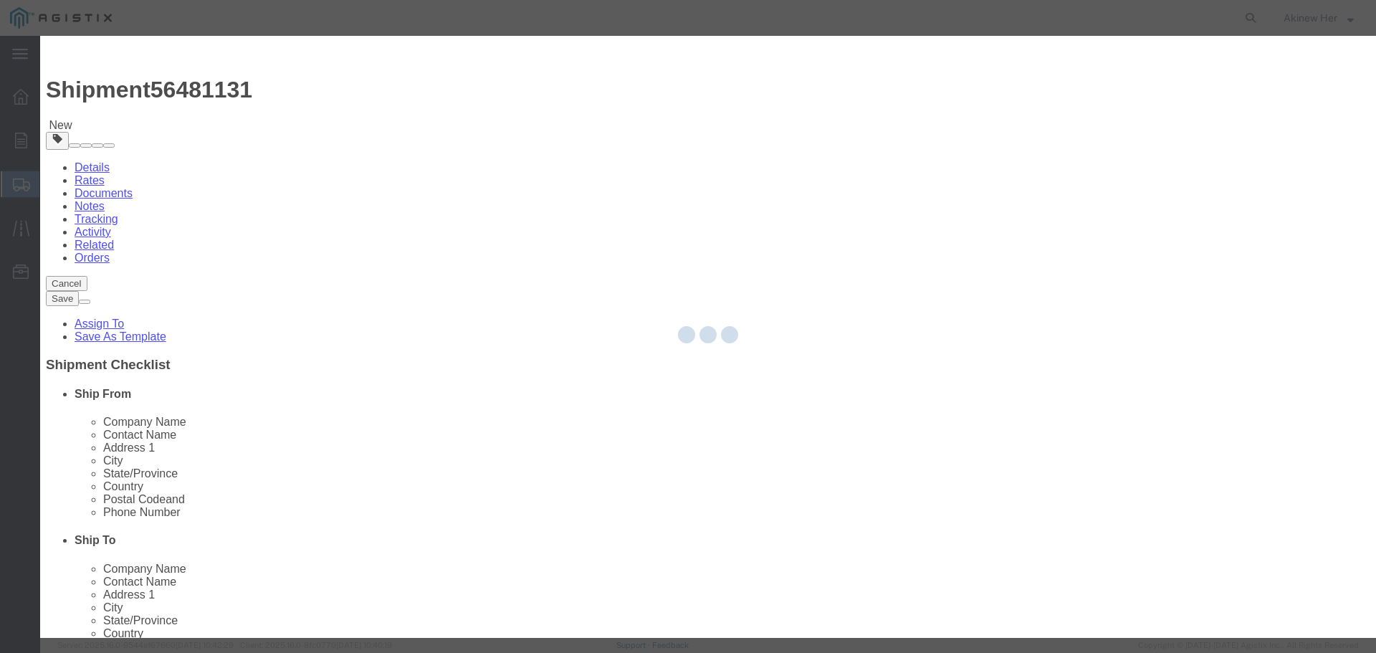
select select "EA"
select select "USD"
select select
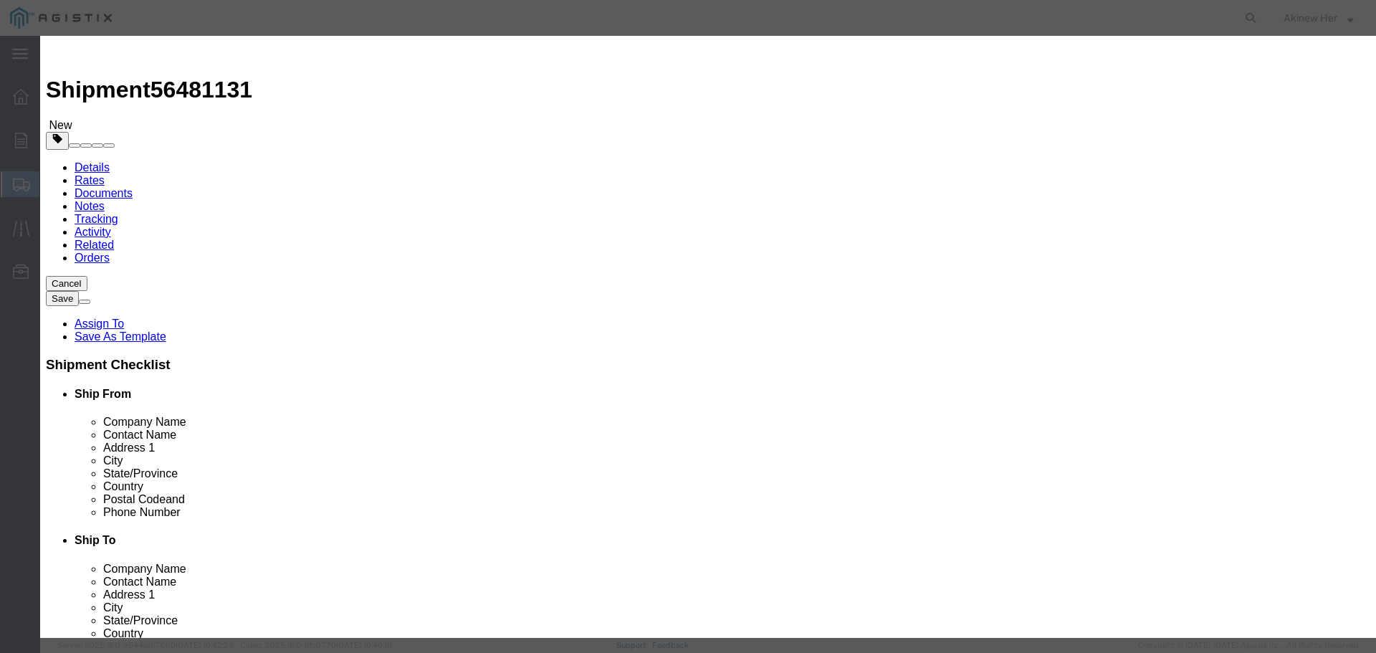
click input "text"
paste input "0N-10A"
type input "70N-10A"
type input "2"
click input "56.8"
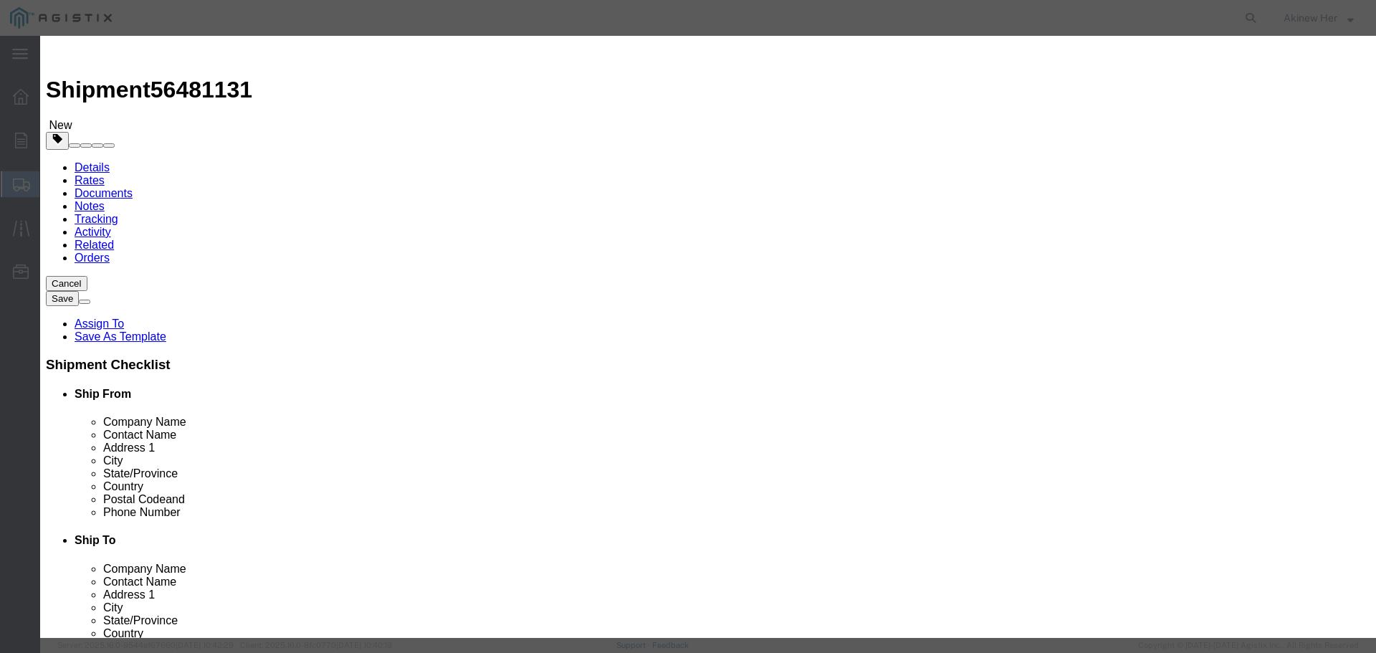
click input "56.8"
type input "120.76"
select select "70"
click button "Save & Close"
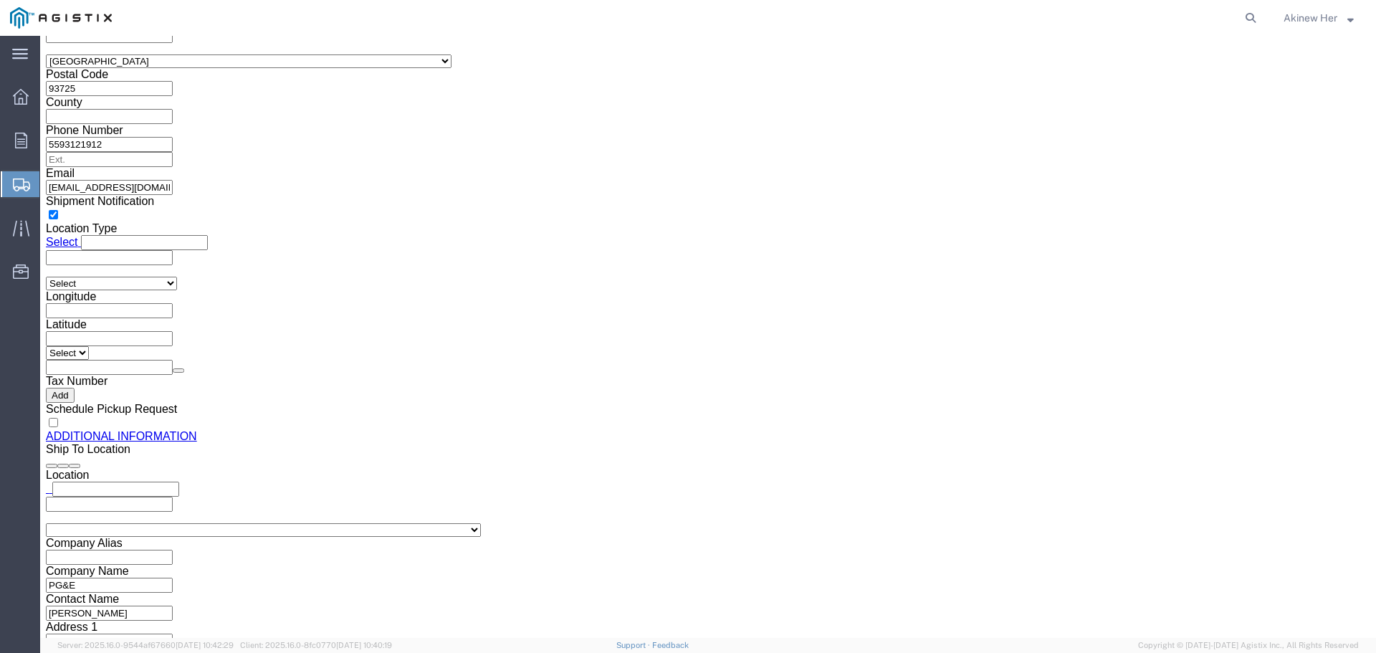
scroll to position [1459, 0]
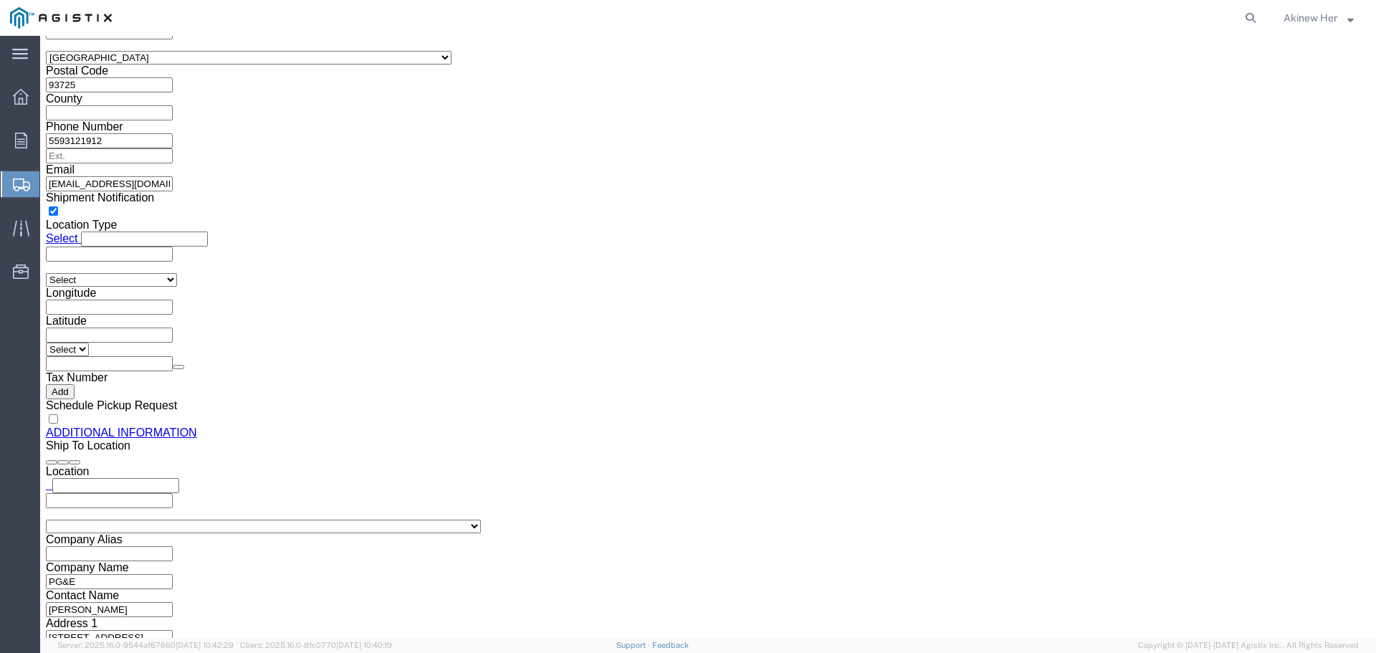
click button "Rate Shipment"
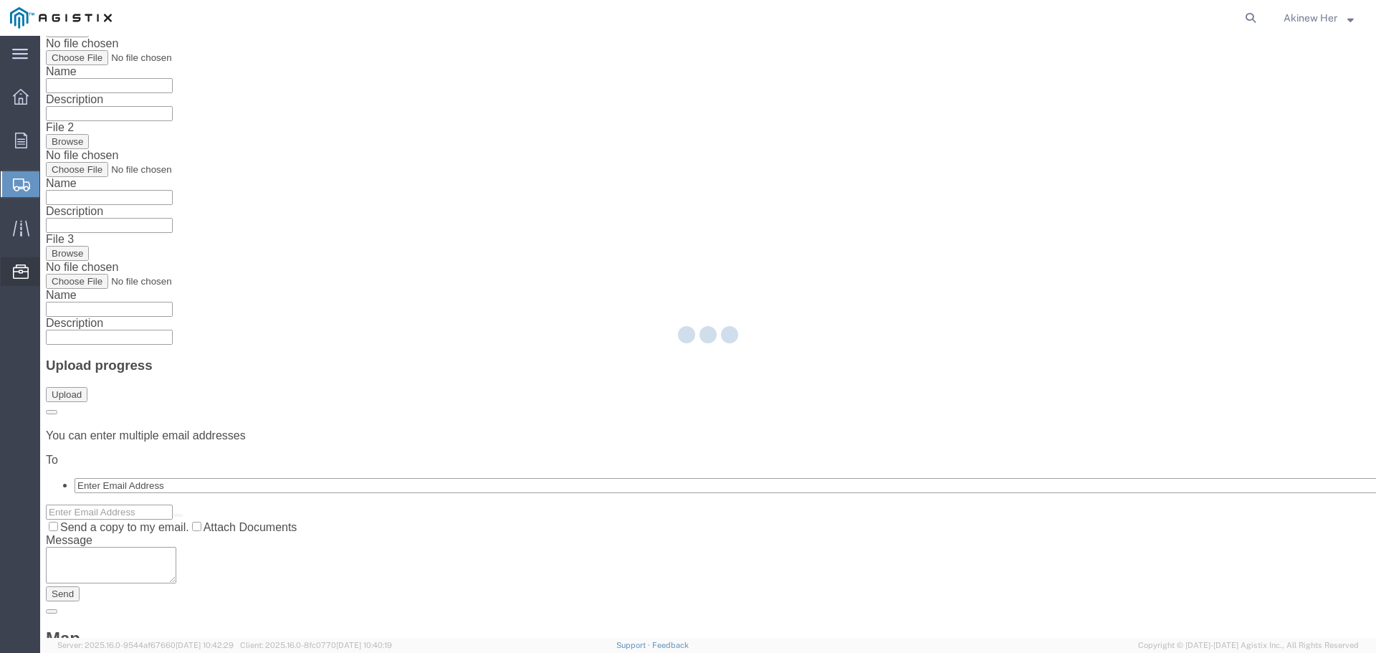
scroll to position [0, 0]
